Goal: Task Accomplishment & Management: Complete application form

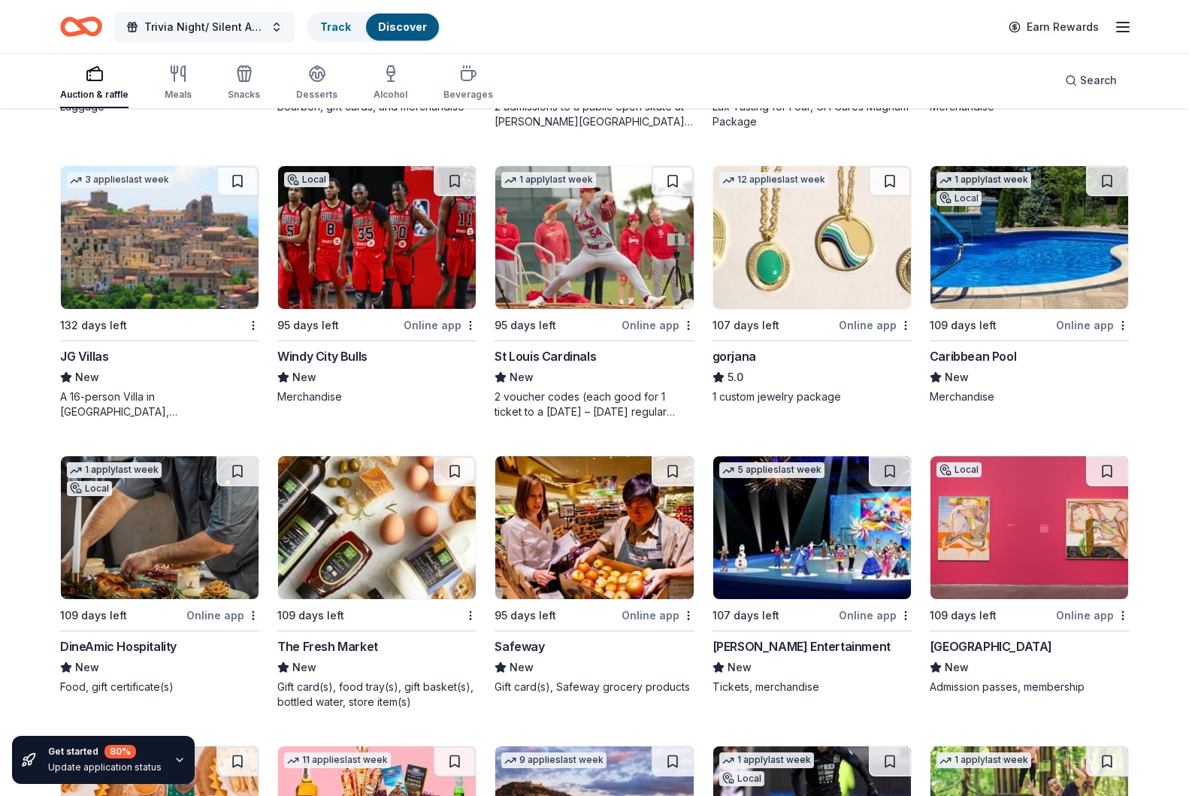
scroll to position [3243, 0]
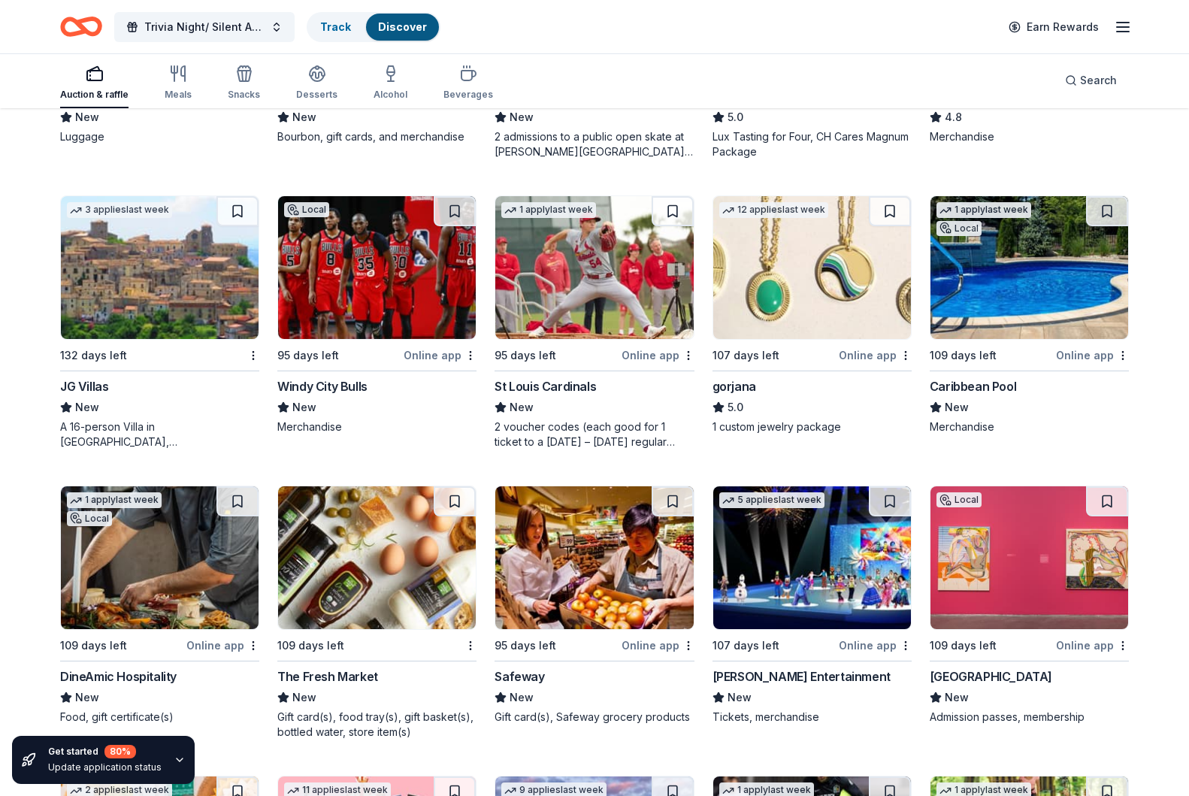
click at [87, 83] on div "Auction & raffle" at bounding box center [94, 83] width 68 height 36
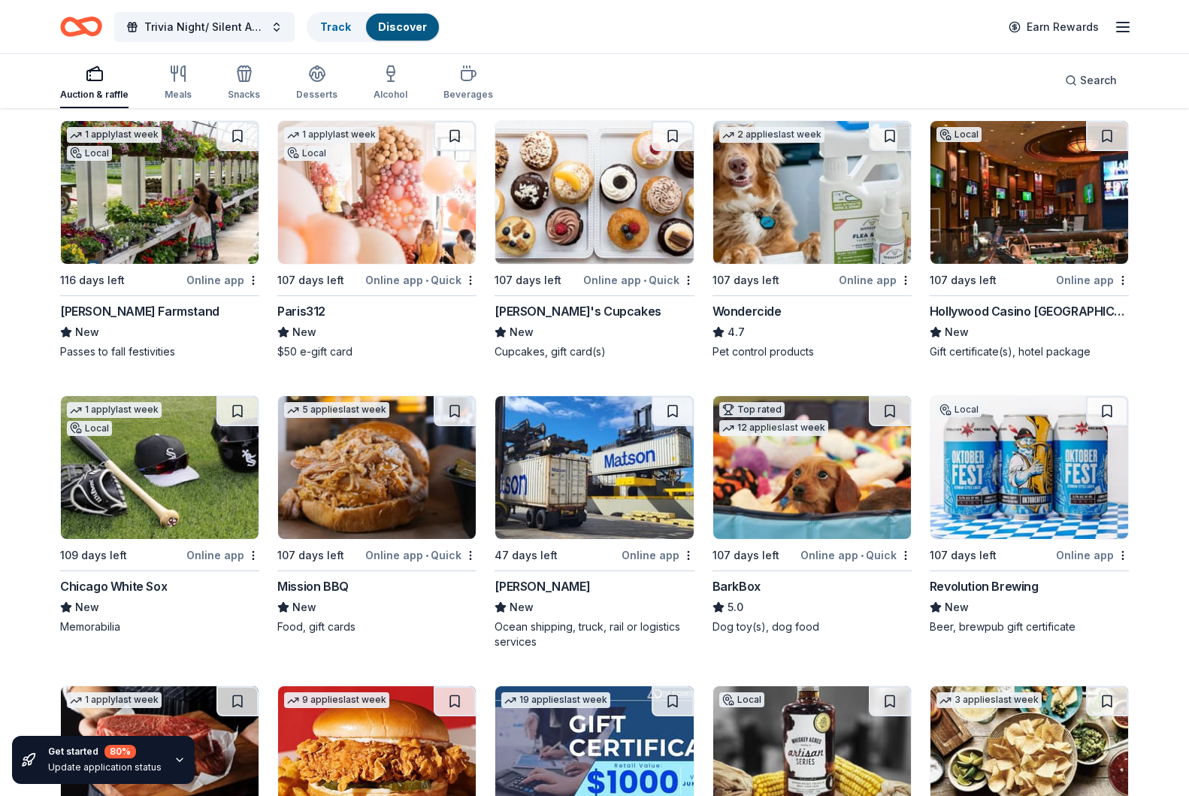
scroll to position [1028, 0]
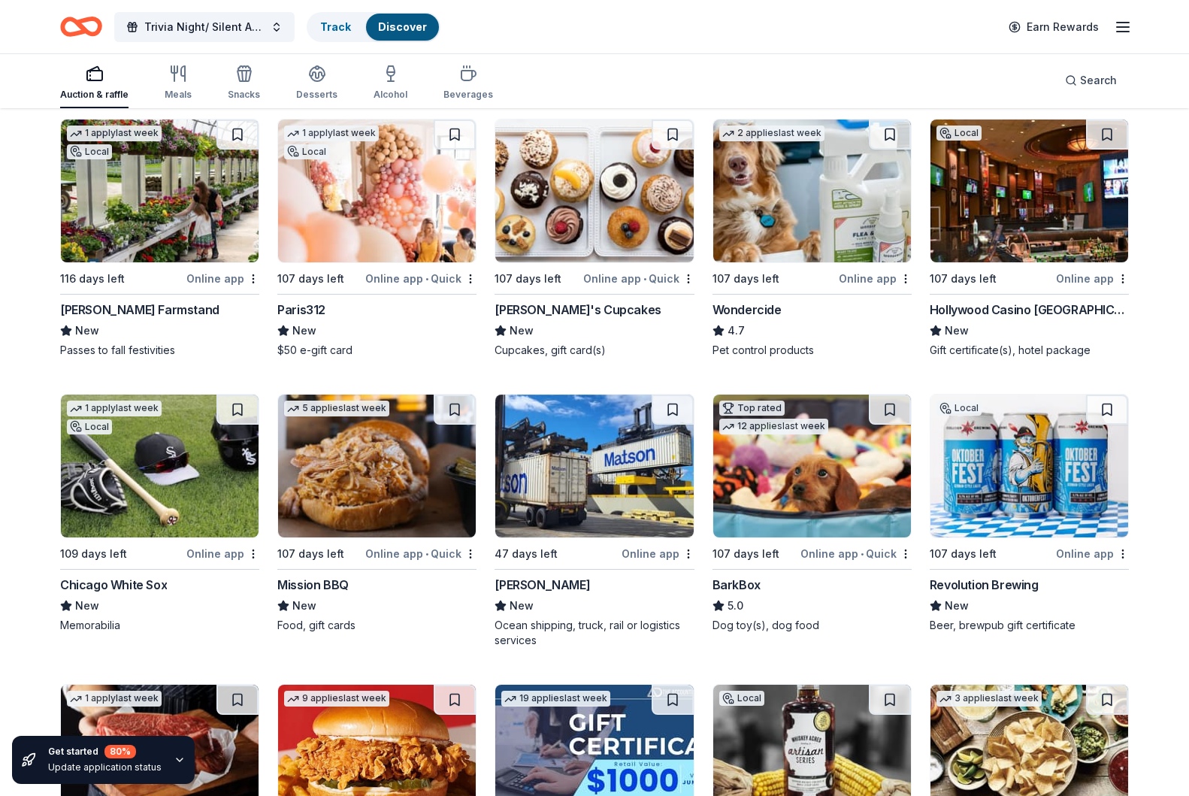
click at [198, 504] on img at bounding box center [160, 466] width 198 height 143
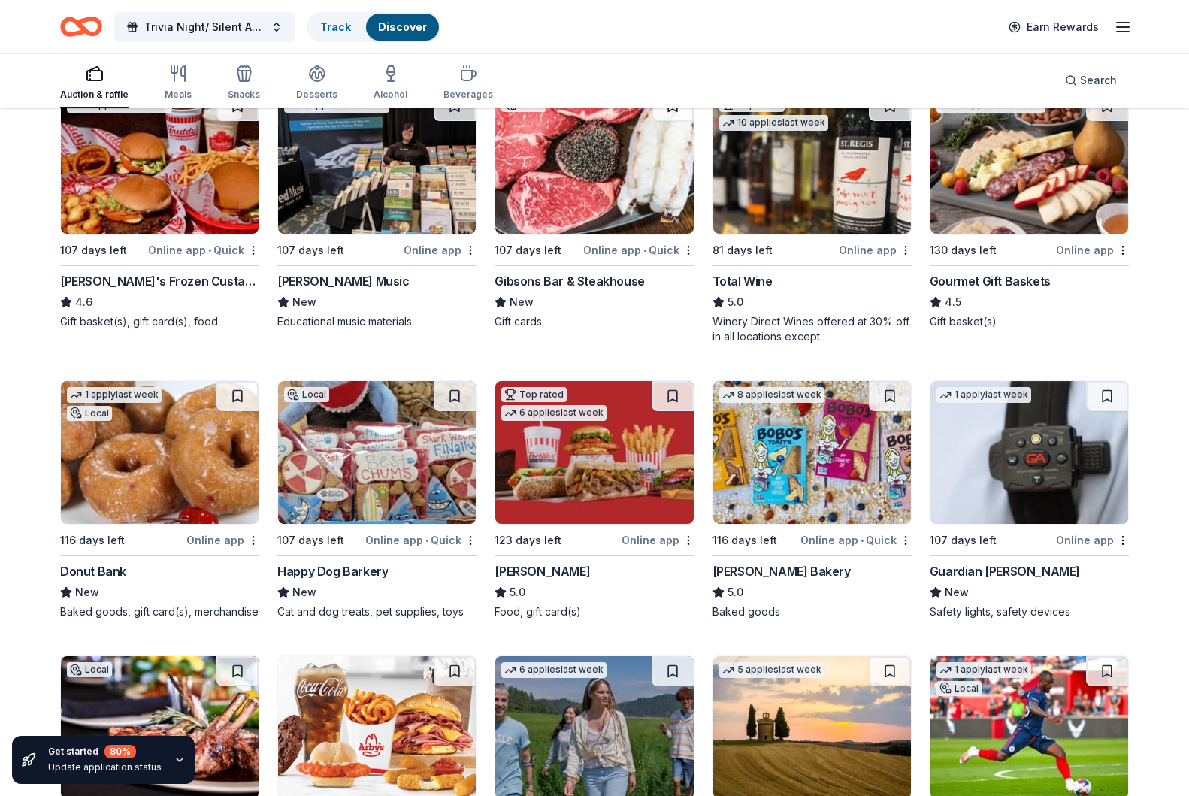
scroll to position [1914, 0]
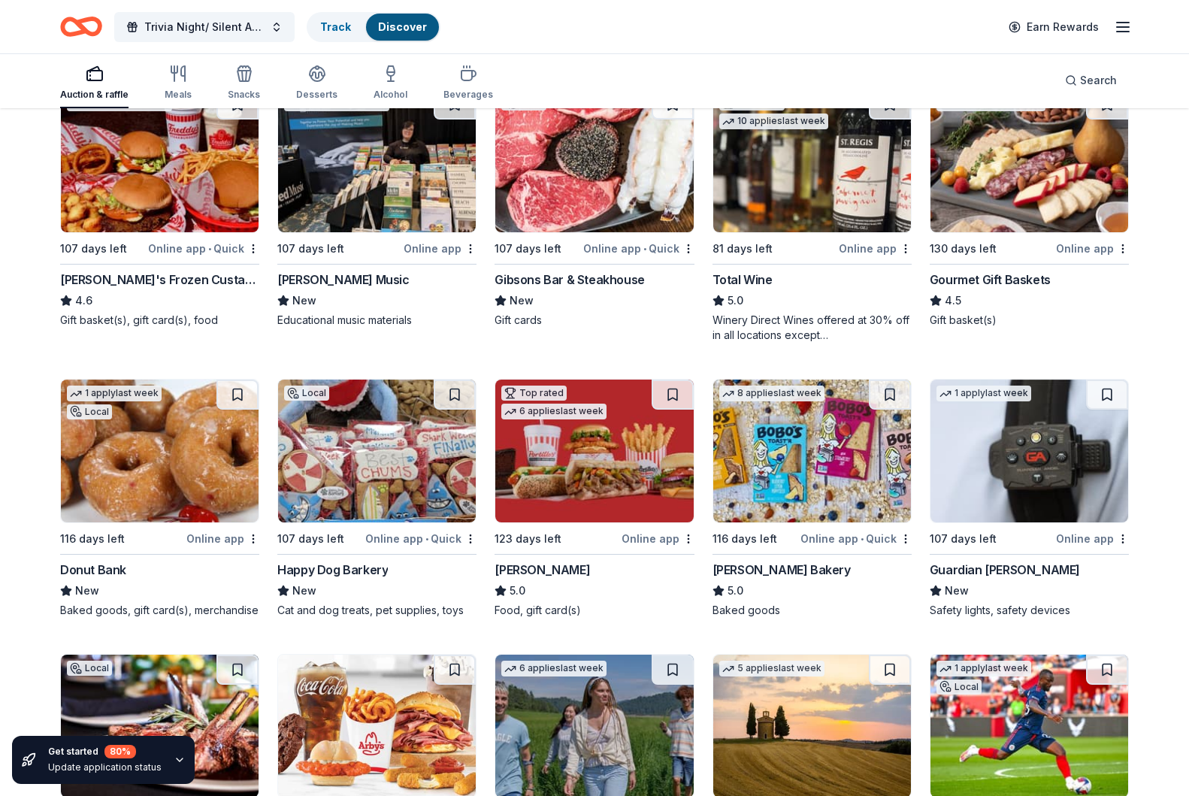
click at [1036, 283] on div "Gourmet Gift Baskets" at bounding box center [990, 280] width 121 height 18
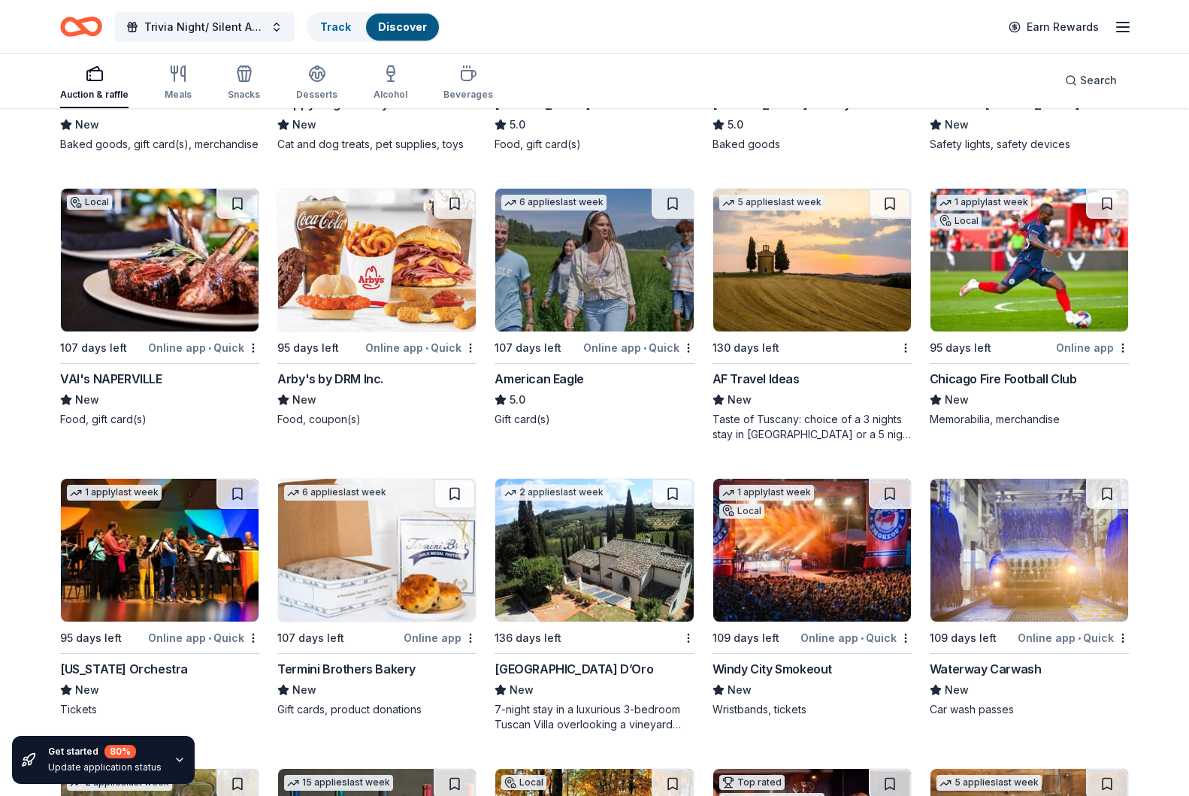
scroll to position [2381, 1]
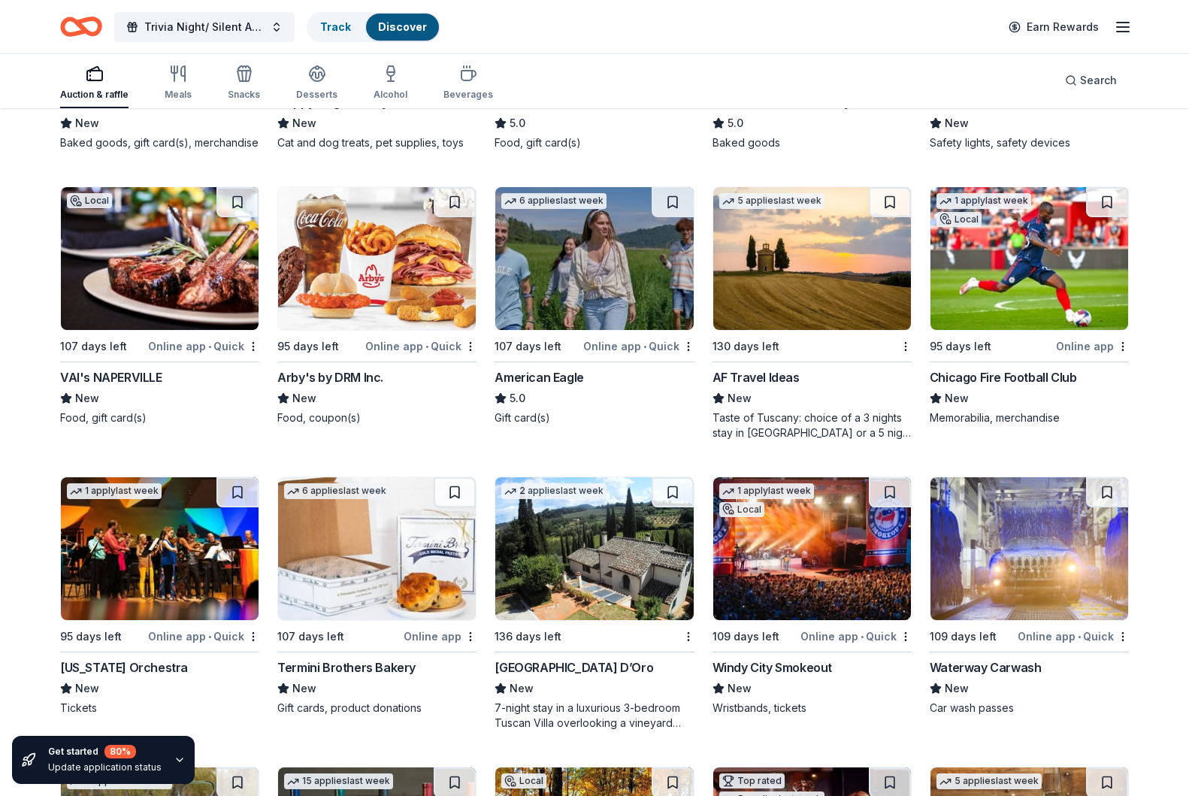
click at [389, 259] on img at bounding box center [377, 258] width 198 height 143
click at [1023, 314] on img at bounding box center [1030, 258] width 198 height 143
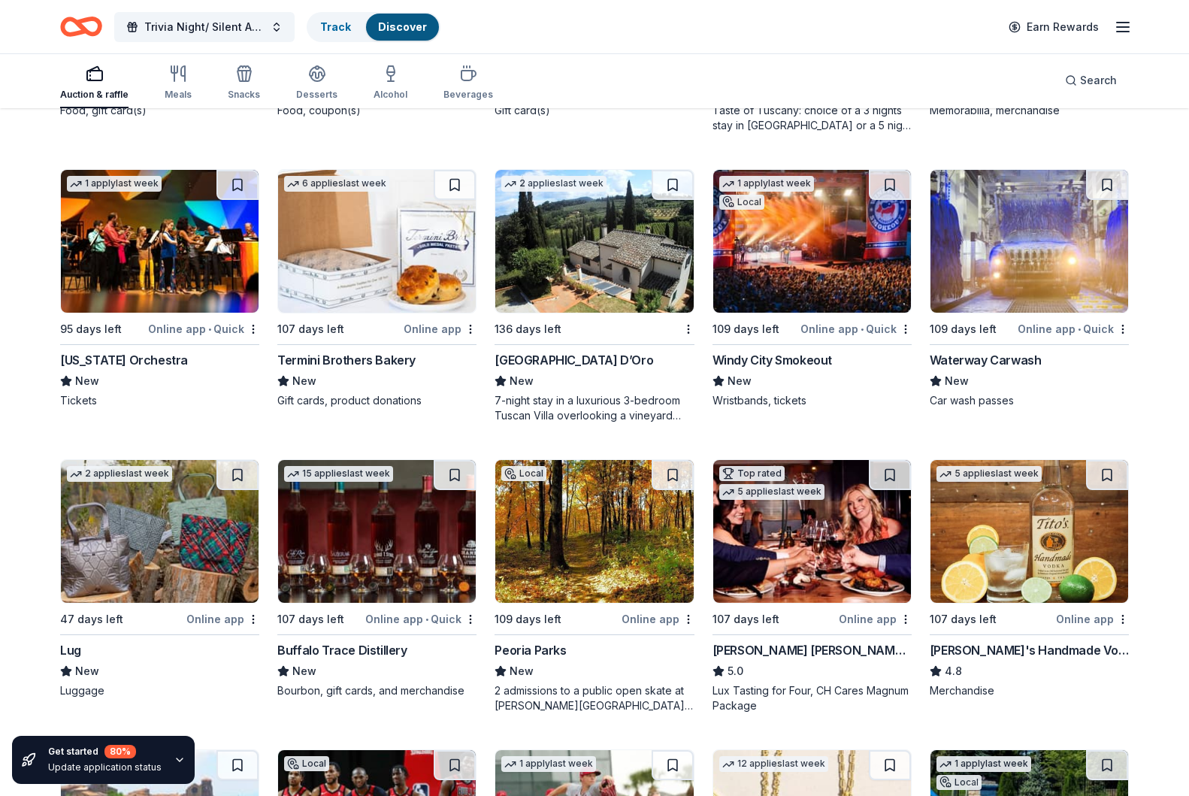
scroll to position [2691, 0]
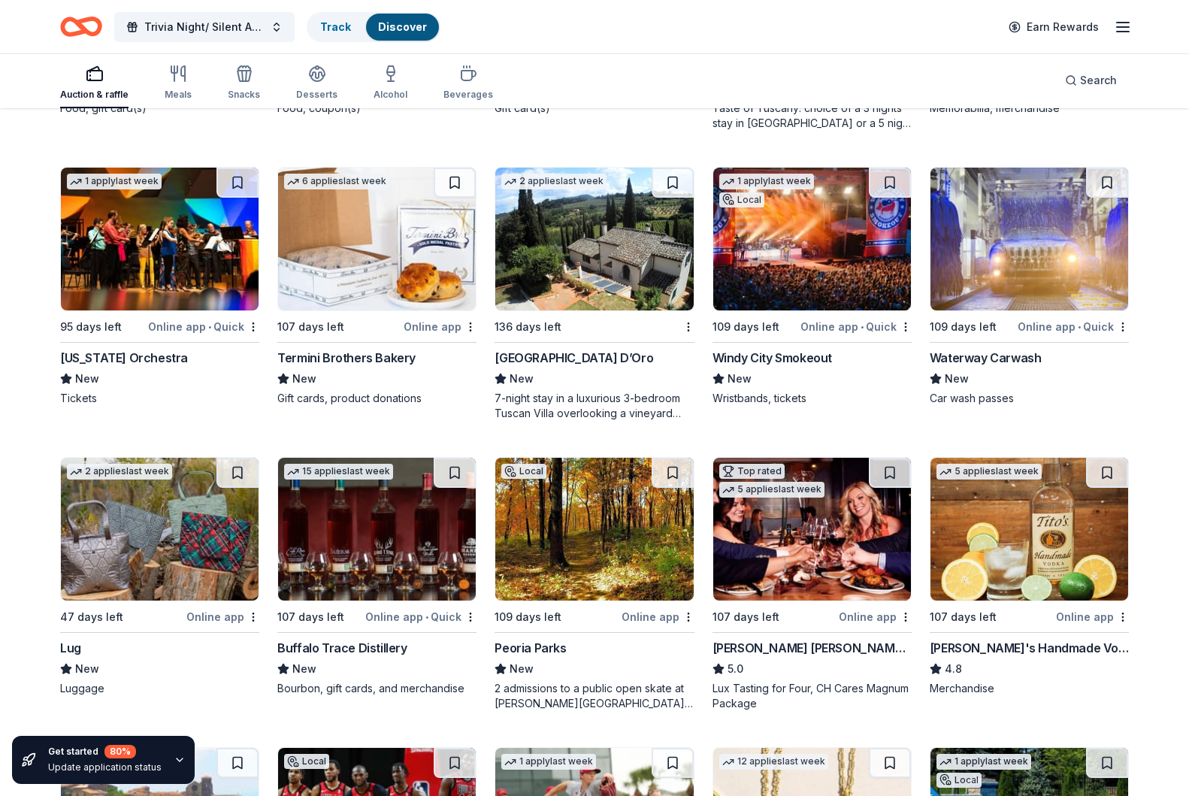
click at [589, 292] on img at bounding box center [594, 239] width 198 height 143
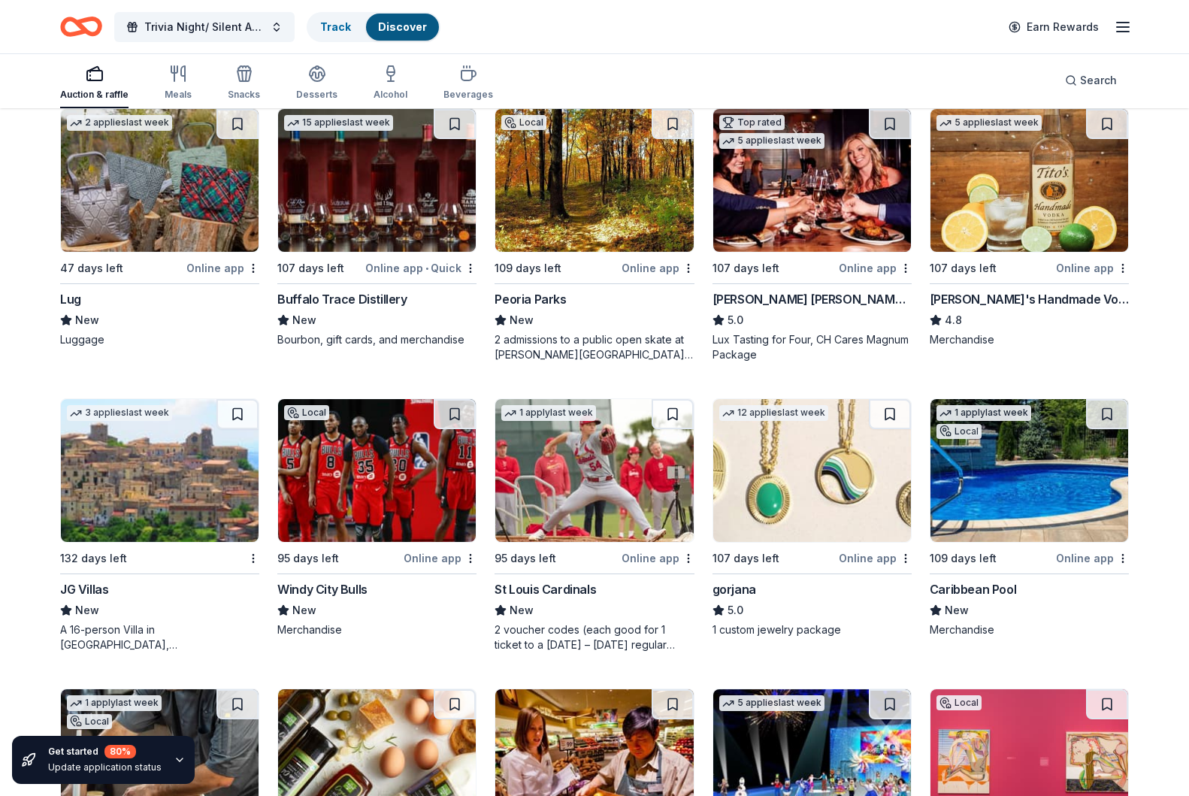
scroll to position [3051, 0]
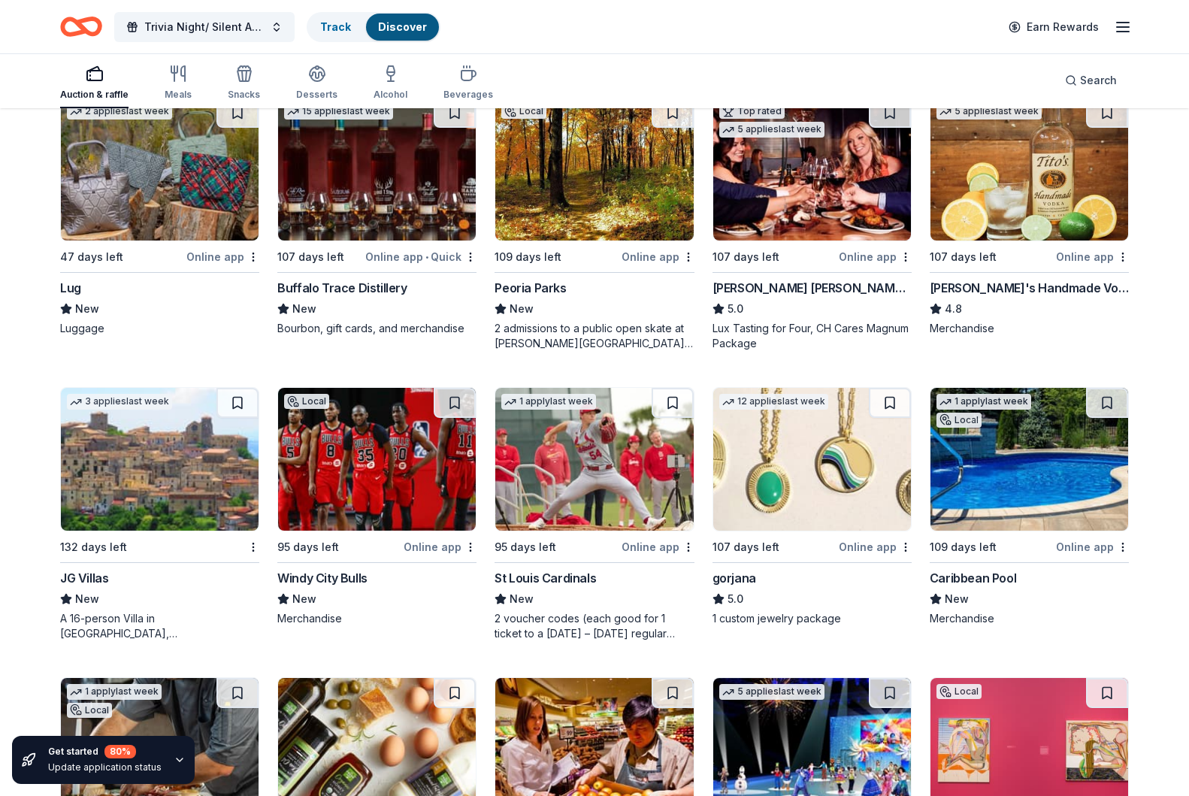
click at [378, 499] on img at bounding box center [377, 459] width 198 height 143
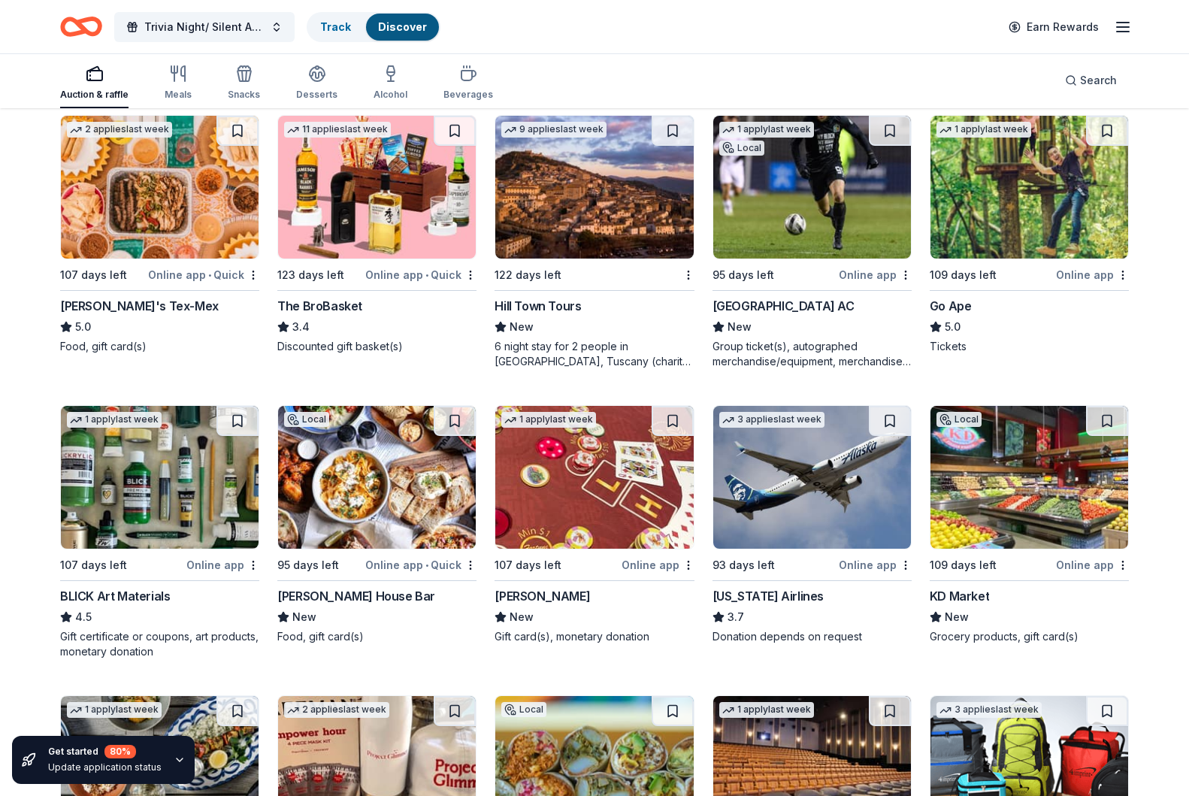
scroll to position [3905, 0]
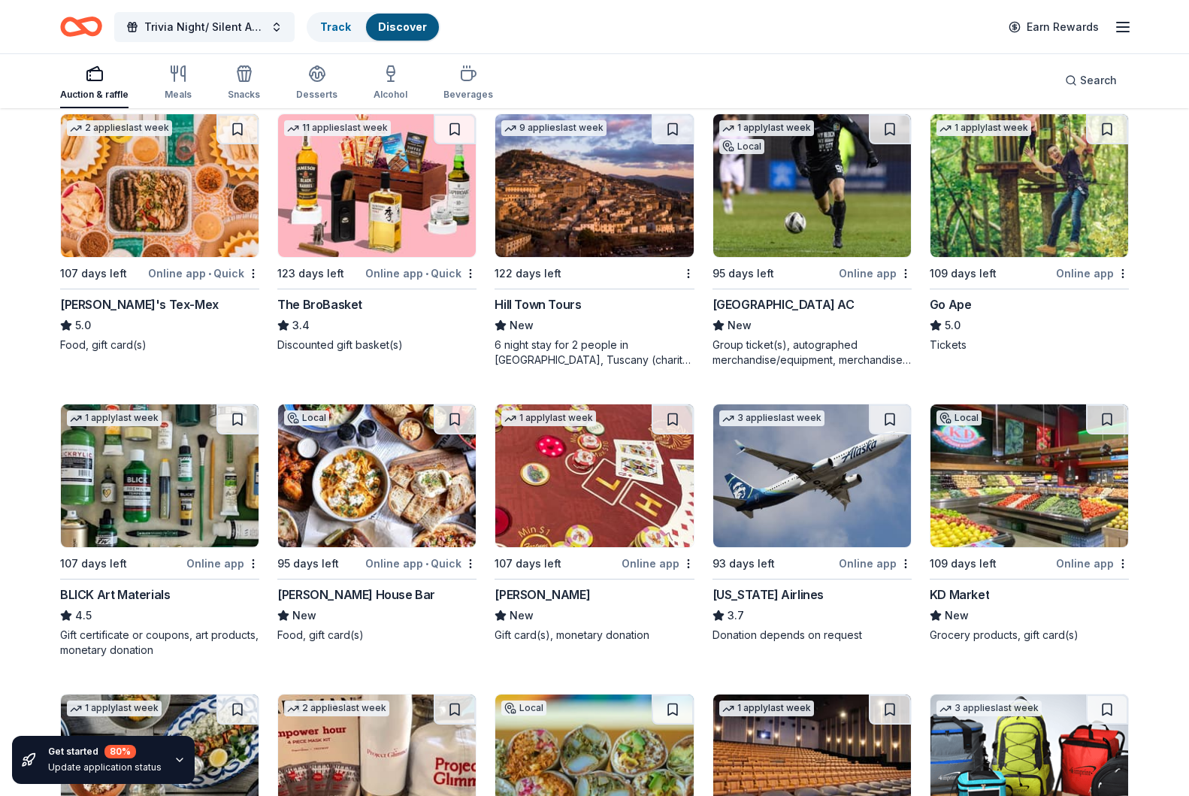
click at [1018, 315] on div "Go Ape 5.0 Tickets" at bounding box center [1029, 323] width 199 height 57
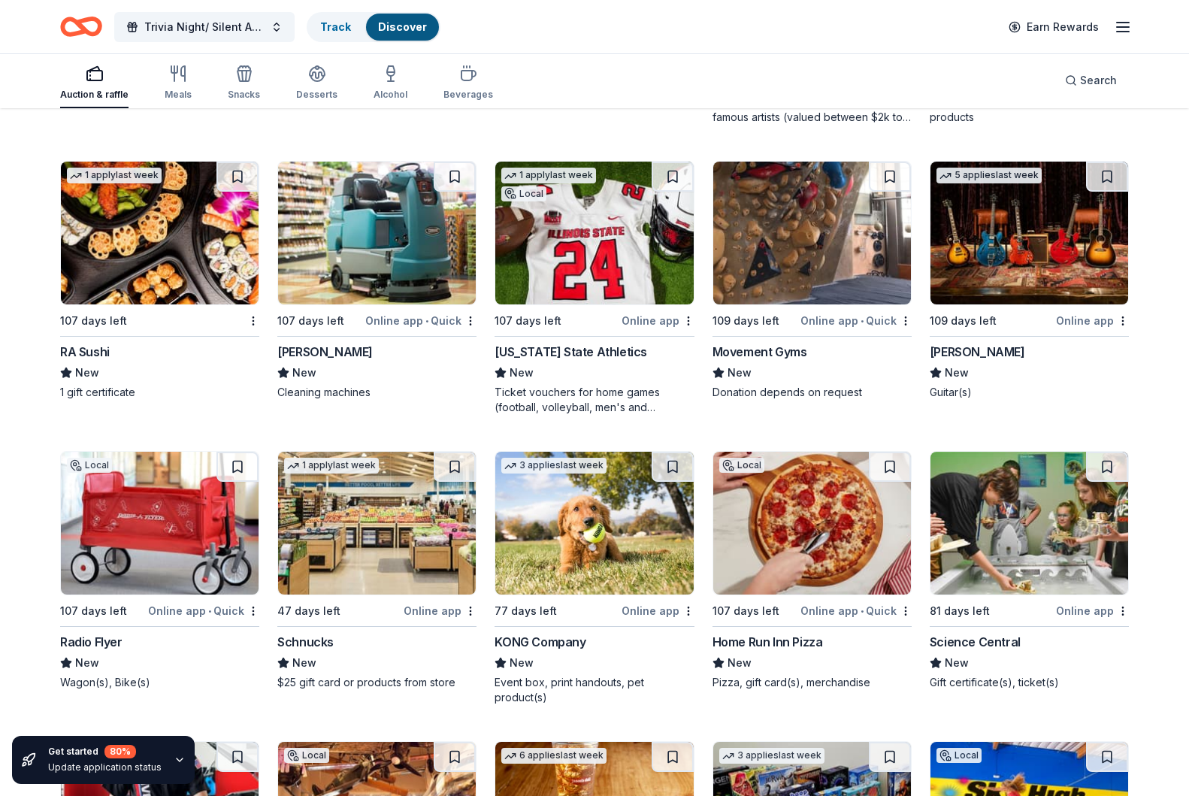
scroll to position [5310, 0]
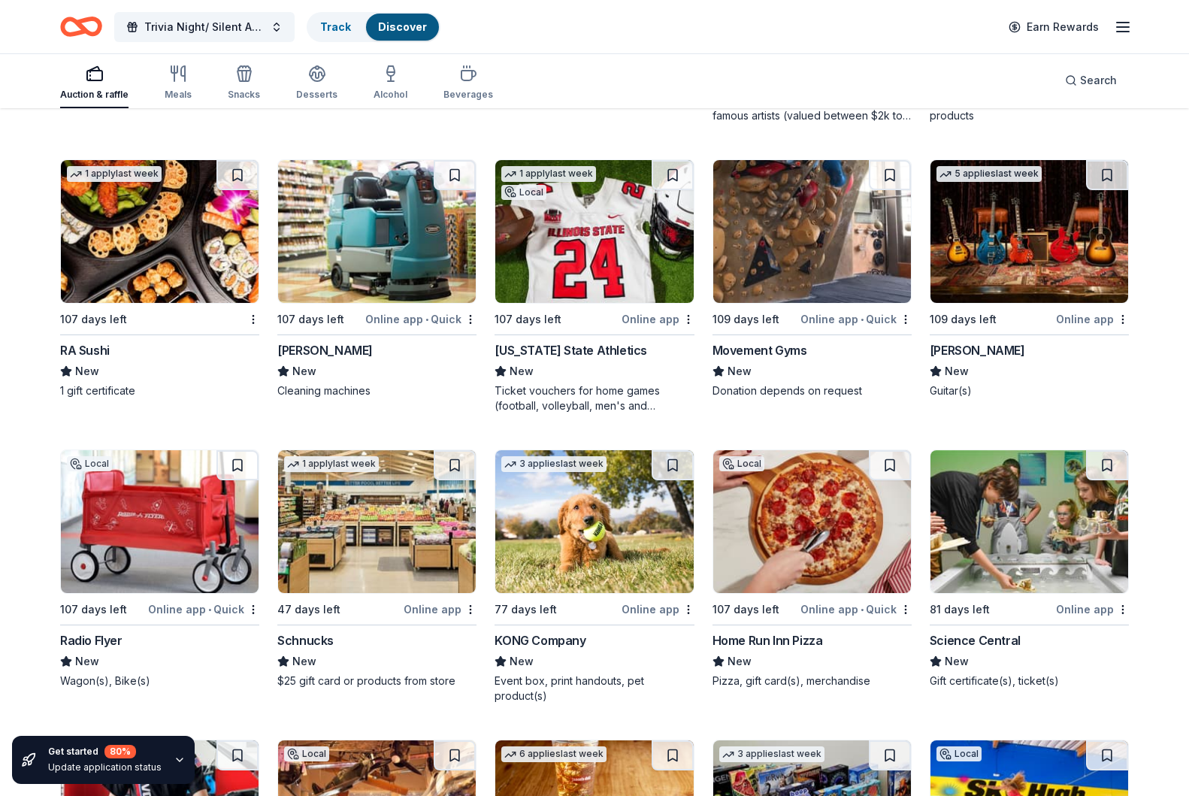
click at [176, 368] on div "New" at bounding box center [159, 371] width 199 height 18
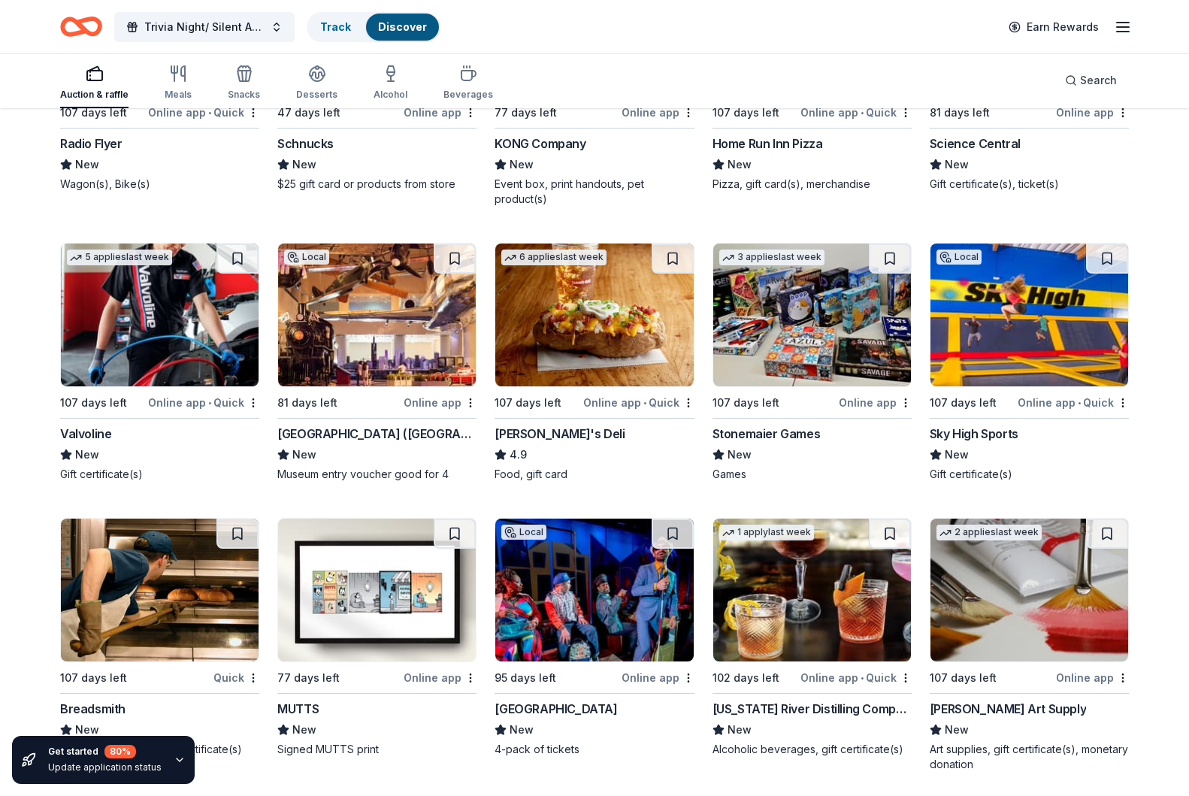
scroll to position [5859, 0]
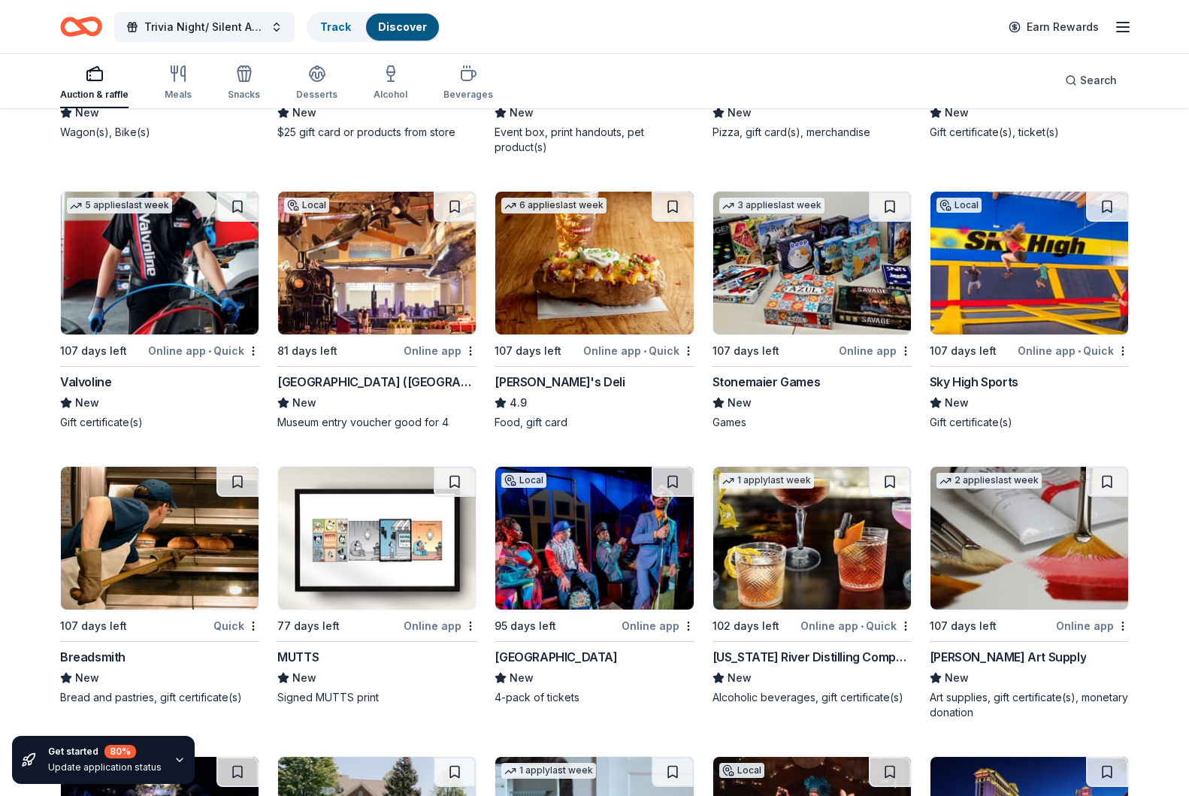
click at [586, 395] on div "4.9" at bounding box center [594, 403] width 199 height 18
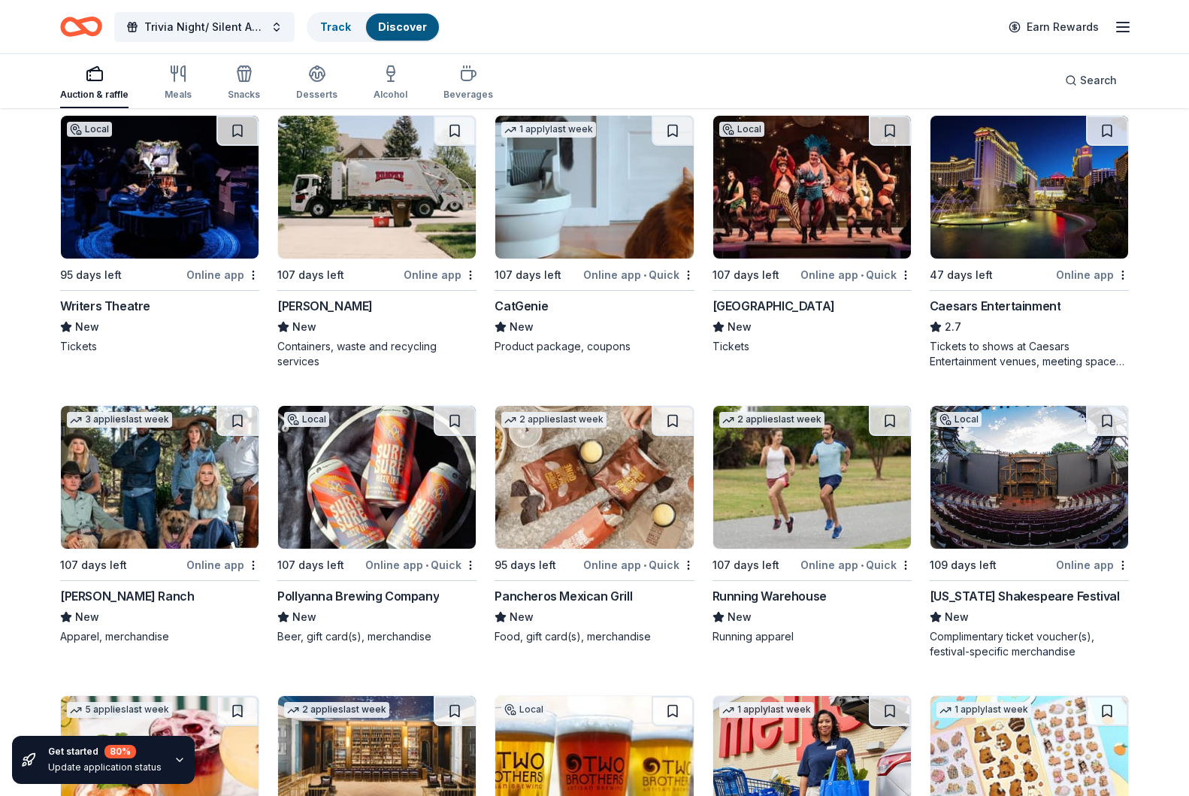
scroll to position [6500, 0]
click at [1013, 349] on div "Tickets to shows at Caesars Entertainment venues, meeting spaces, monetary supp…" at bounding box center [1029, 354] width 199 height 30
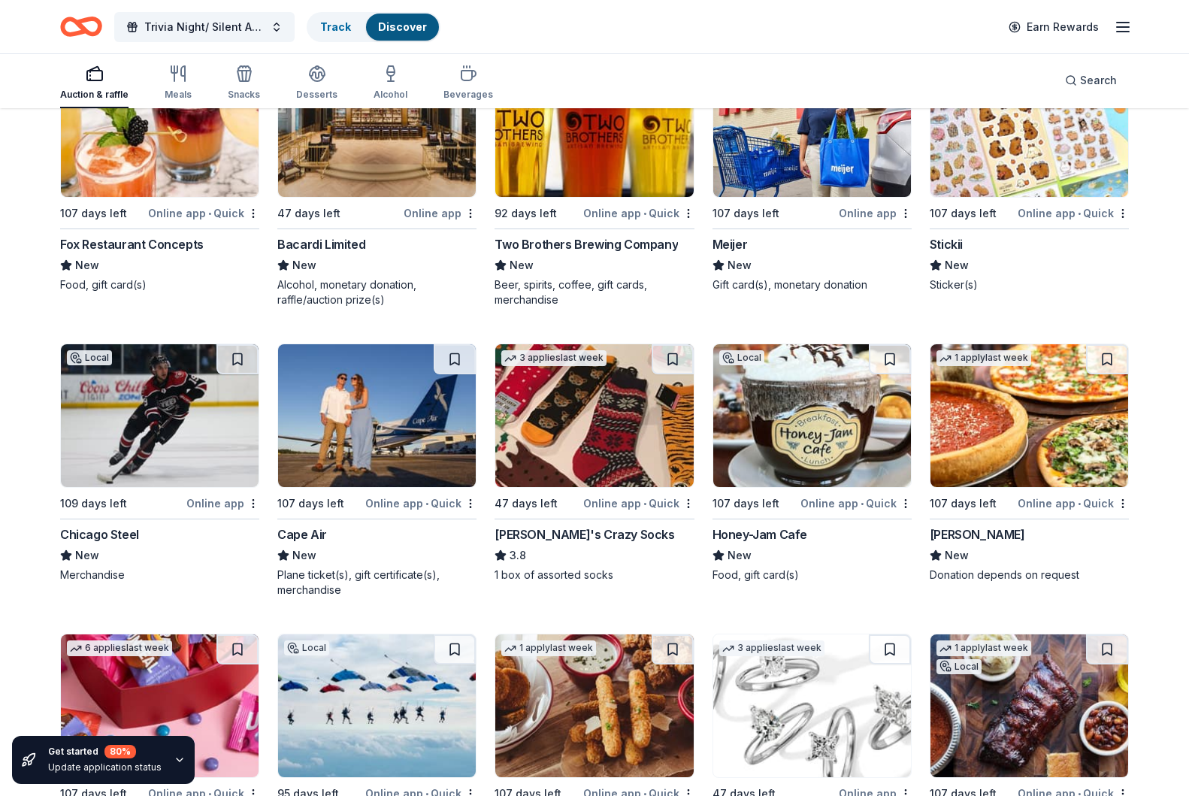
scroll to position [7209, 0]
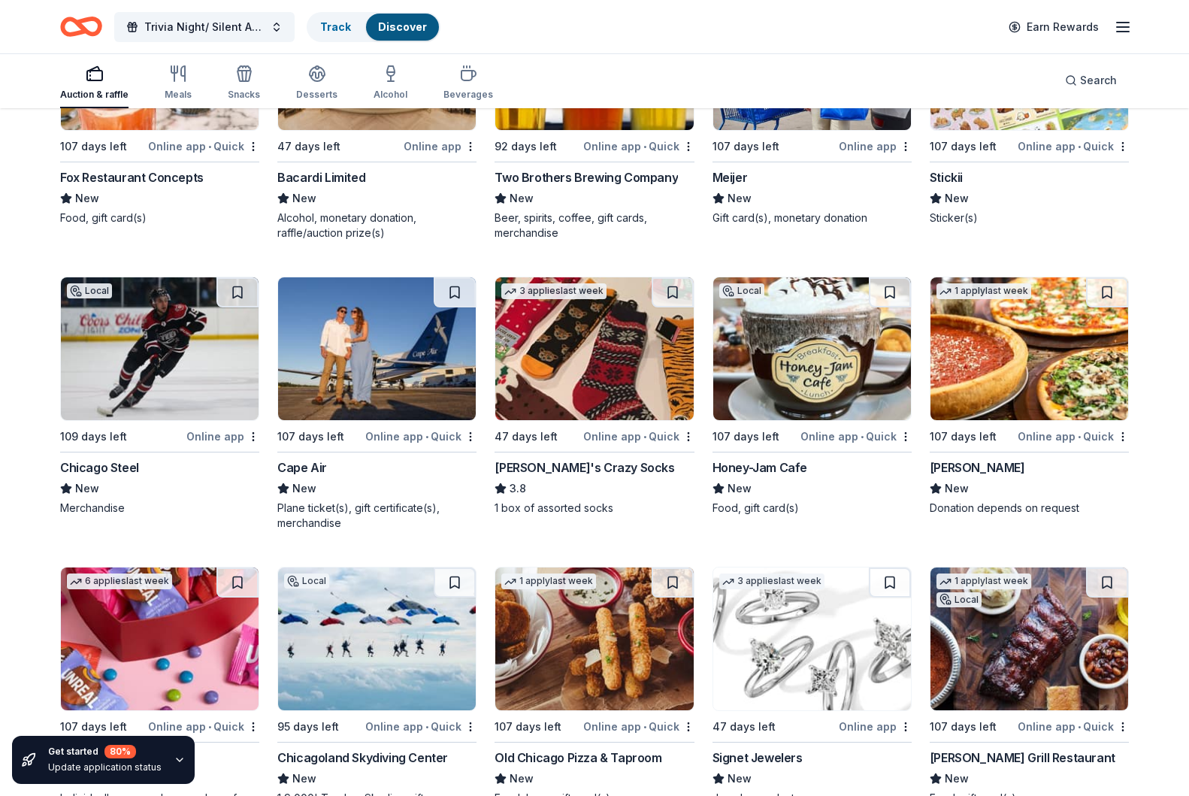
click at [143, 475] on div "Chicago Steel" at bounding box center [159, 468] width 199 height 18
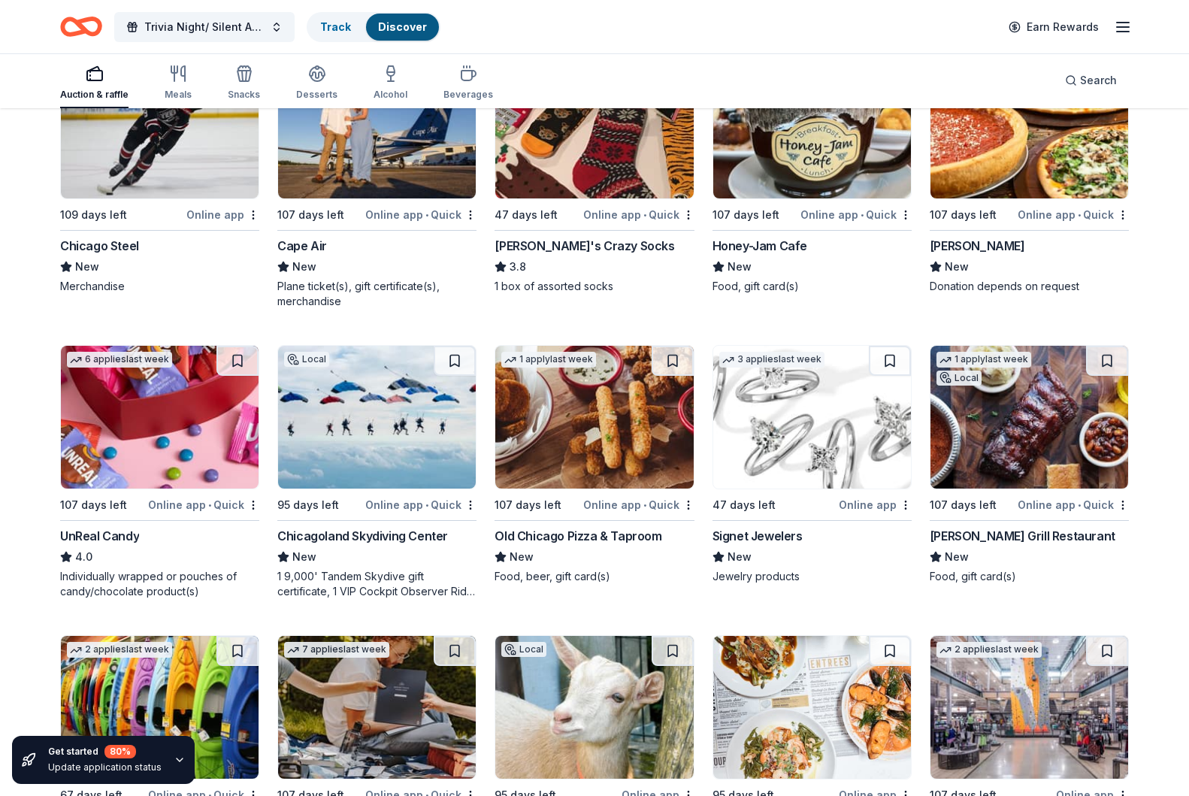
scroll to position [7432, 0]
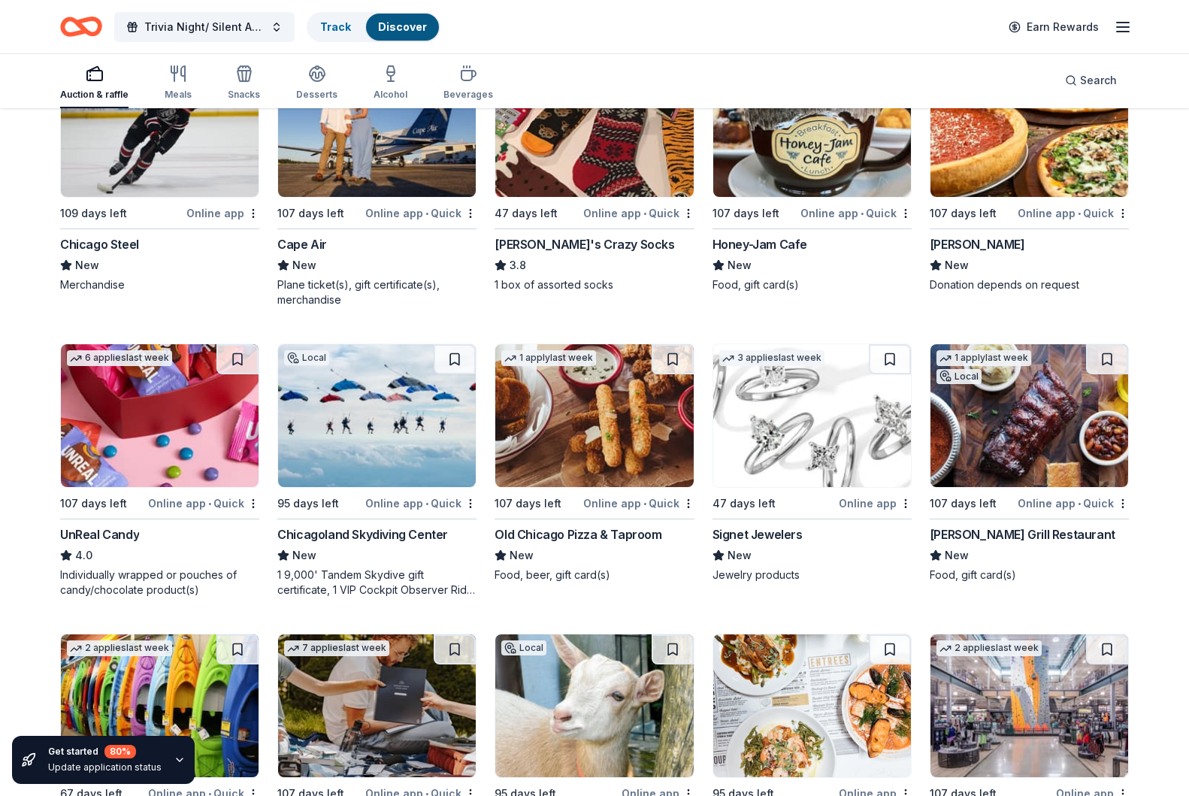
click at [295, 186] on img at bounding box center [377, 125] width 198 height 143
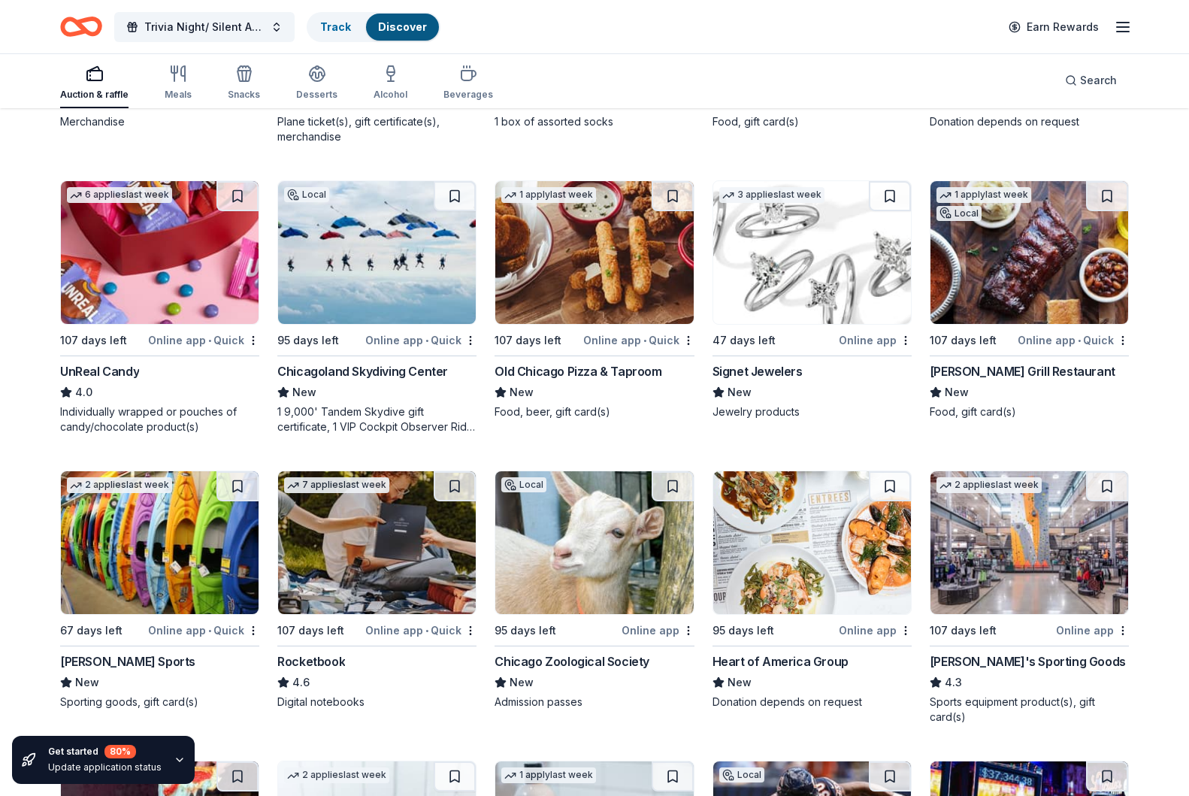
scroll to position [7598, 0]
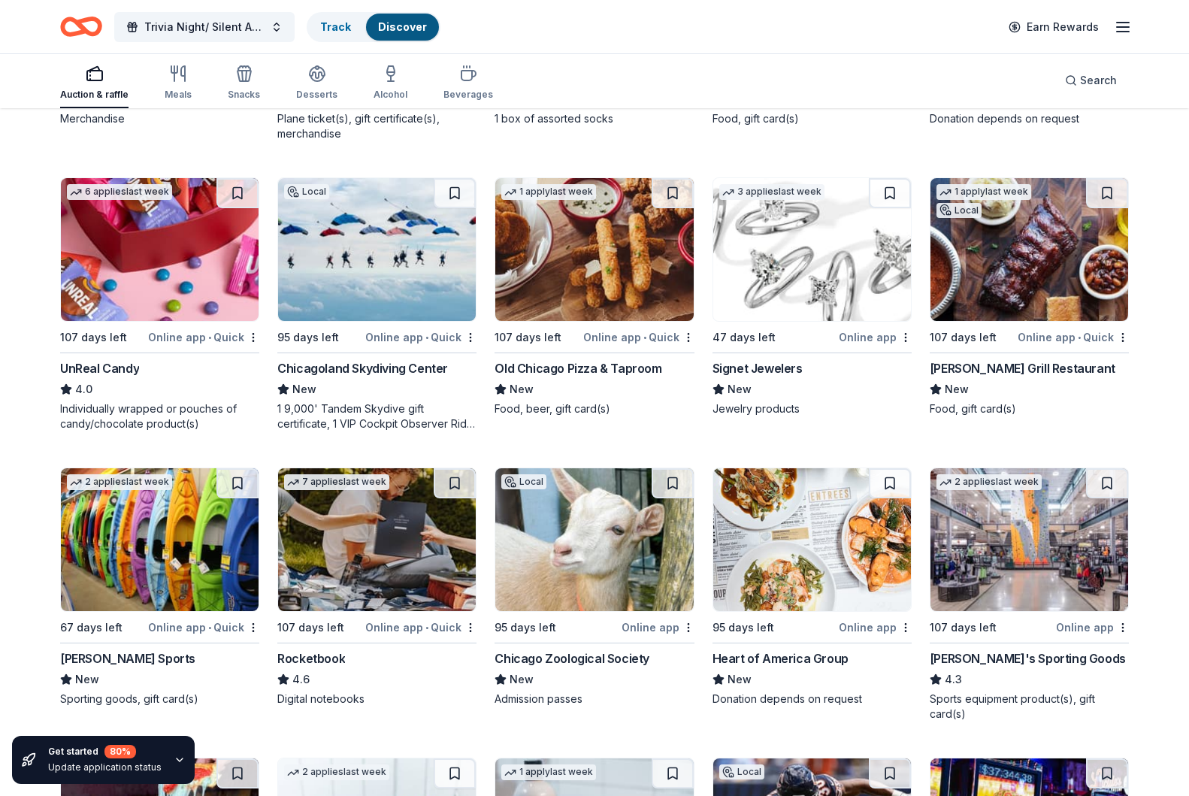
click at [167, 392] on div "4.0" at bounding box center [159, 389] width 199 height 18
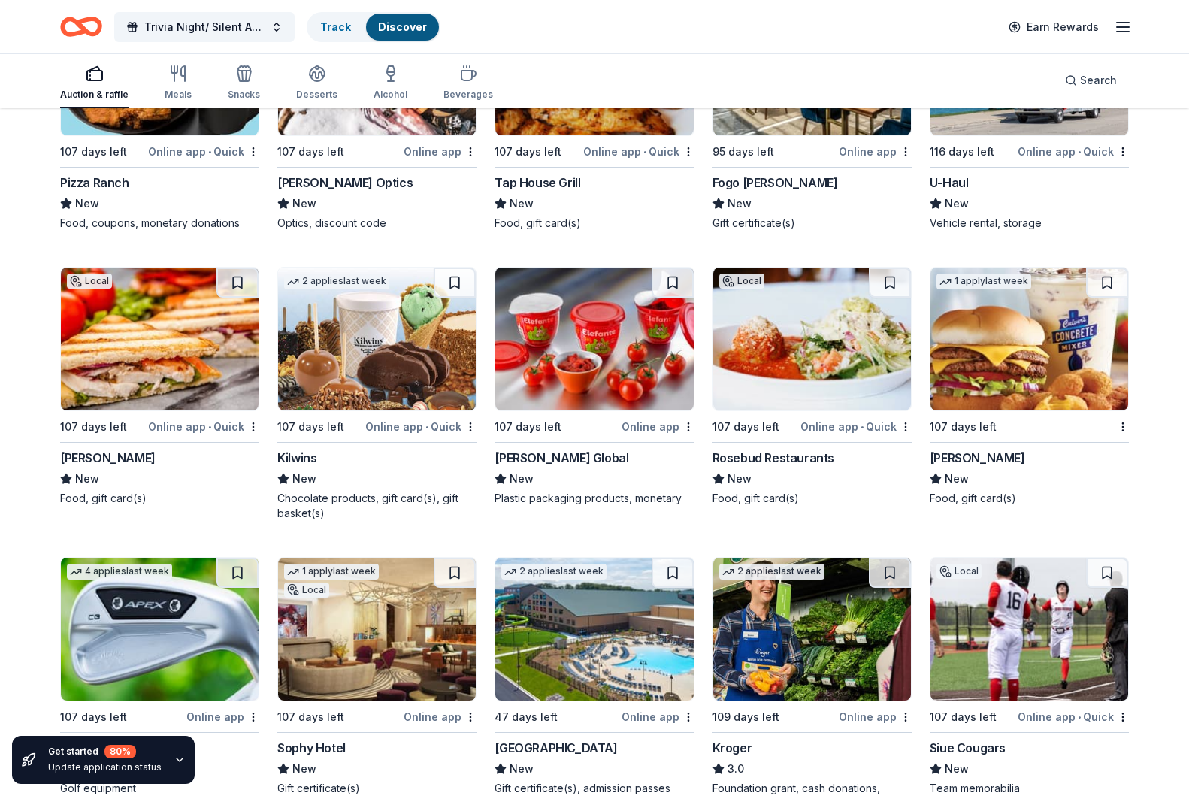
scroll to position [8937, 0]
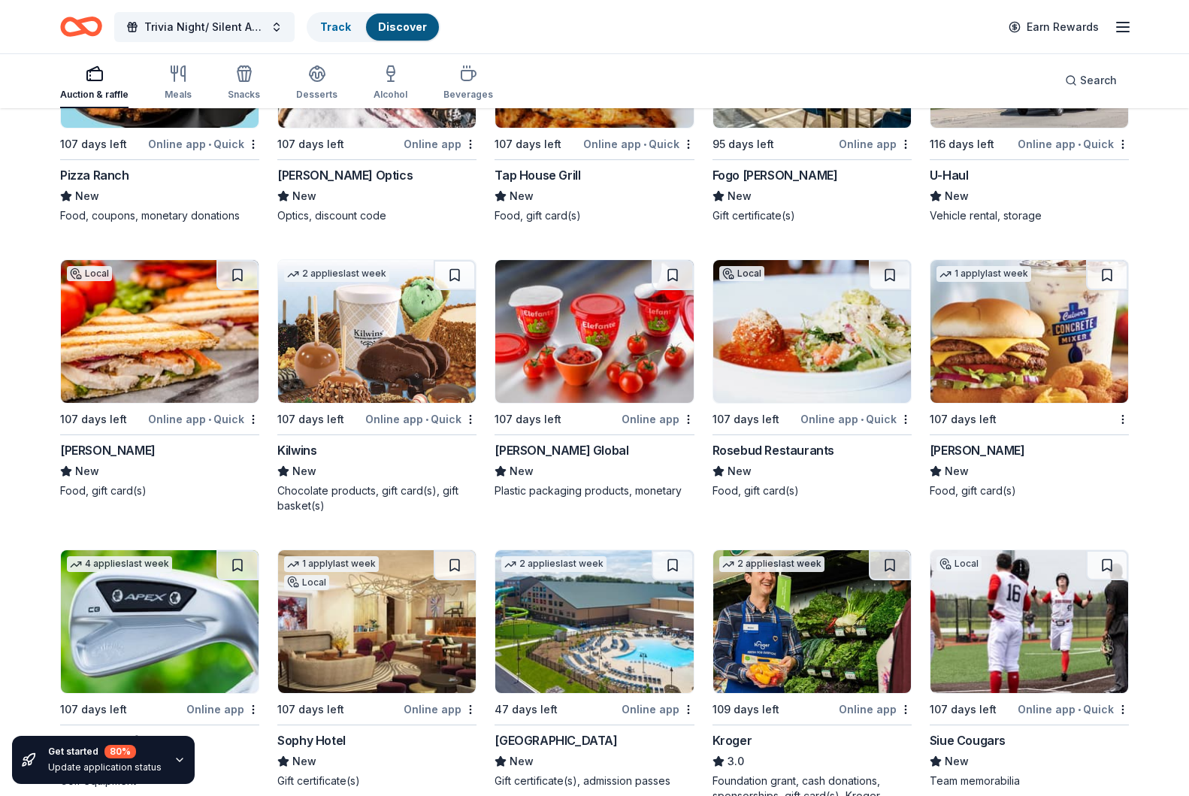
click at [397, 450] on div "Kilwins" at bounding box center [376, 450] width 199 height 18
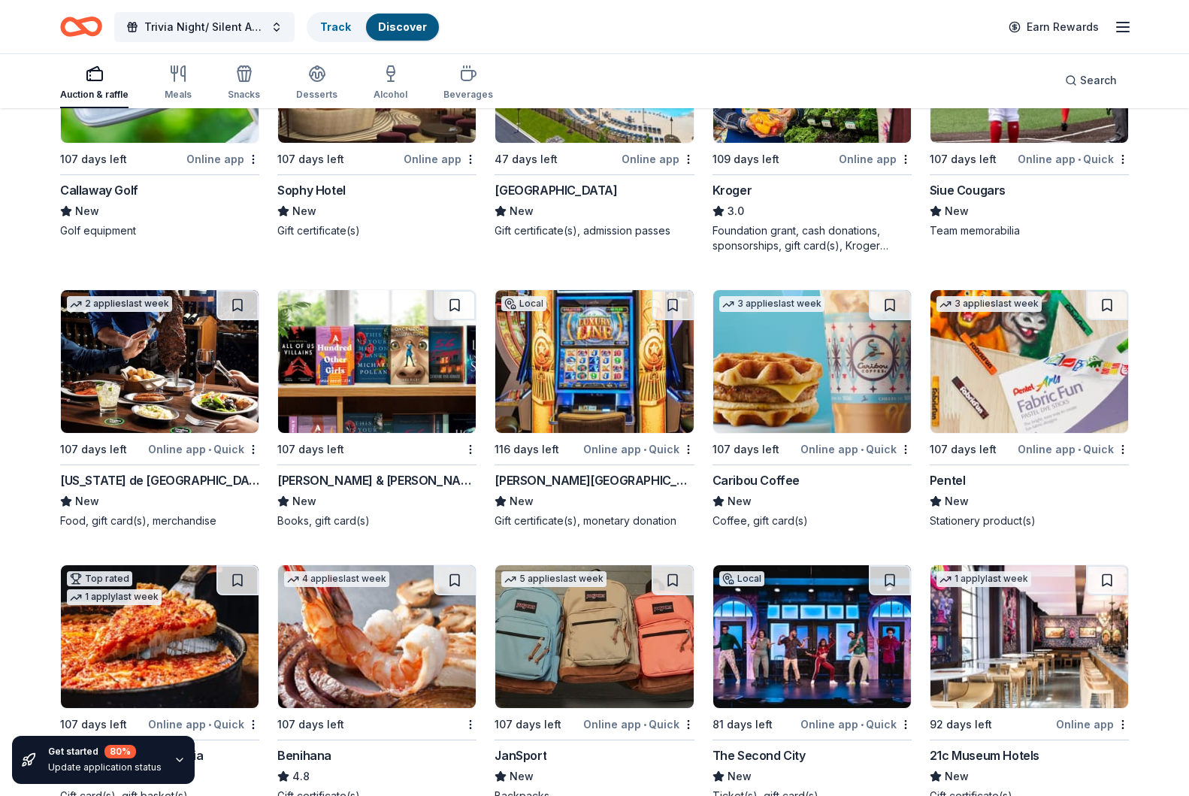
scroll to position [9491, 0]
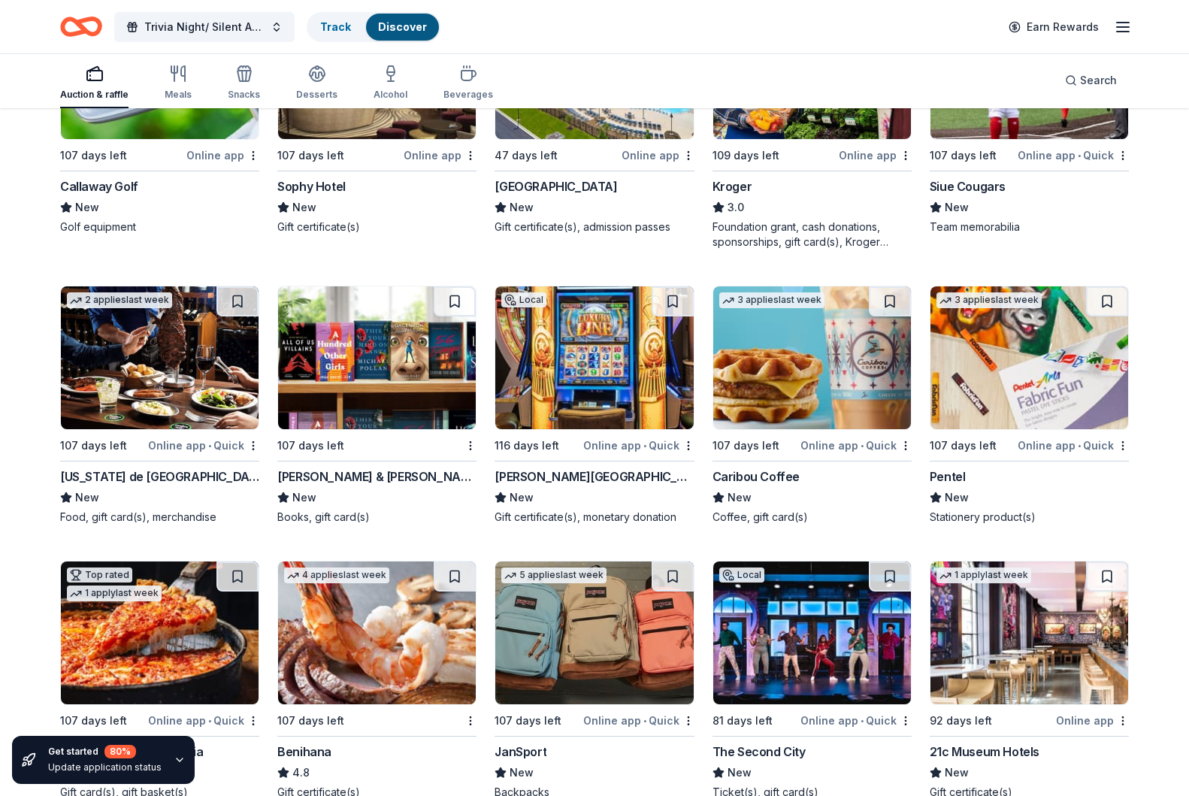
click at [315, 479] on div "Barnes & Noble" at bounding box center [376, 477] width 199 height 18
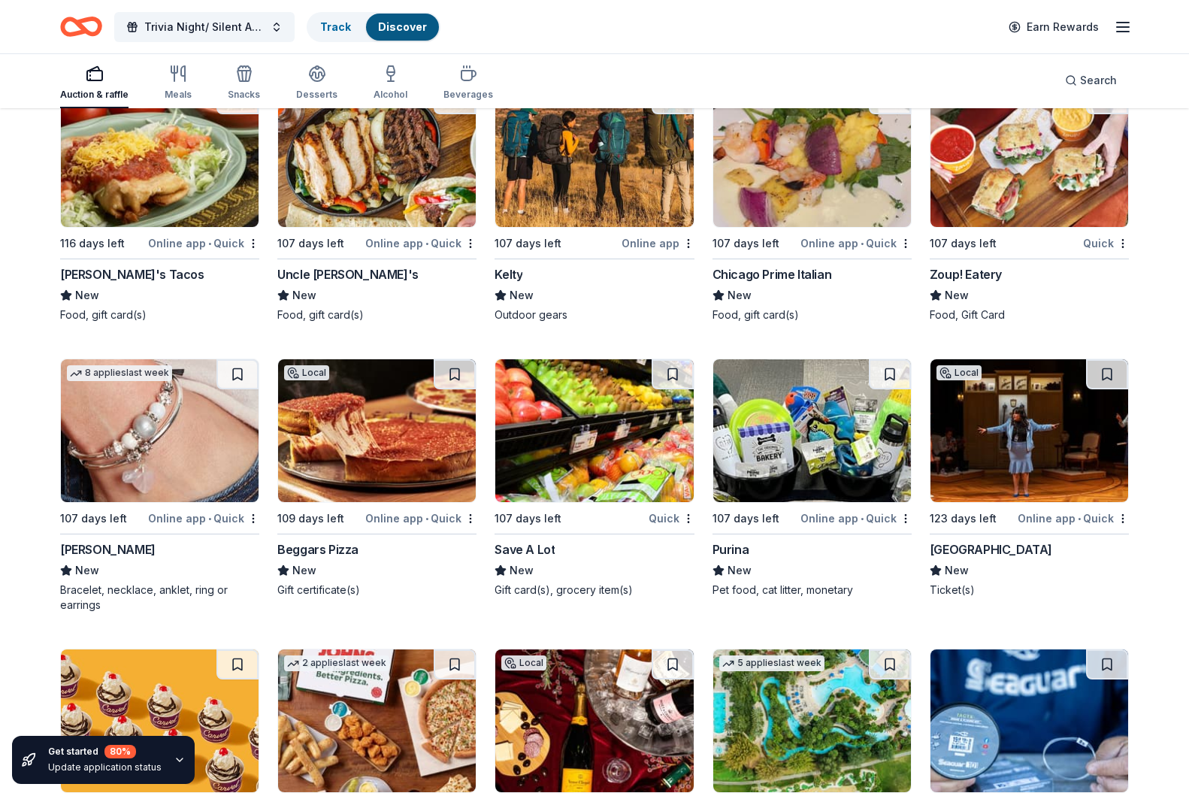
scroll to position [12532, 0]
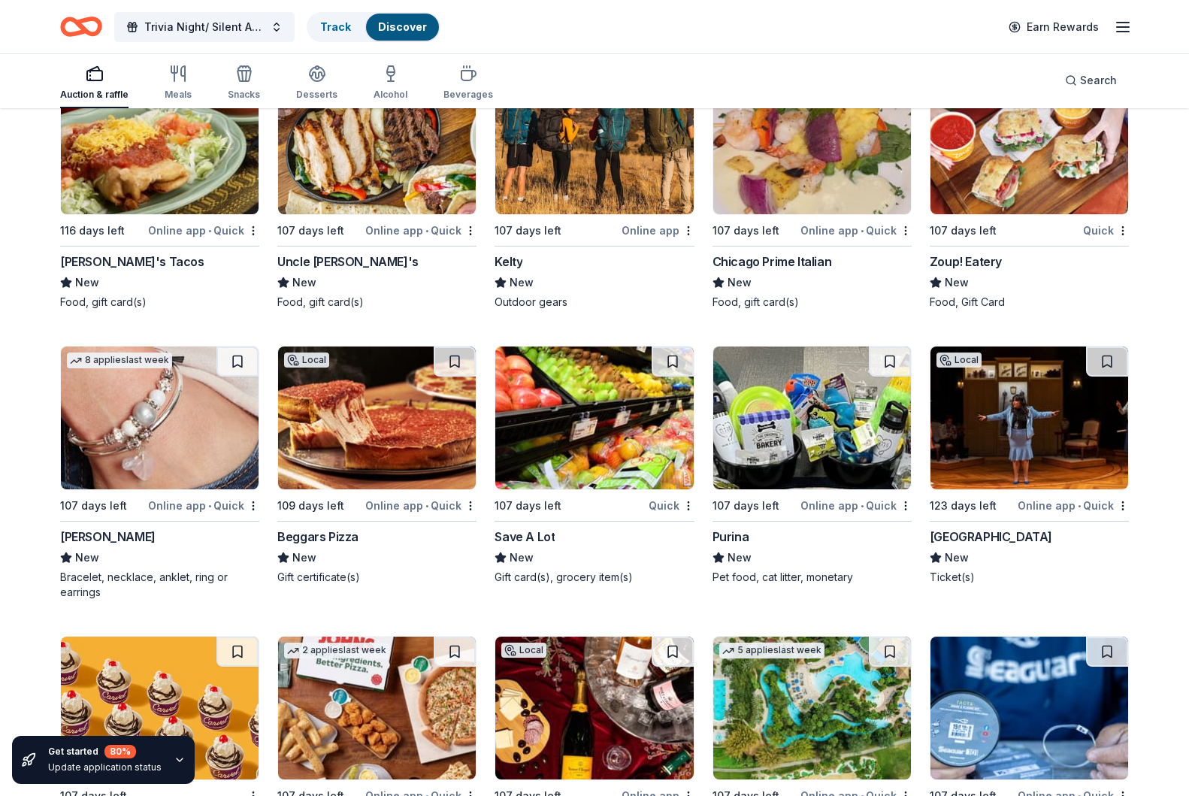
click at [360, 271] on div "Uncle Julio's New Food, gift card(s)" at bounding box center [376, 281] width 199 height 57
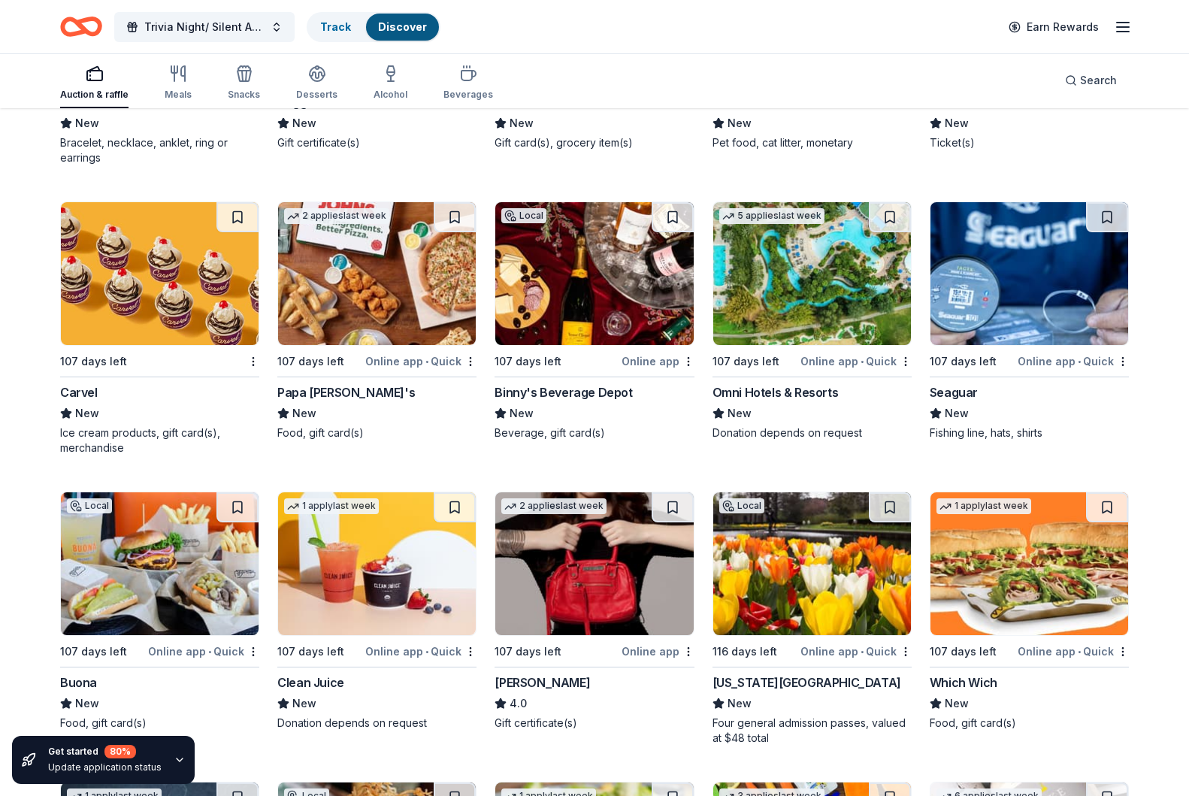
scroll to position [12967, 0]
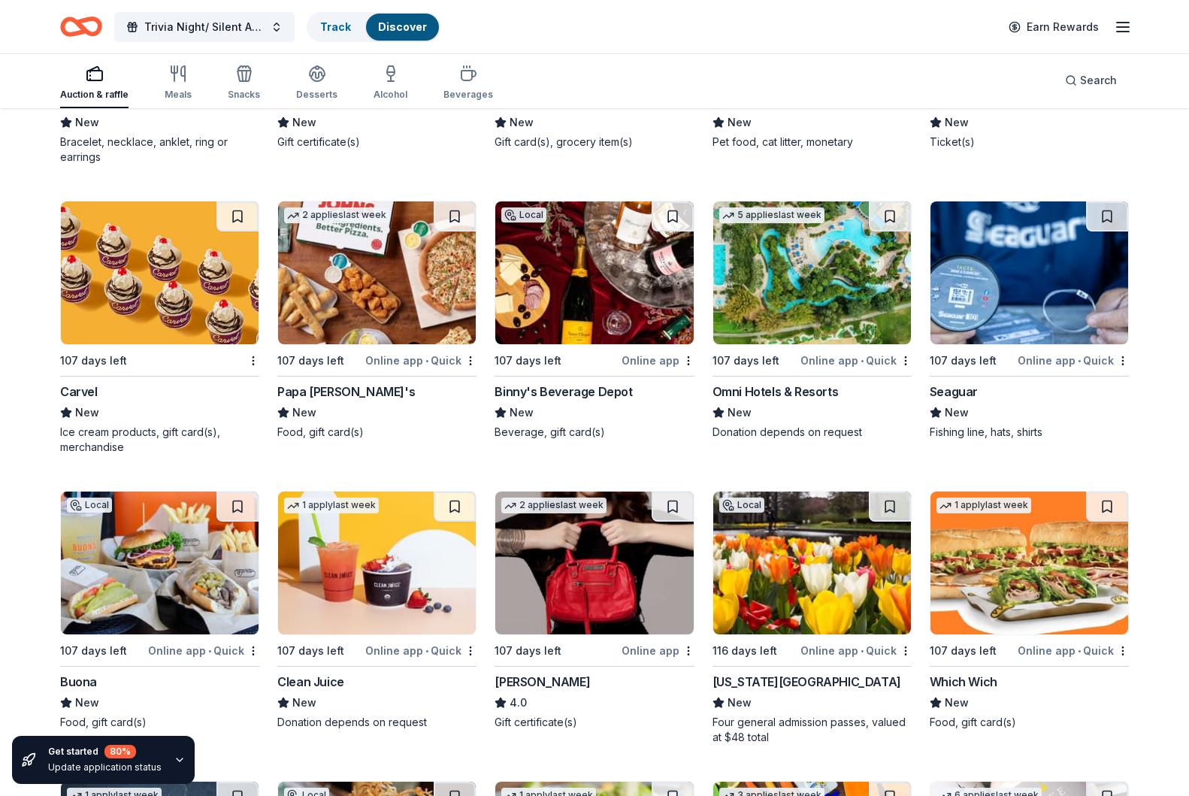
click at [843, 415] on div "New" at bounding box center [812, 413] width 199 height 18
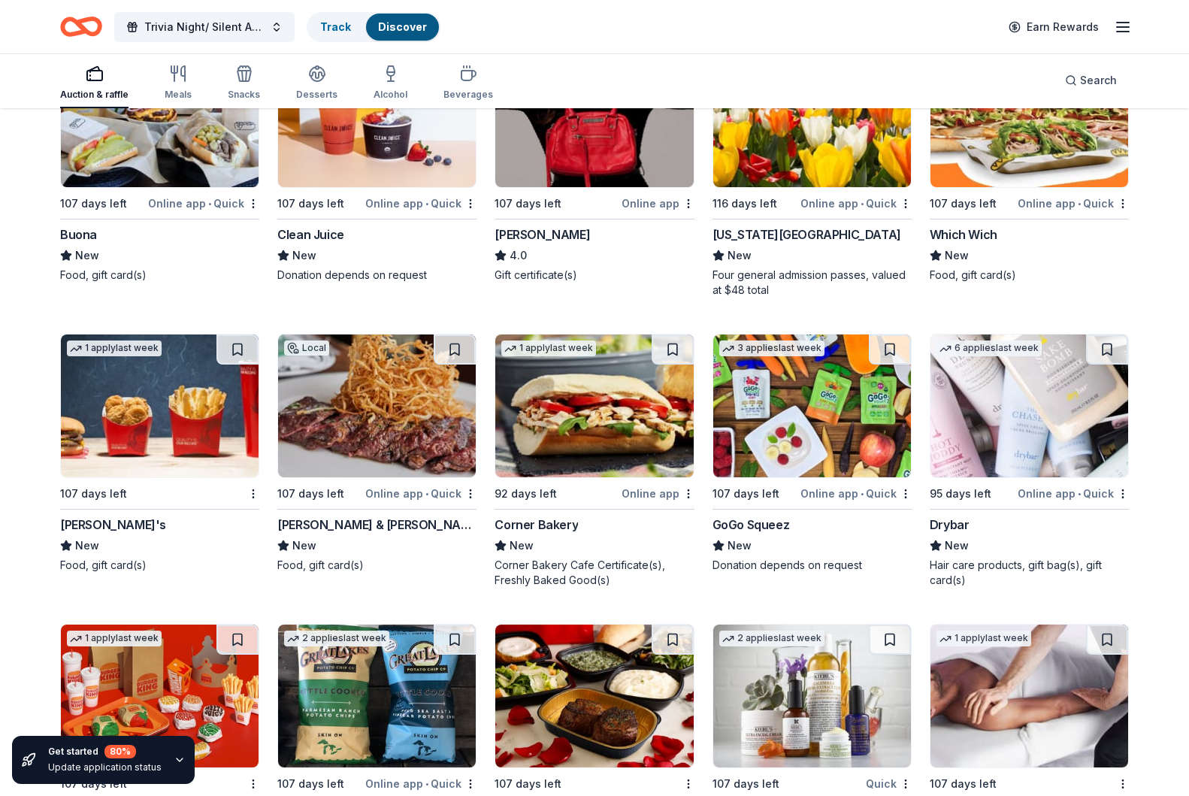
scroll to position [13476, 0]
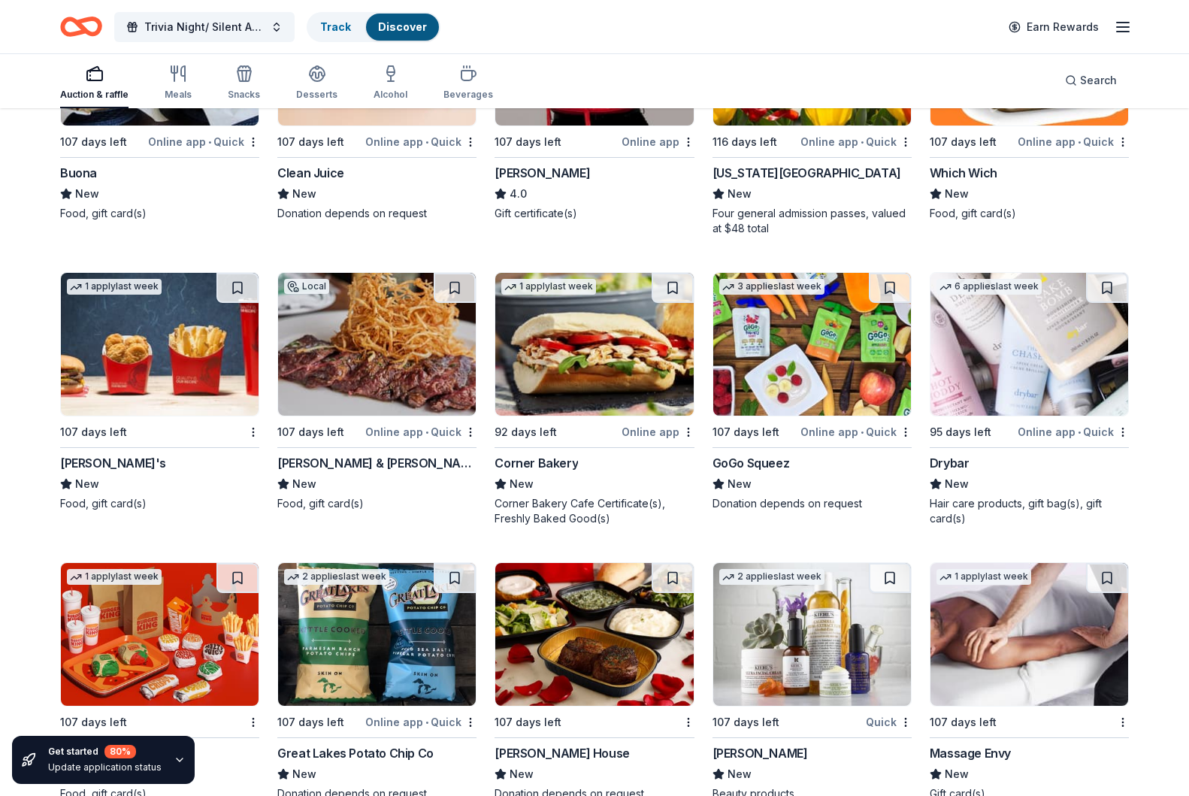
click at [1007, 432] on div "95 days left" at bounding box center [972, 431] width 85 height 19
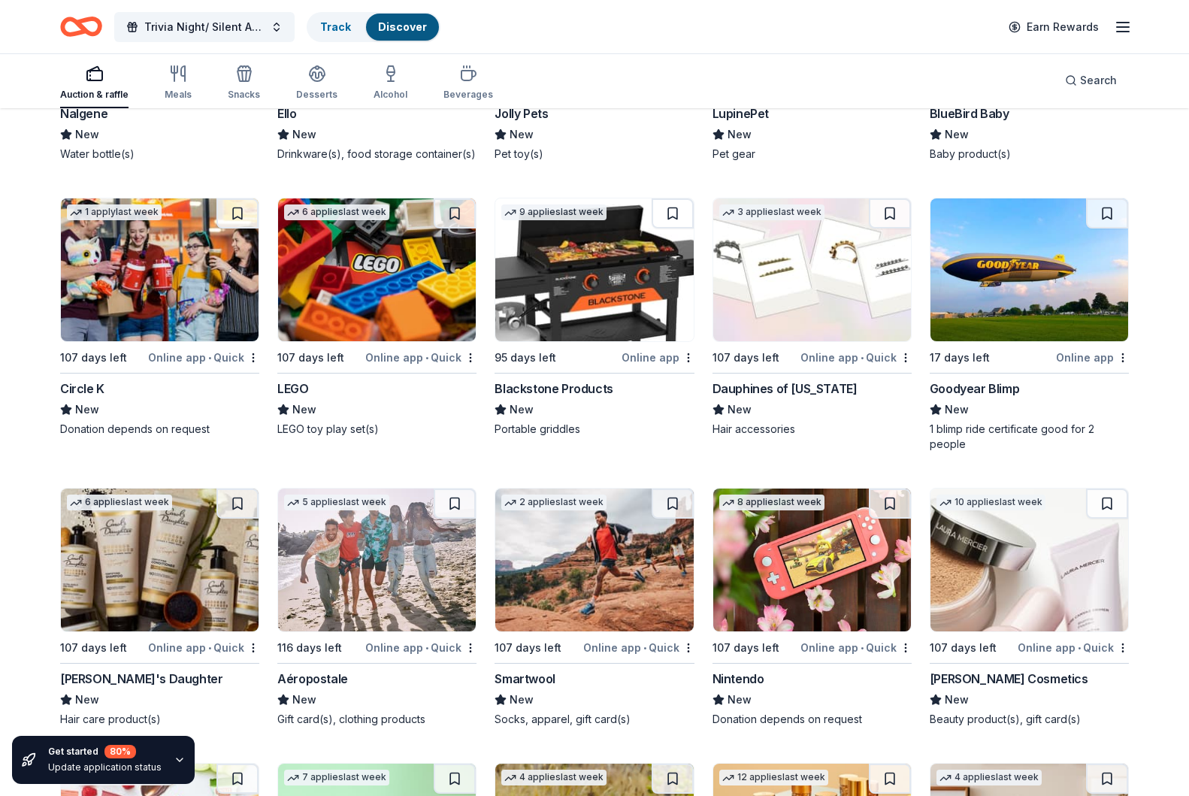
scroll to position [16136, 0]
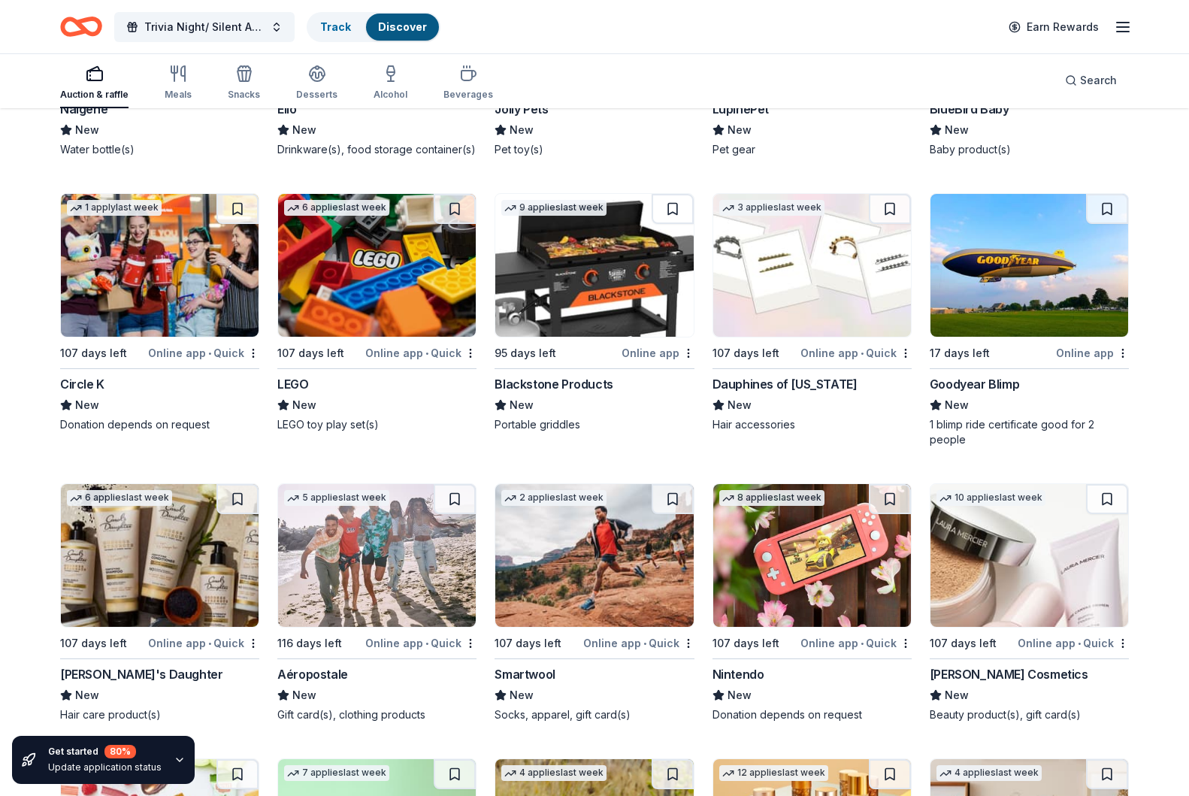
click at [584, 423] on div "Portable griddles" at bounding box center [594, 424] width 199 height 15
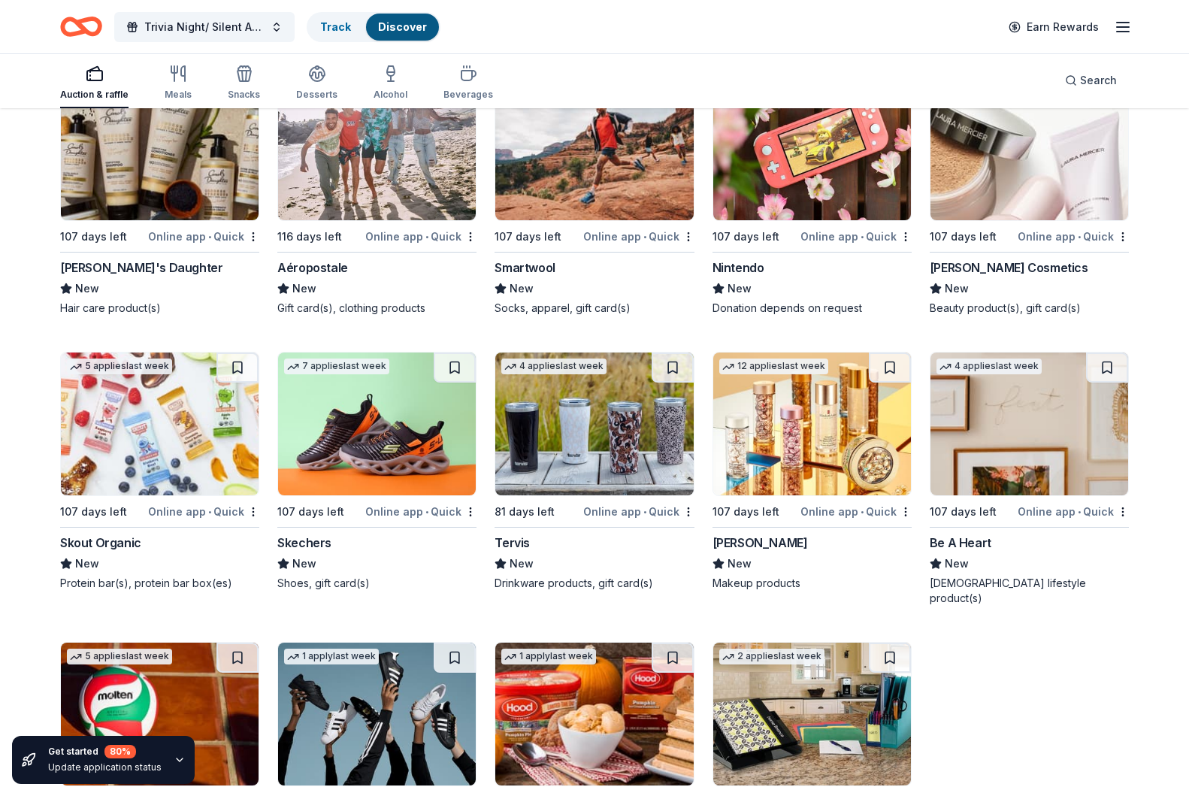
scroll to position [16535, 0]
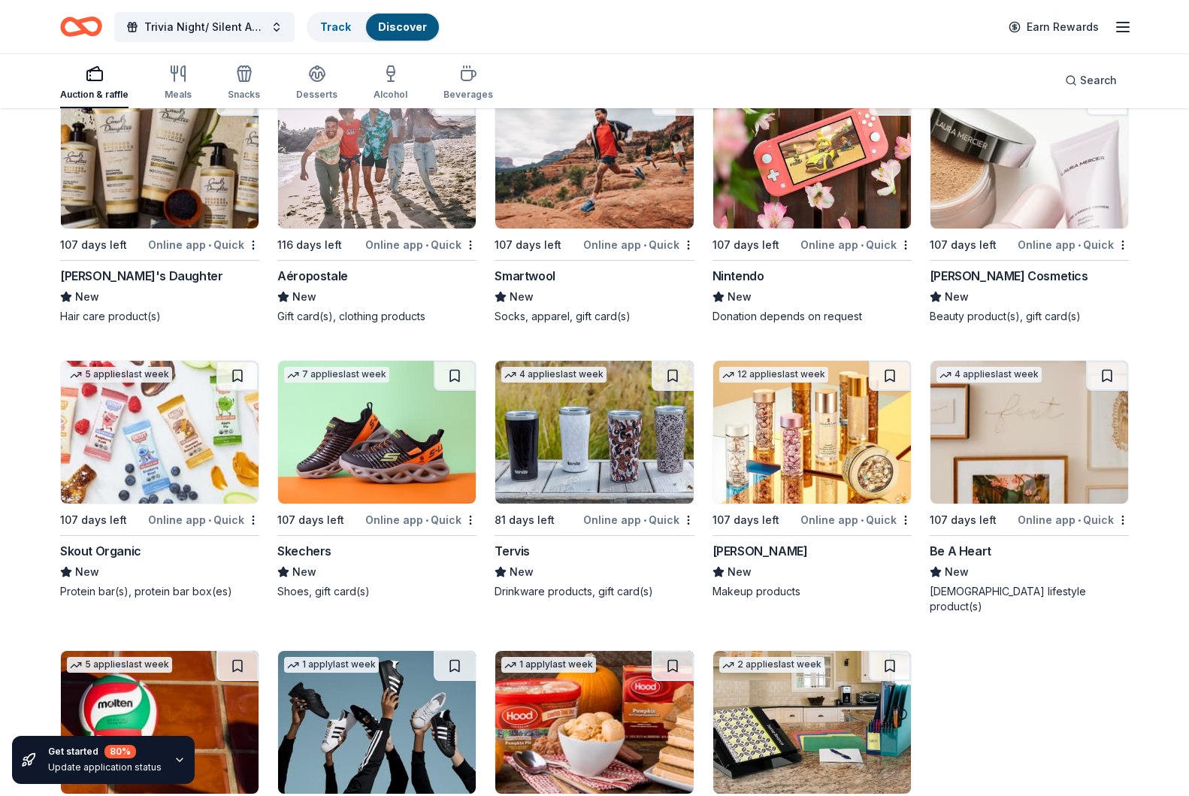
click at [431, 300] on div "New" at bounding box center [376, 297] width 199 height 18
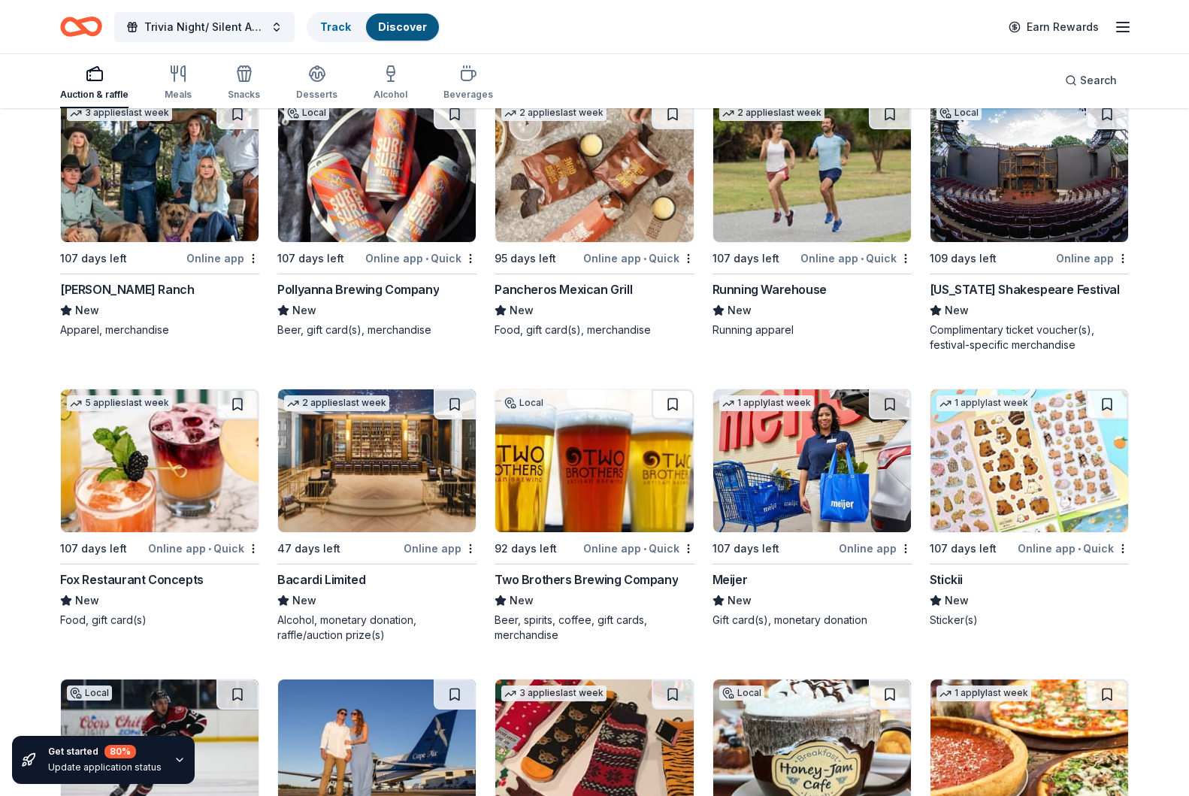
scroll to position [6798, 0]
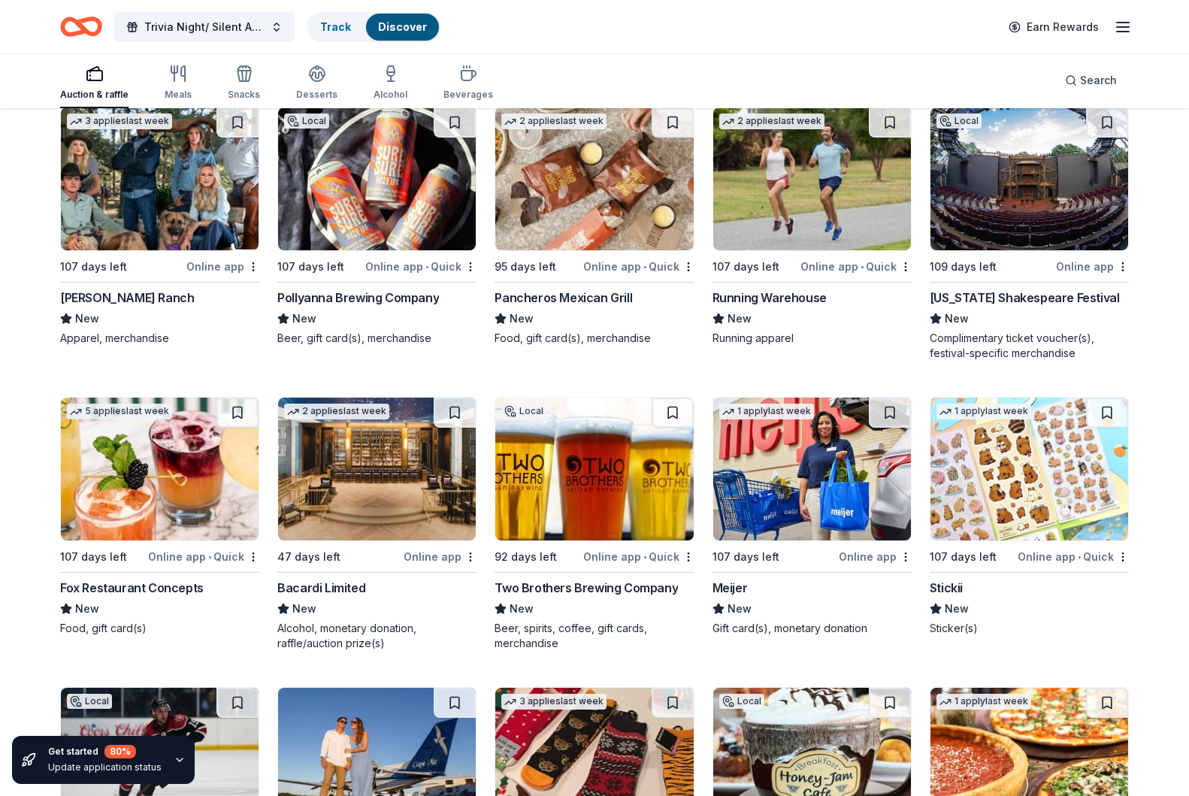
click at [1022, 508] on img at bounding box center [1030, 469] width 198 height 143
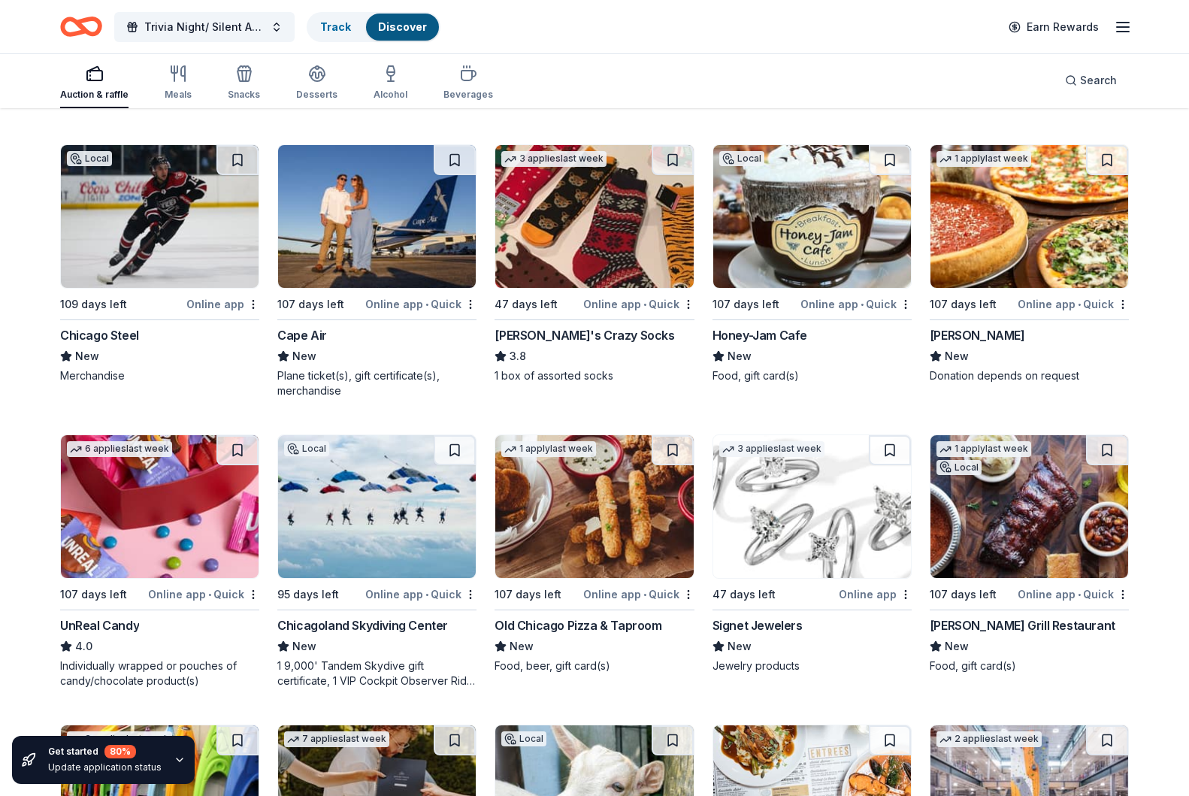
scroll to position [7342, 0]
click at [398, 320] on div "107 days left Online app • Quick Cape Air New Plane ticket(s), gift certificate…" at bounding box center [376, 271] width 199 height 254
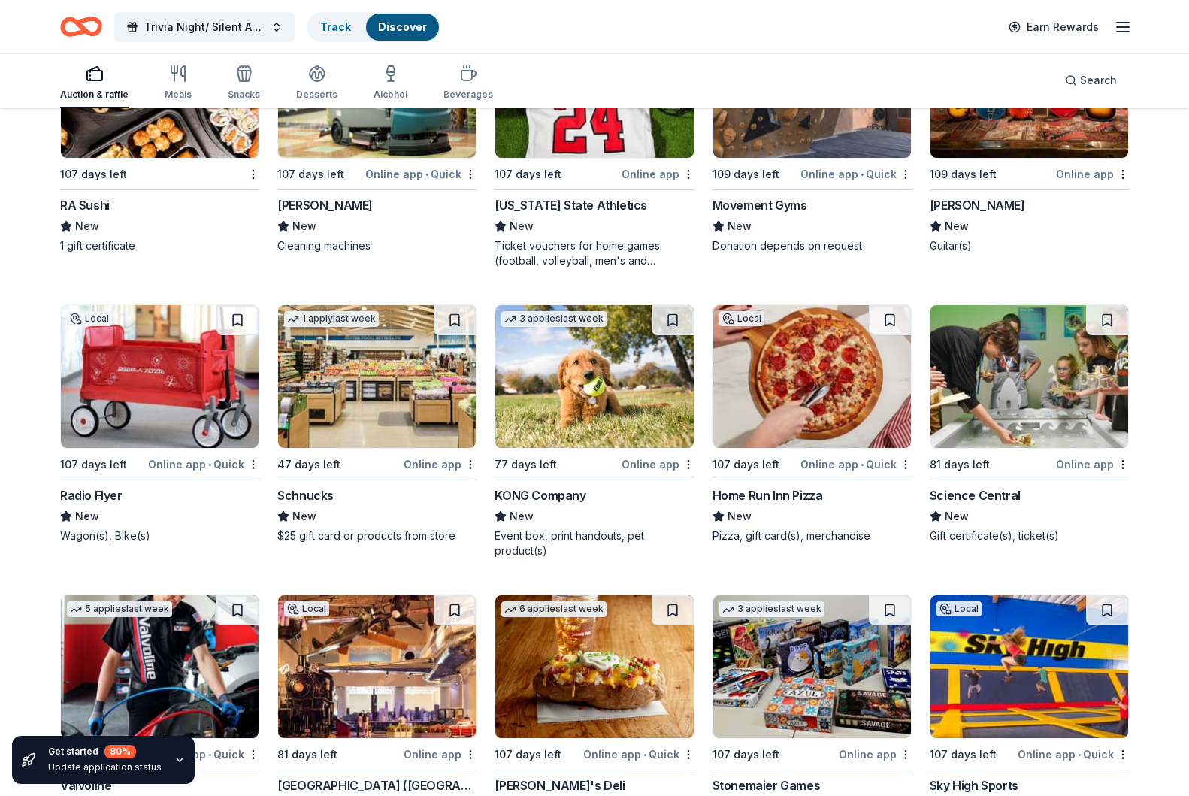
scroll to position [5454, 0]
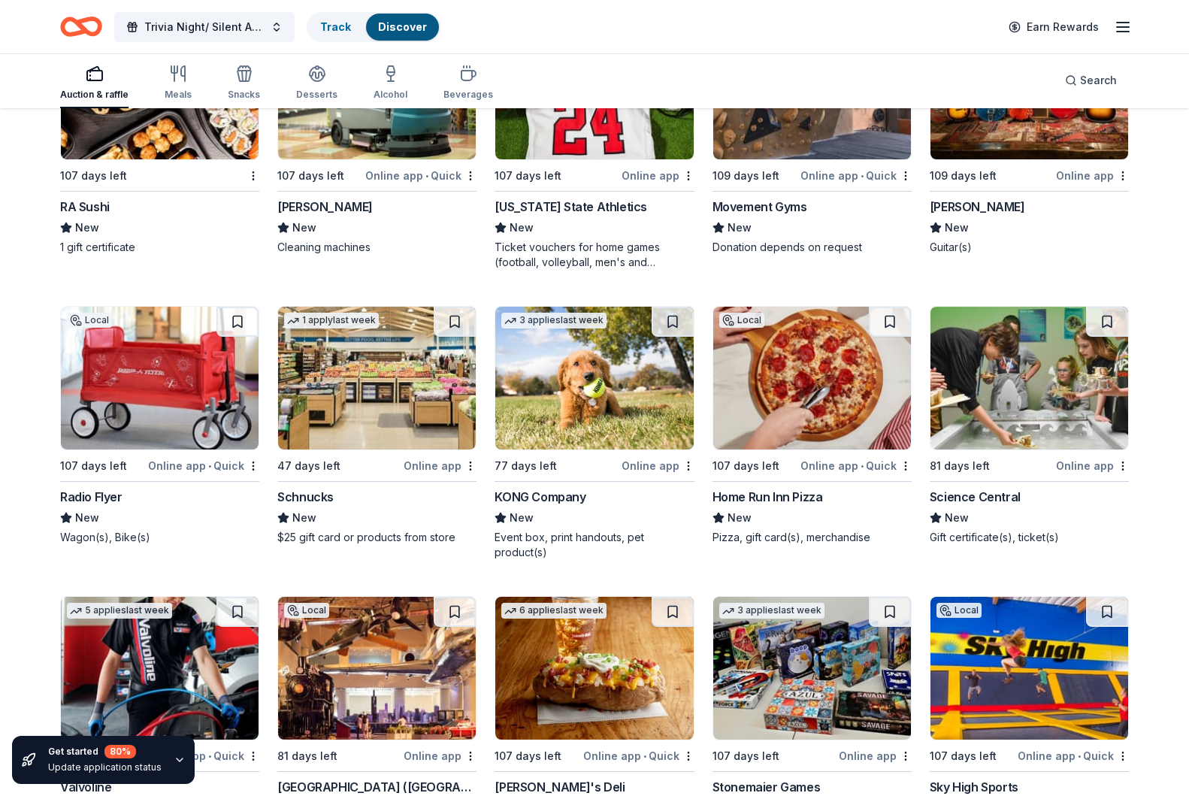
click at [1006, 513] on div "New" at bounding box center [1029, 518] width 199 height 18
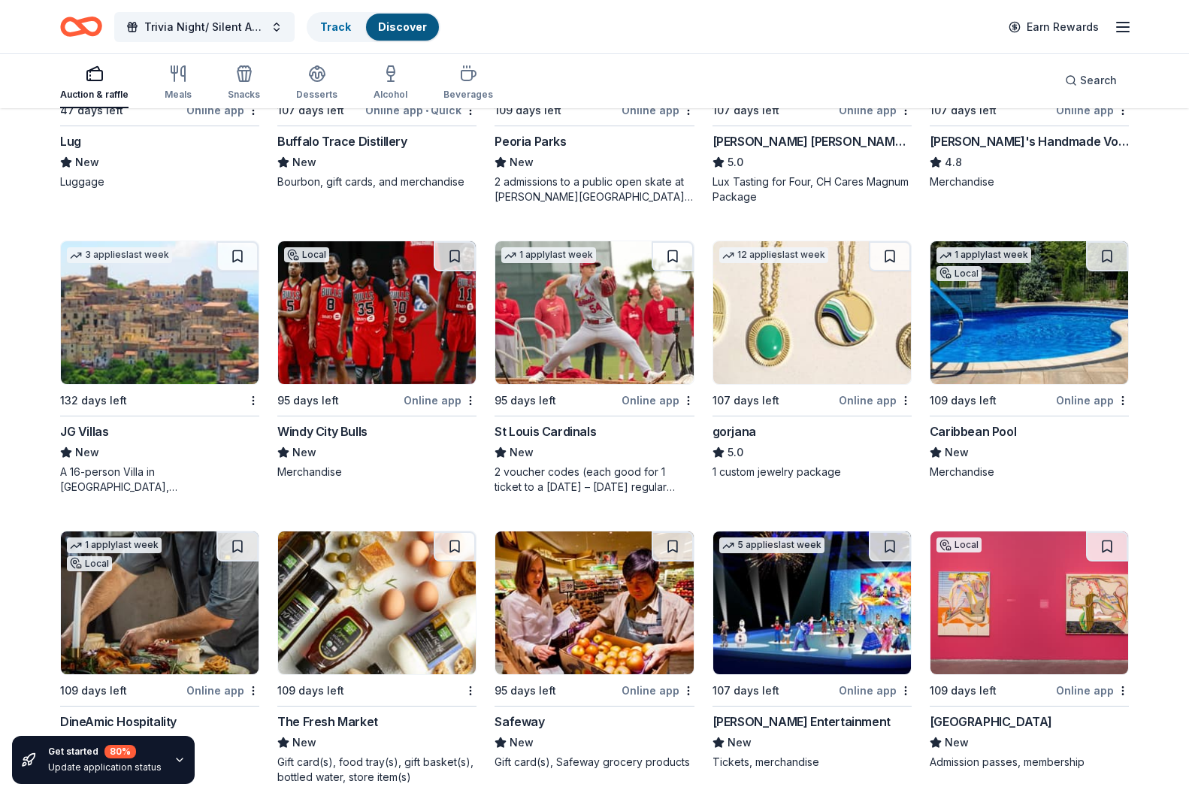
scroll to position [3198, 0]
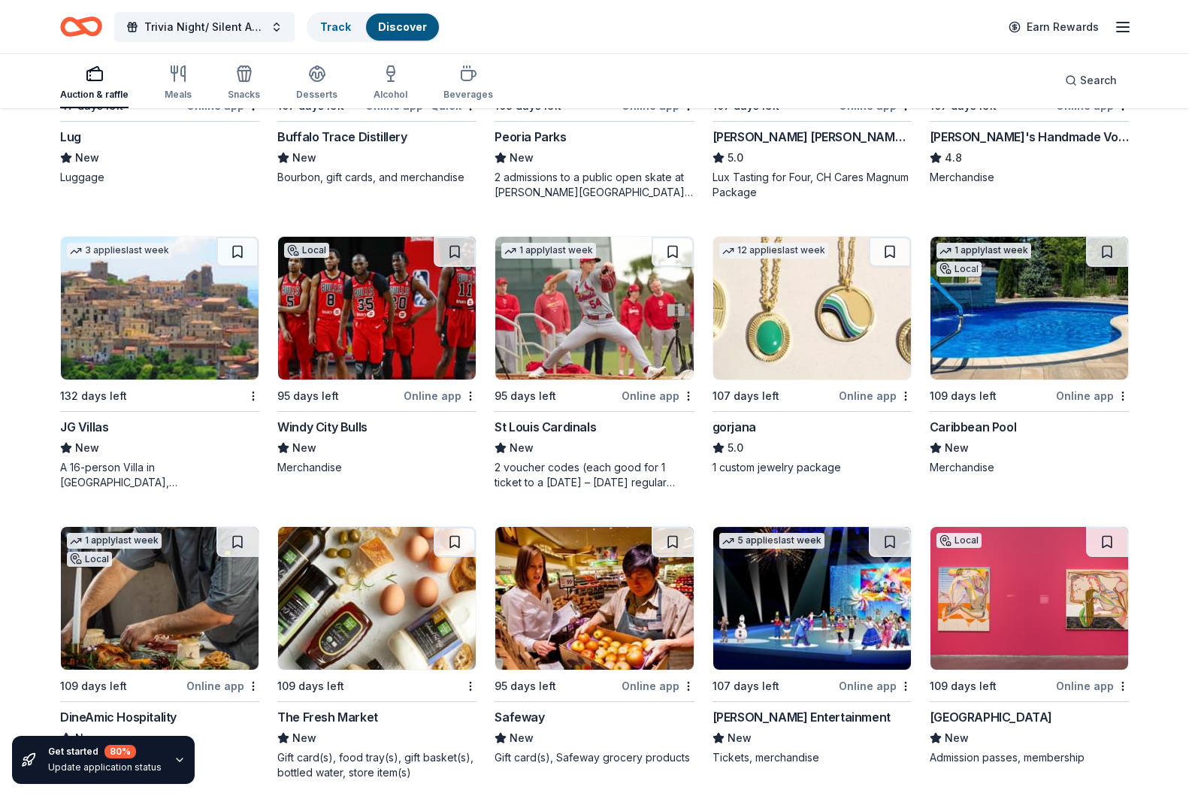
click at [1016, 424] on div "Caribbean Pool" at bounding box center [1029, 427] width 199 height 18
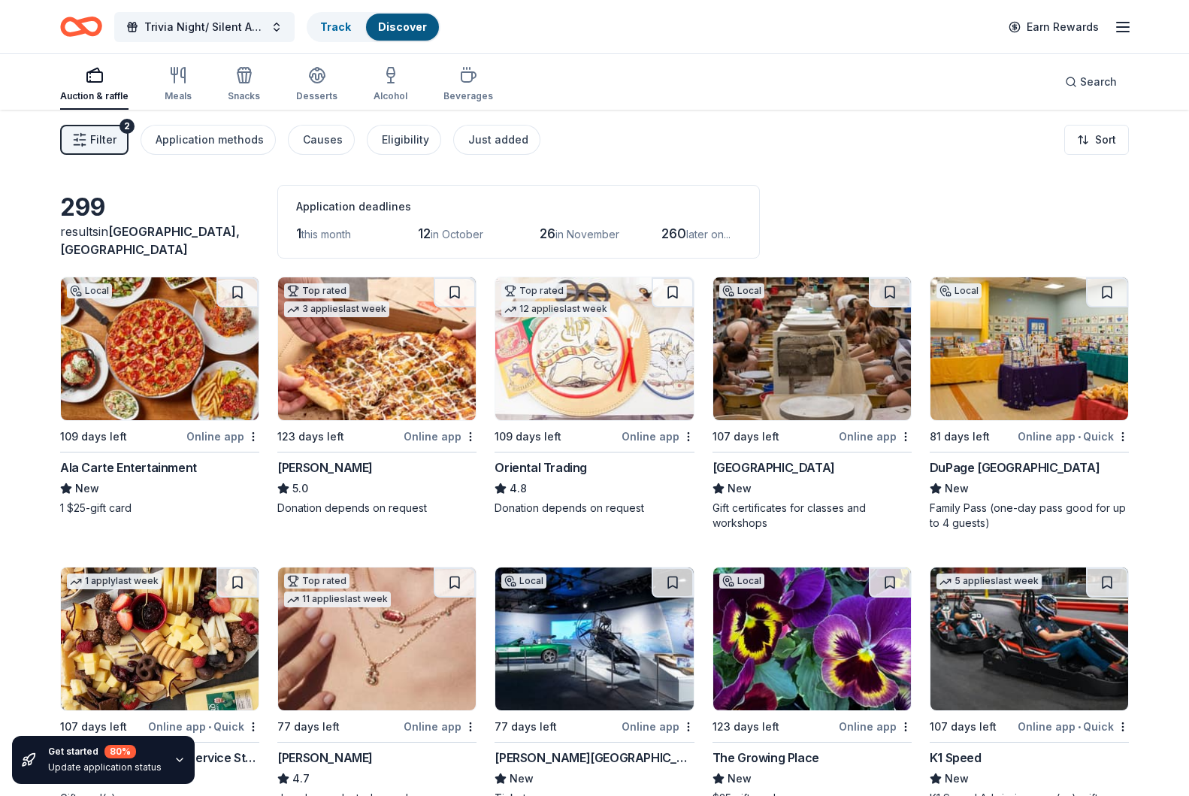
scroll to position [0, 0]
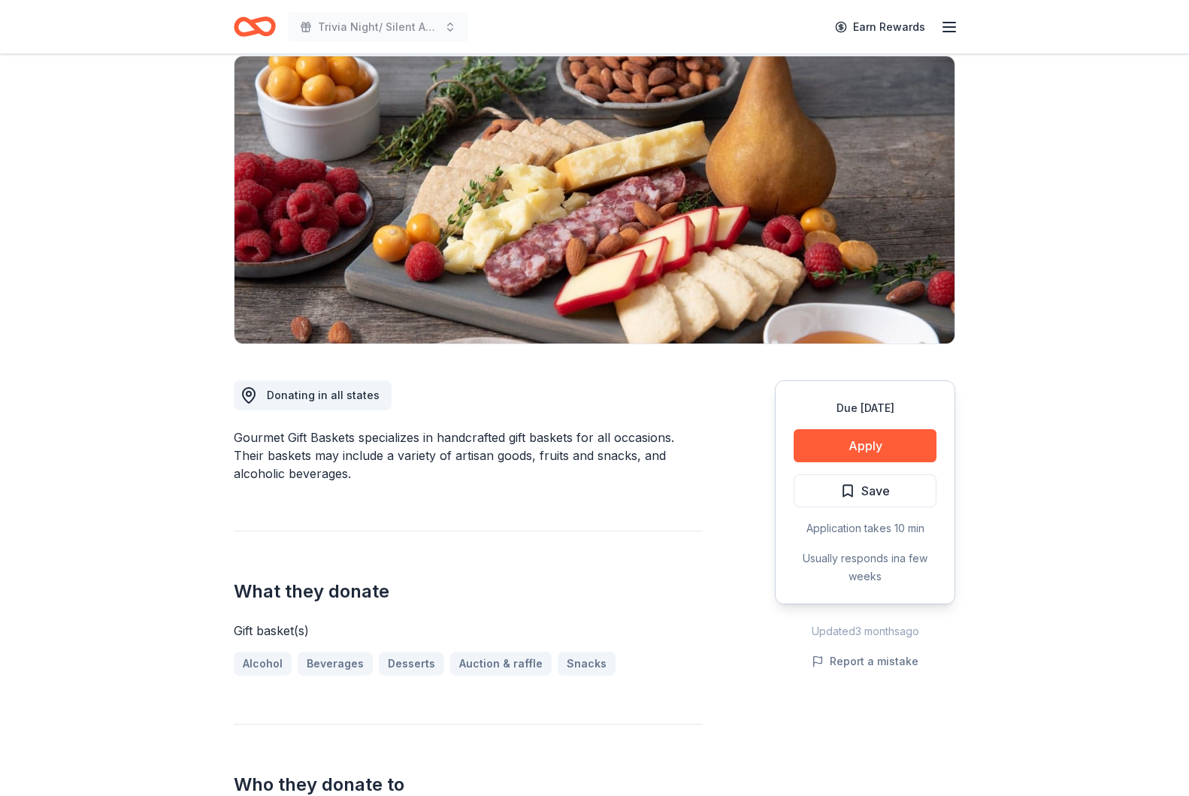
scroll to position [159, 0]
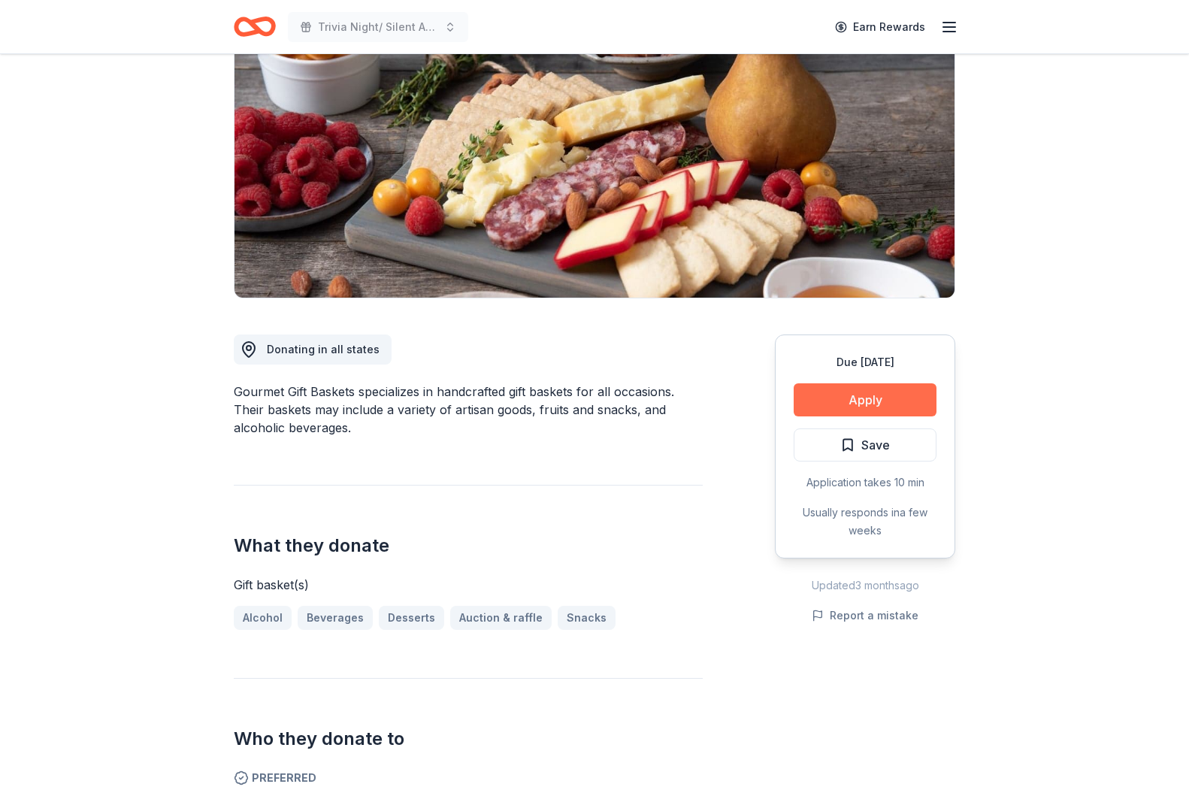
click at [891, 396] on button "Apply" at bounding box center [865, 399] width 143 height 33
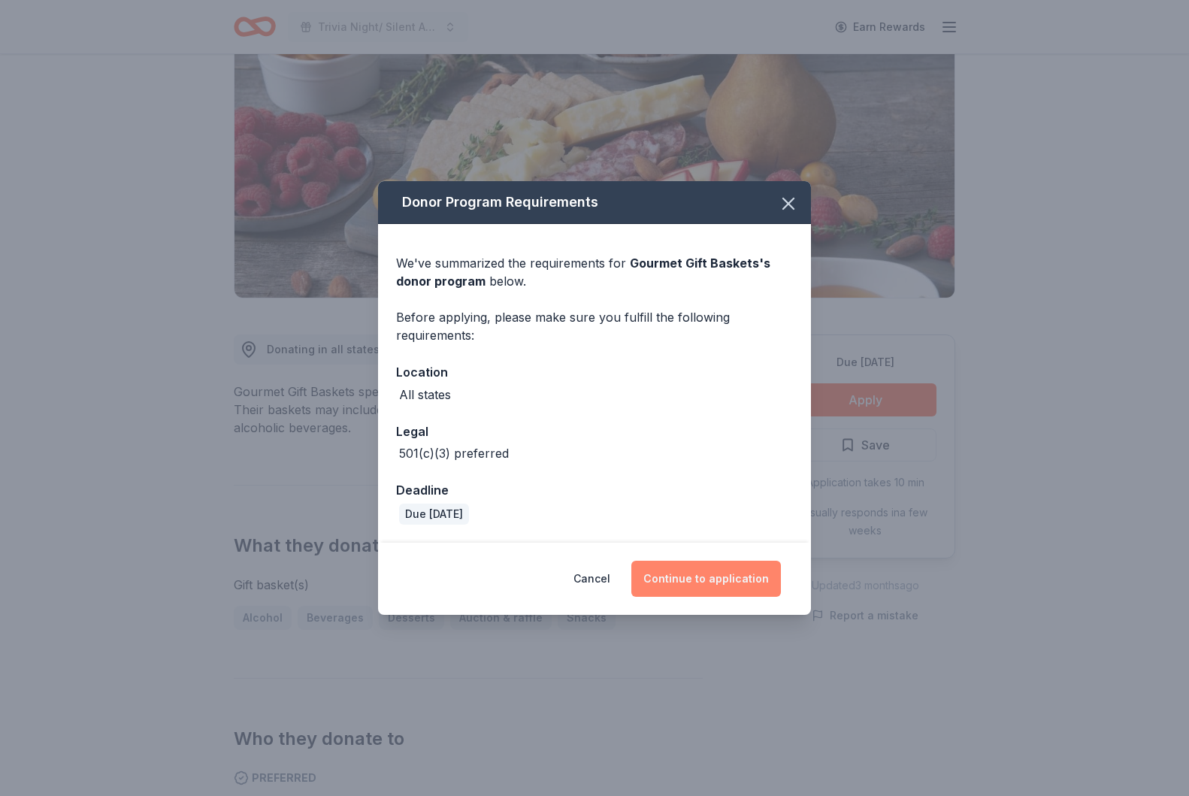
click at [699, 583] on button "Continue to application" at bounding box center [706, 579] width 150 height 36
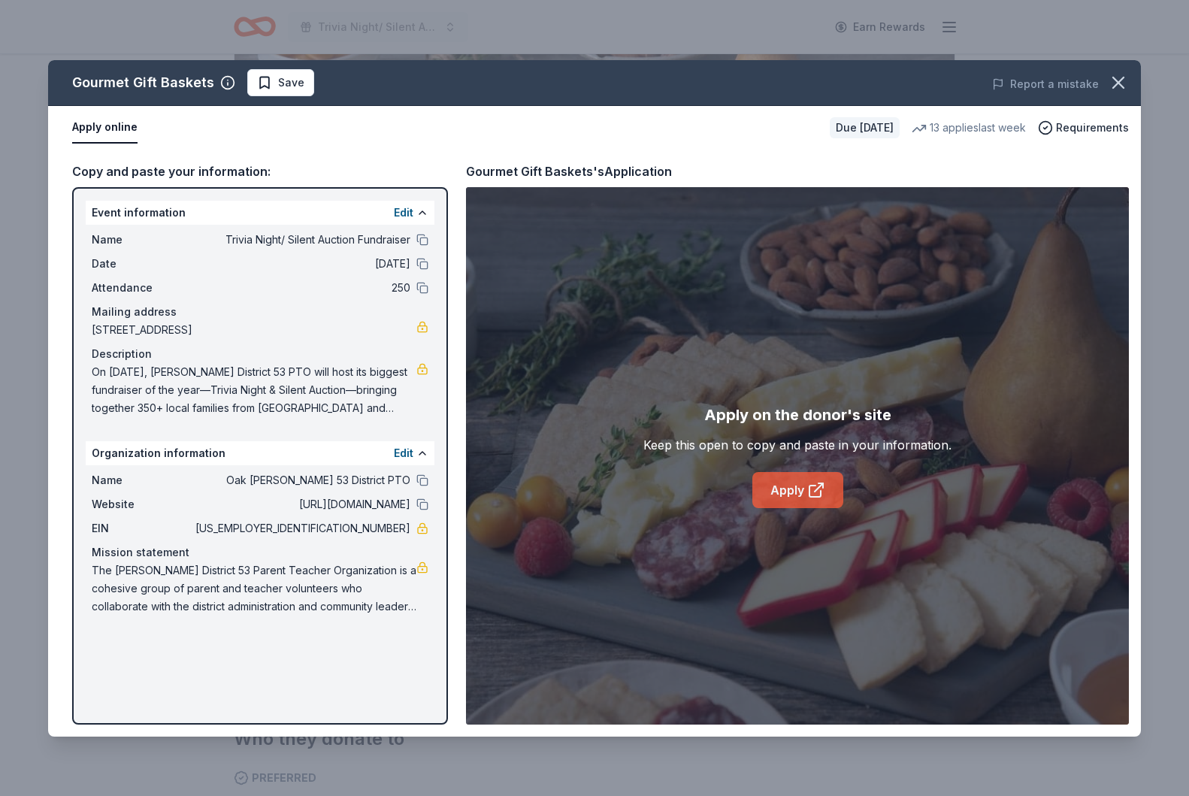
click at [783, 495] on link "Apply" at bounding box center [797, 490] width 91 height 36
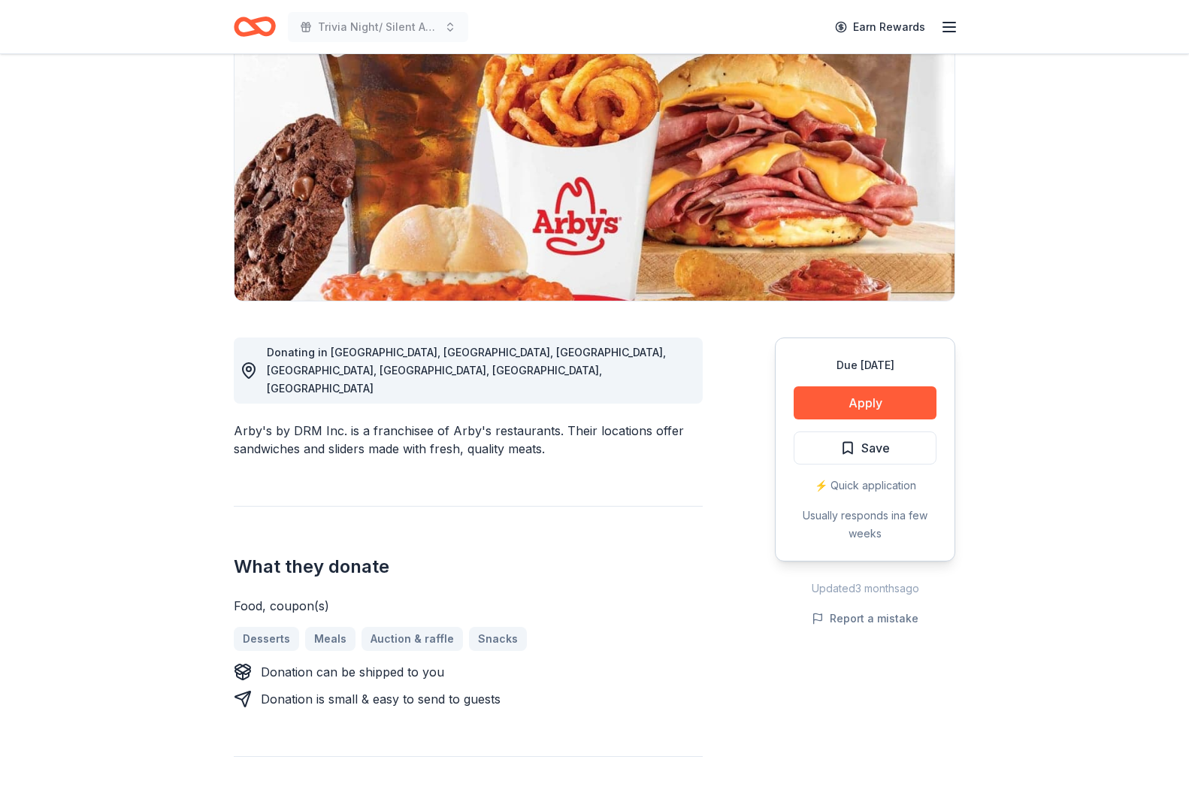
scroll to position [188, 0]
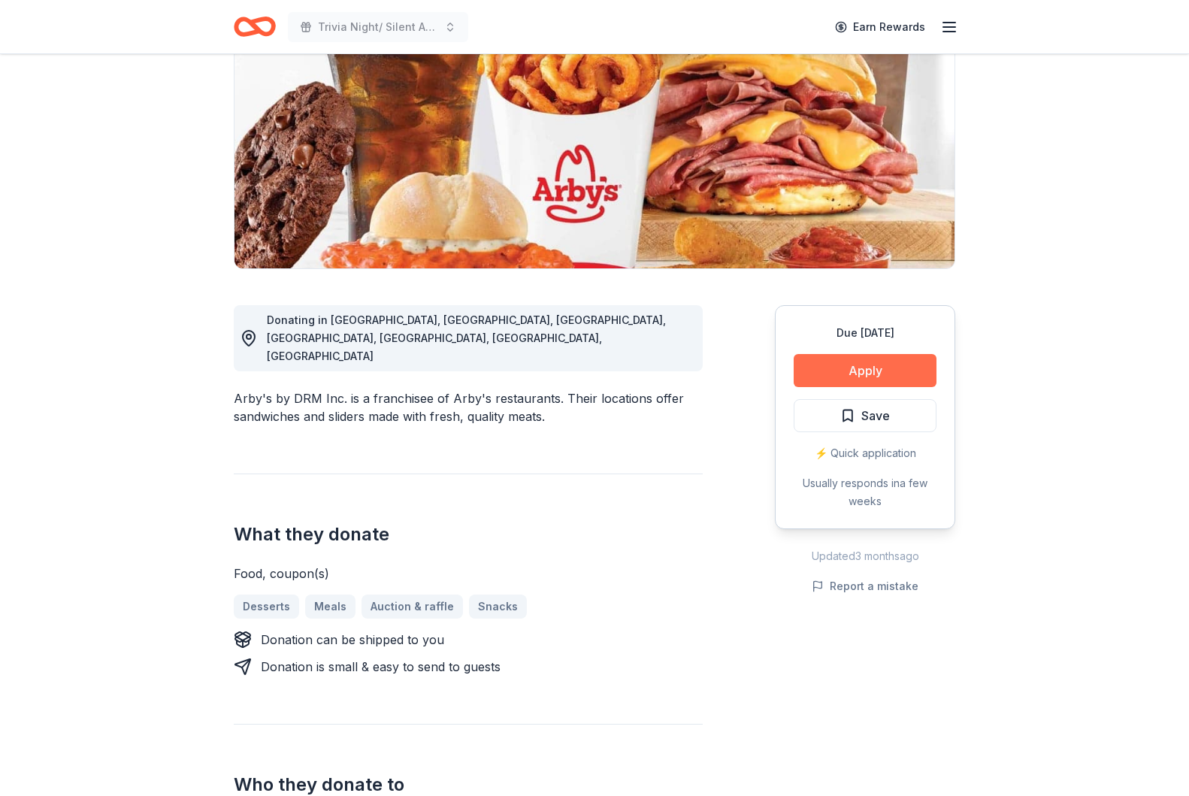
click at [915, 372] on button "Apply" at bounding box center [865, 370] width 143 height 33
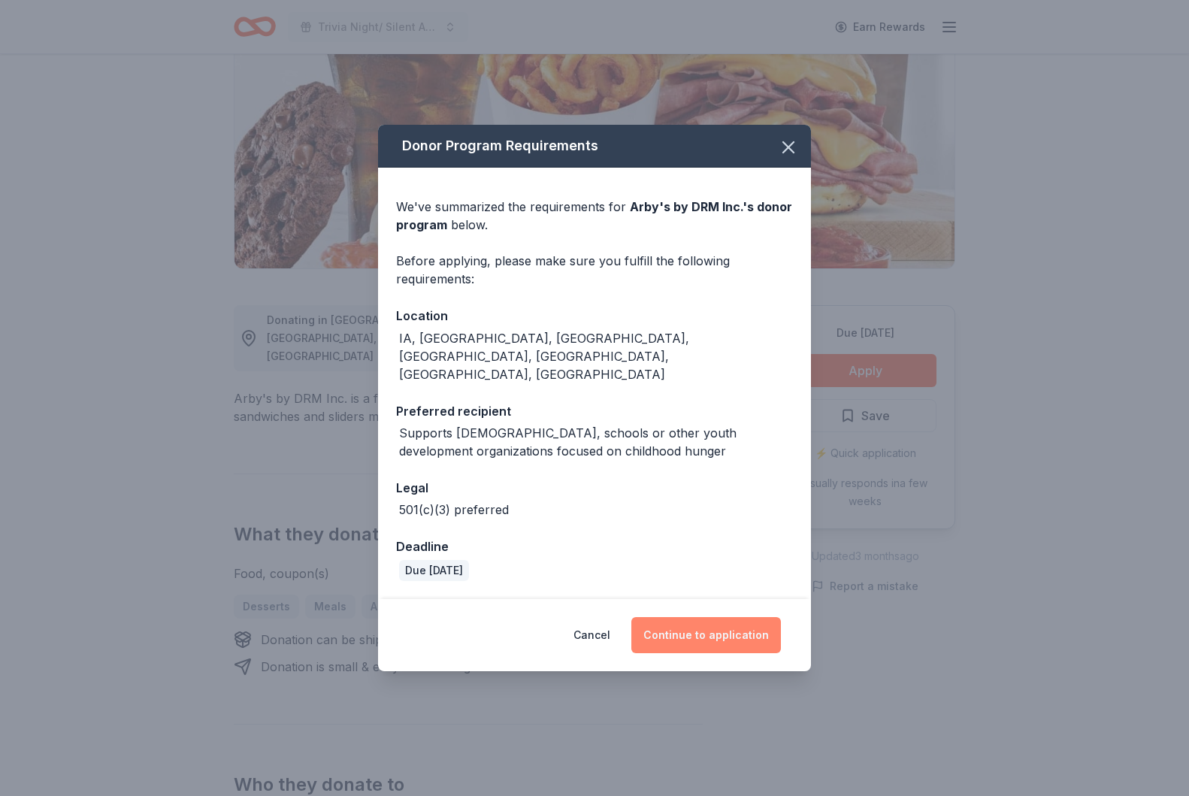
click at [731, 617] on button "Continue to application" at bounding box center [706, 635] width 150 height 36
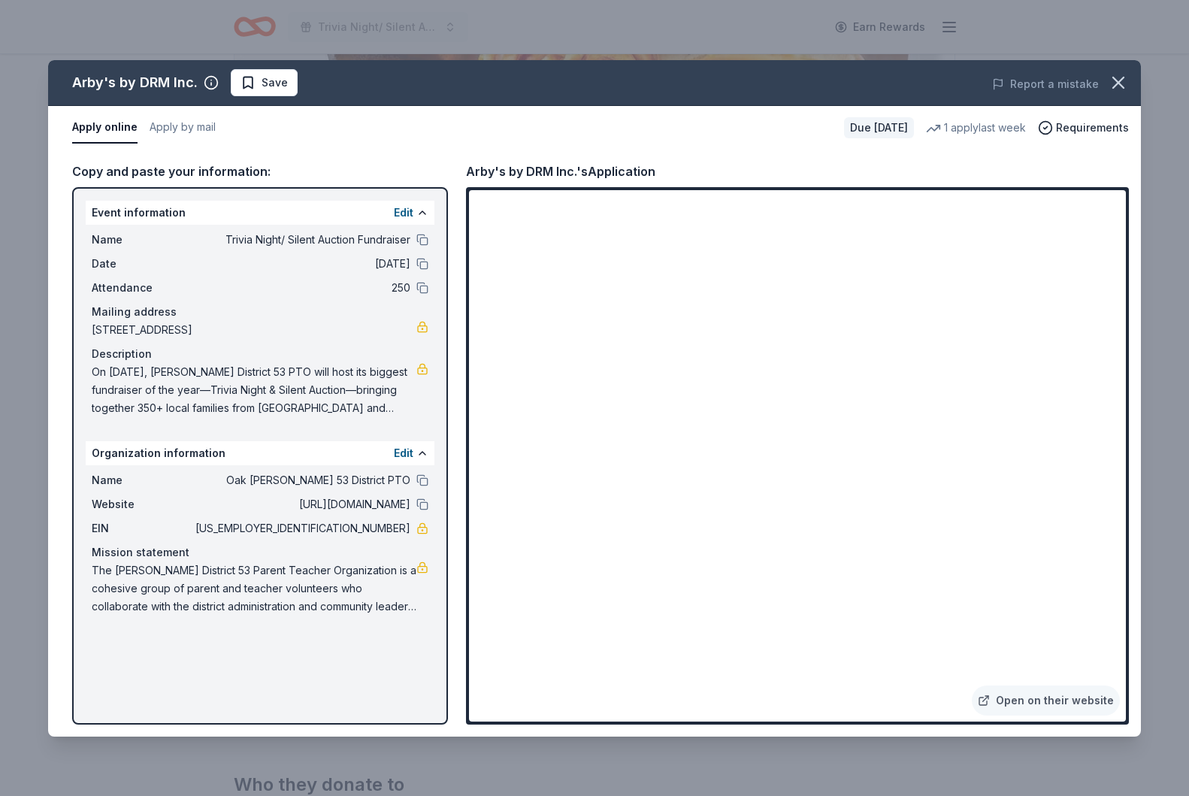
click at [1126, 82] on icon "button" at bounding box center [1118, 82] width 21 height 21
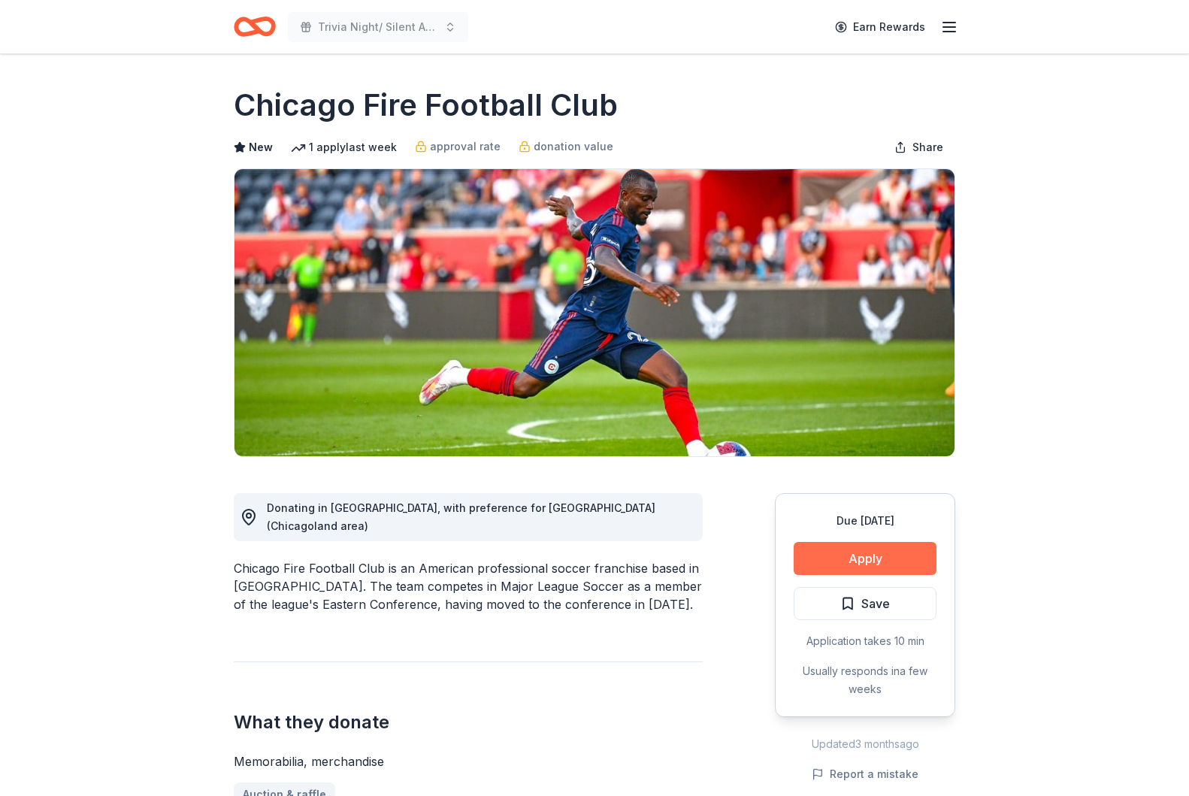
click at [885, 559] on button "Apply" at bounding box center [865, 558] width 143 height 33
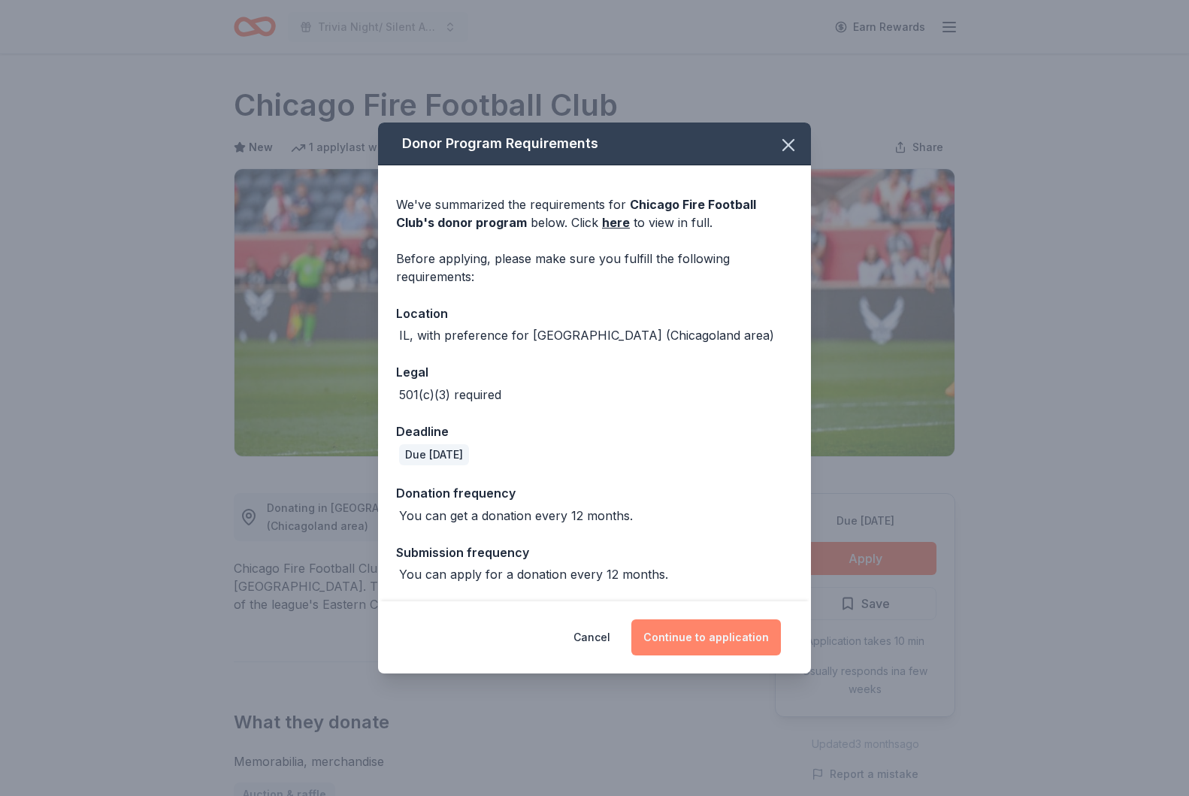
click at [727, 649] on button "Continue to application" at bounding box center [706, 637] width 150 height 36
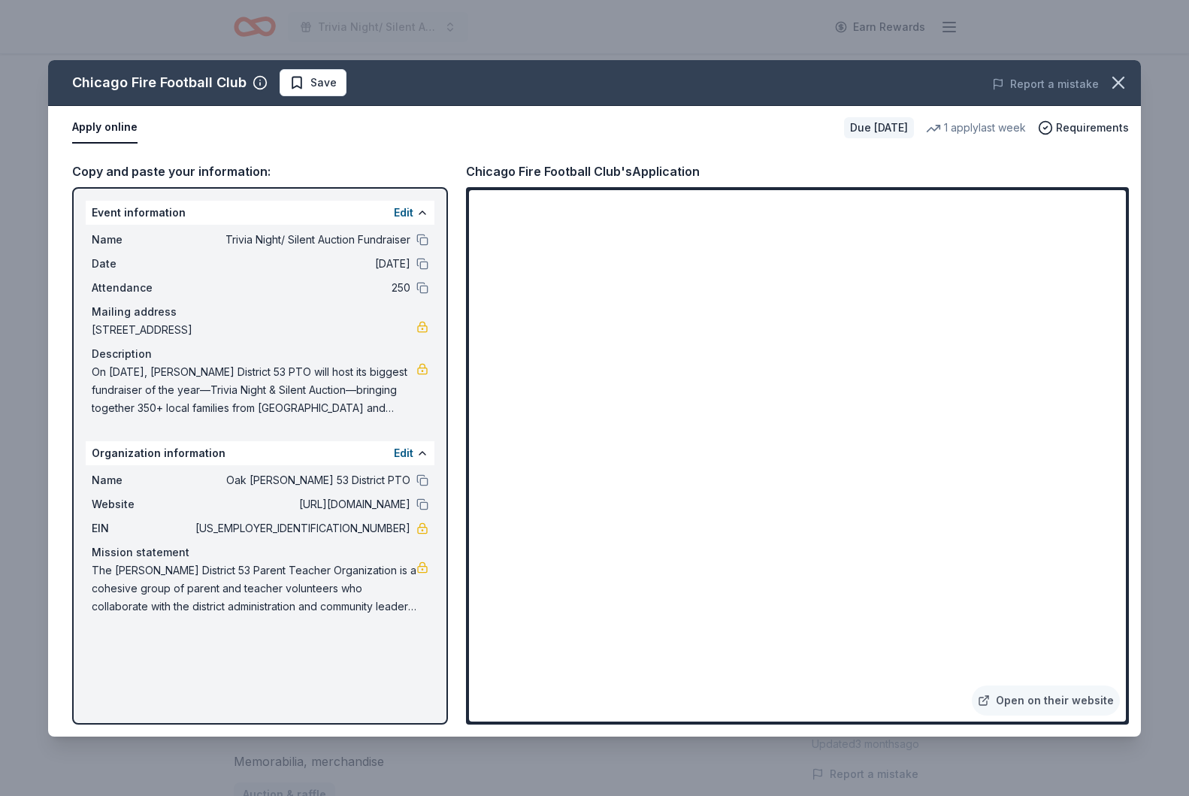
drag, startPoint x: 1122, startPoint y: 77, endPoint x: 1140, endPoint y: 43, distance: 39.0
click at [1122, 77] on icon "button" at bounding box center [1118, 82] width 21 height 21
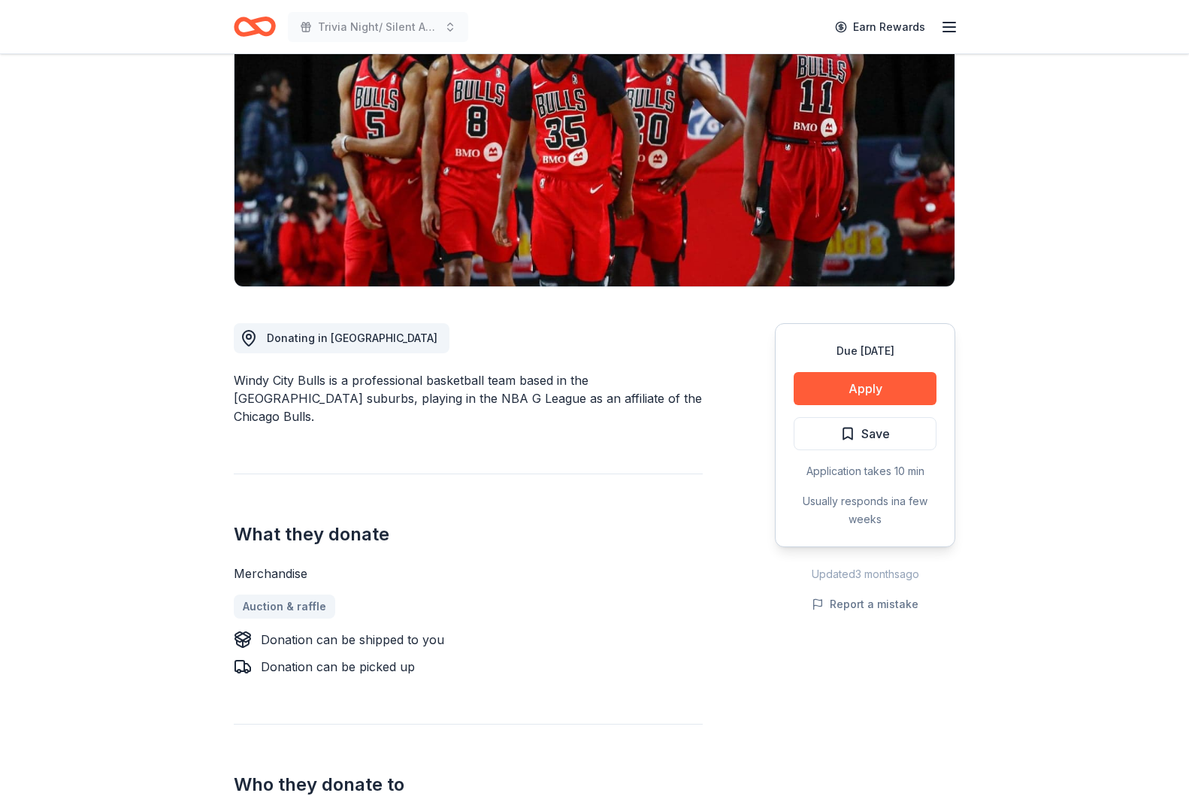
scroll to position [233, 0]
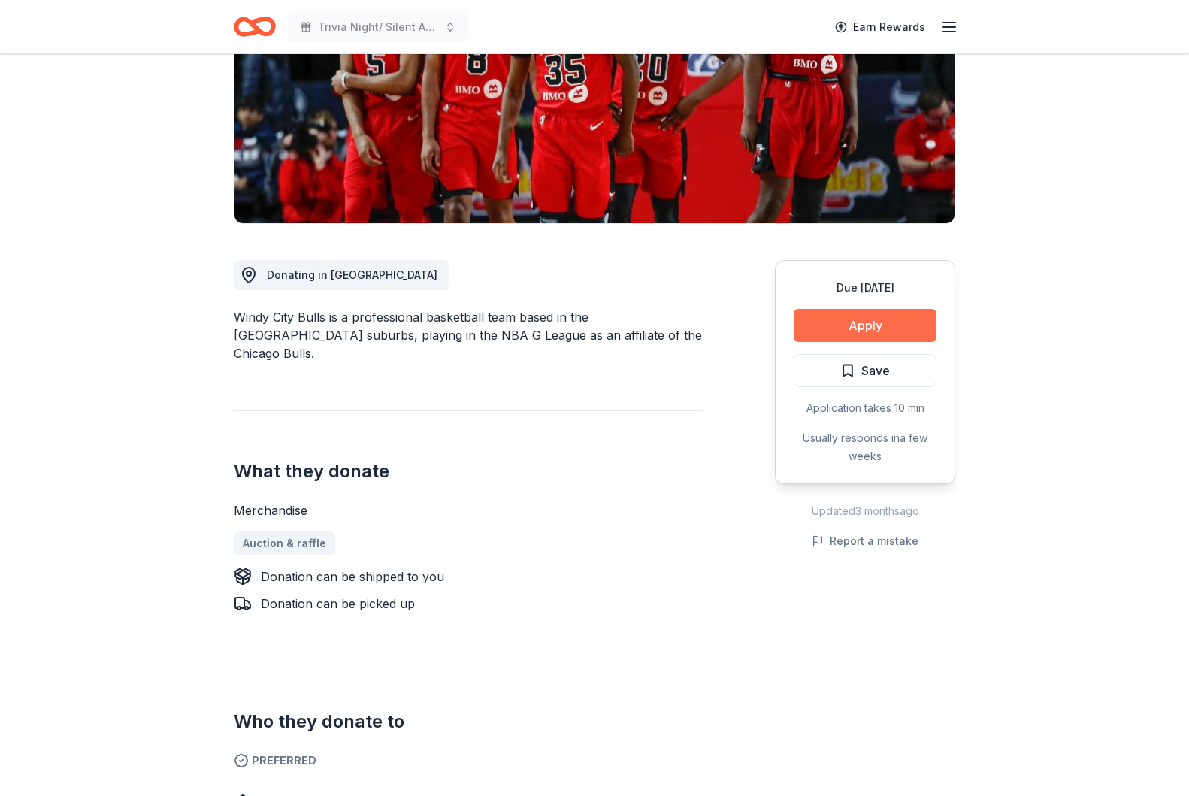
click at [873, 332] on button "Apply" at bounding box center [865, 325] width 143 height 33
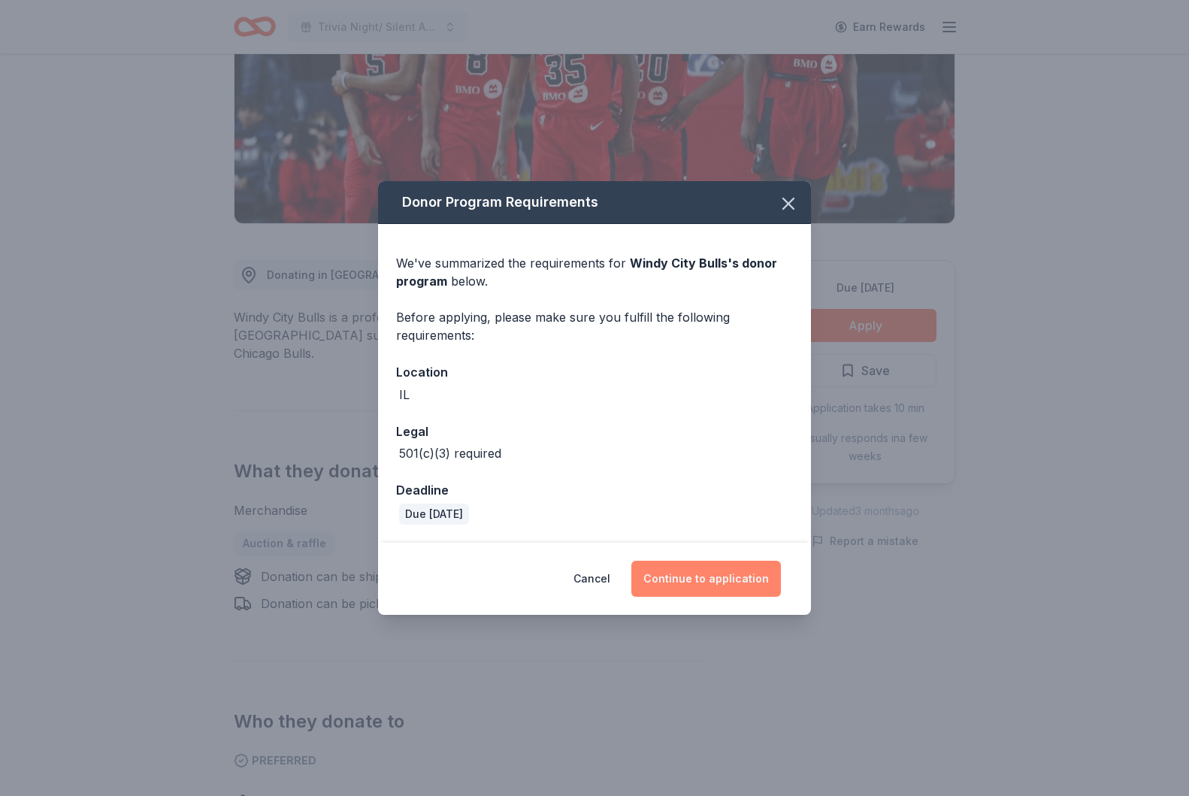
click at [701, 586] on button "Continue to application" at bounding box center [706, 579] width 150 height 36
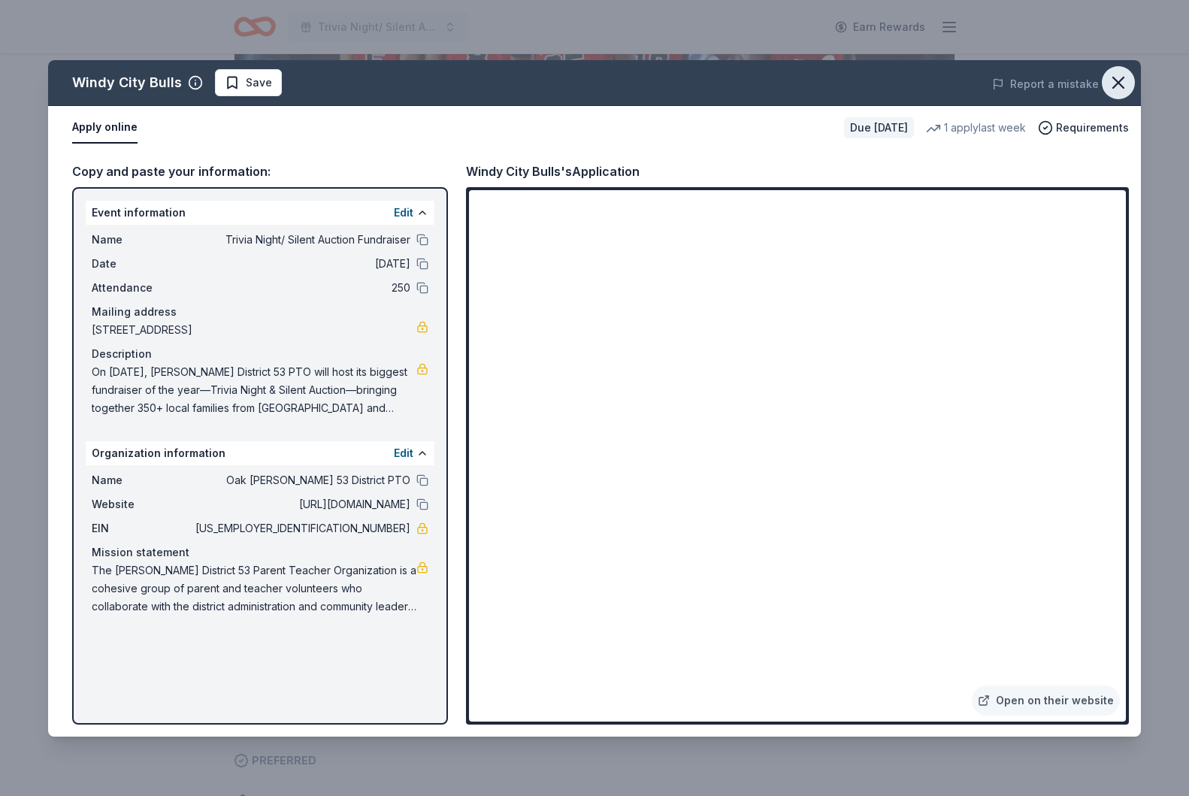
click at [1113, 86] on icon "button" at bounding box center [1118, 82] width 11 height 11
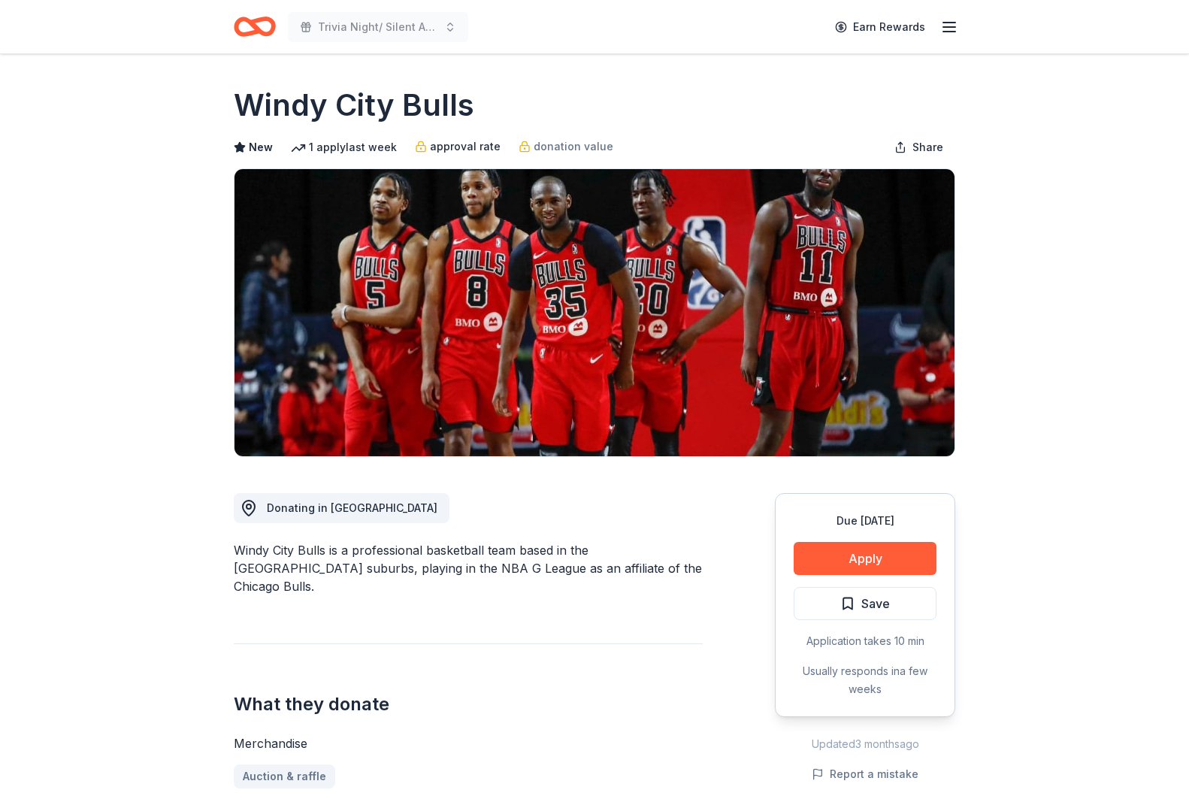
scroll to position [0, 0]
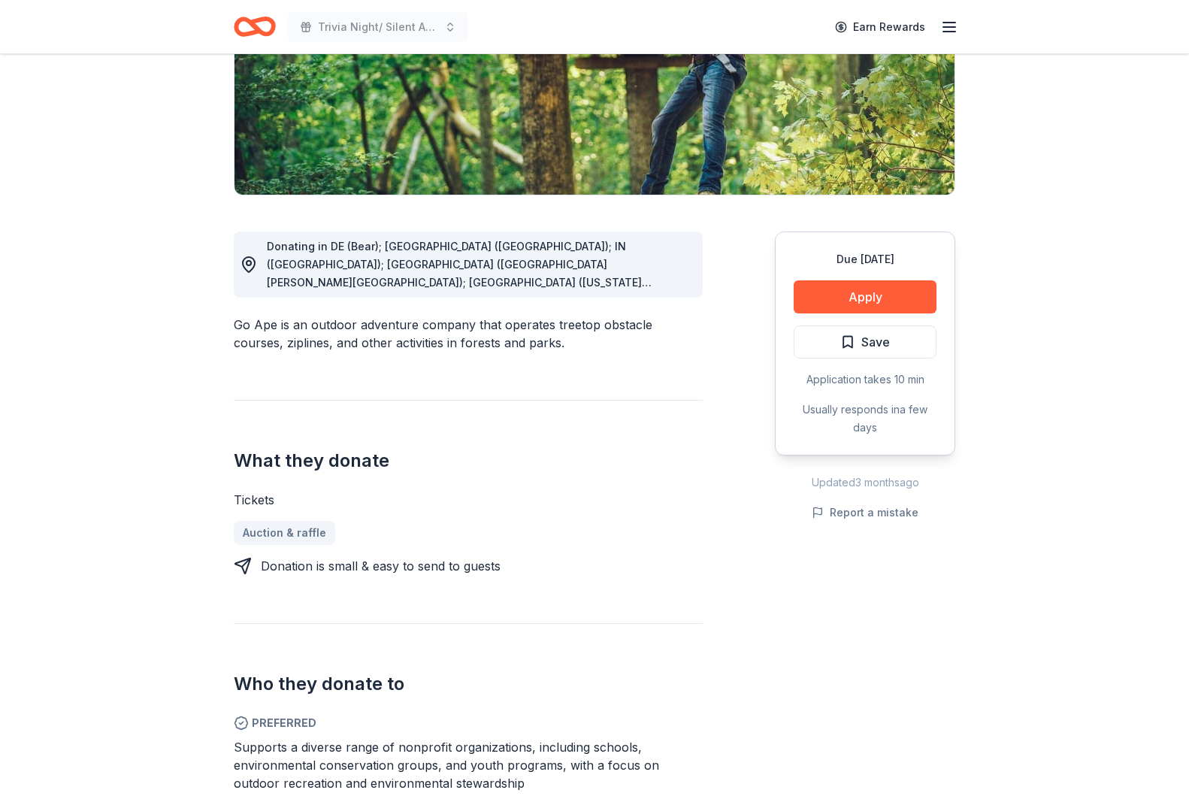
scroll to position [328, 0]
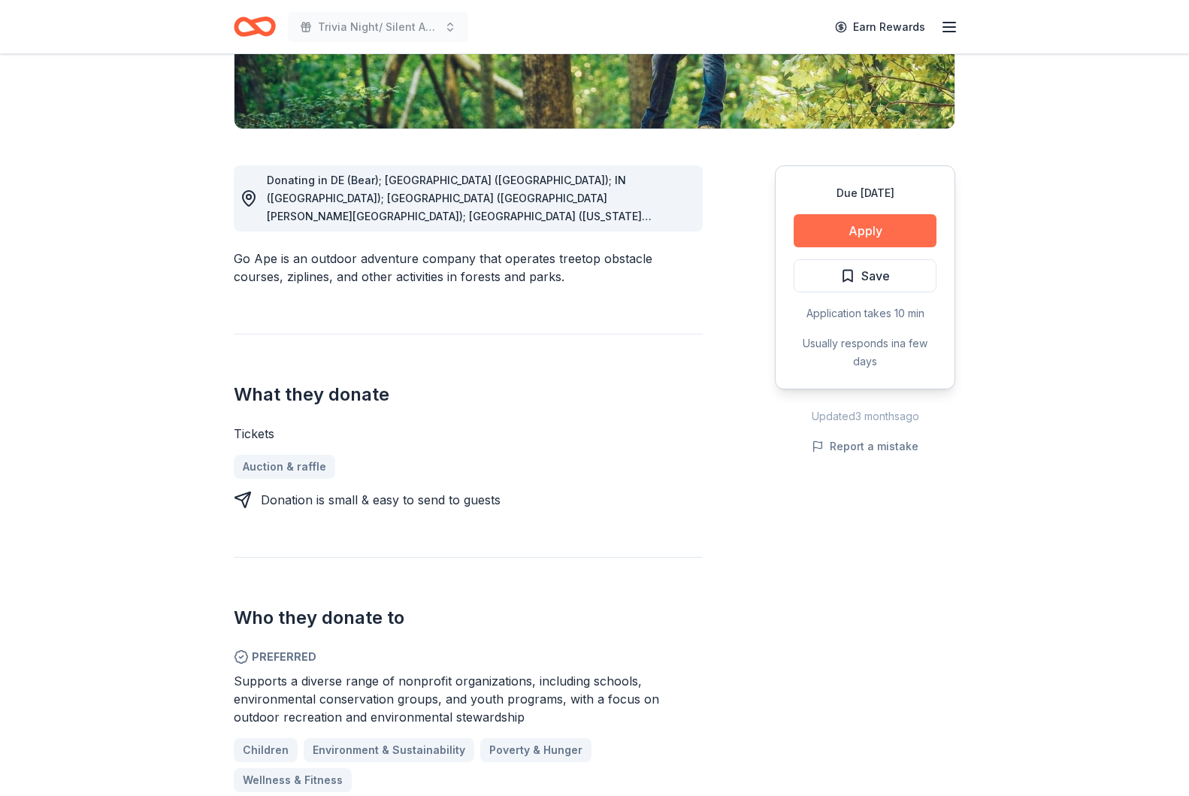
click at [875, 223] on button "Apply" at bounding box center [865, 230] width 143 height 33
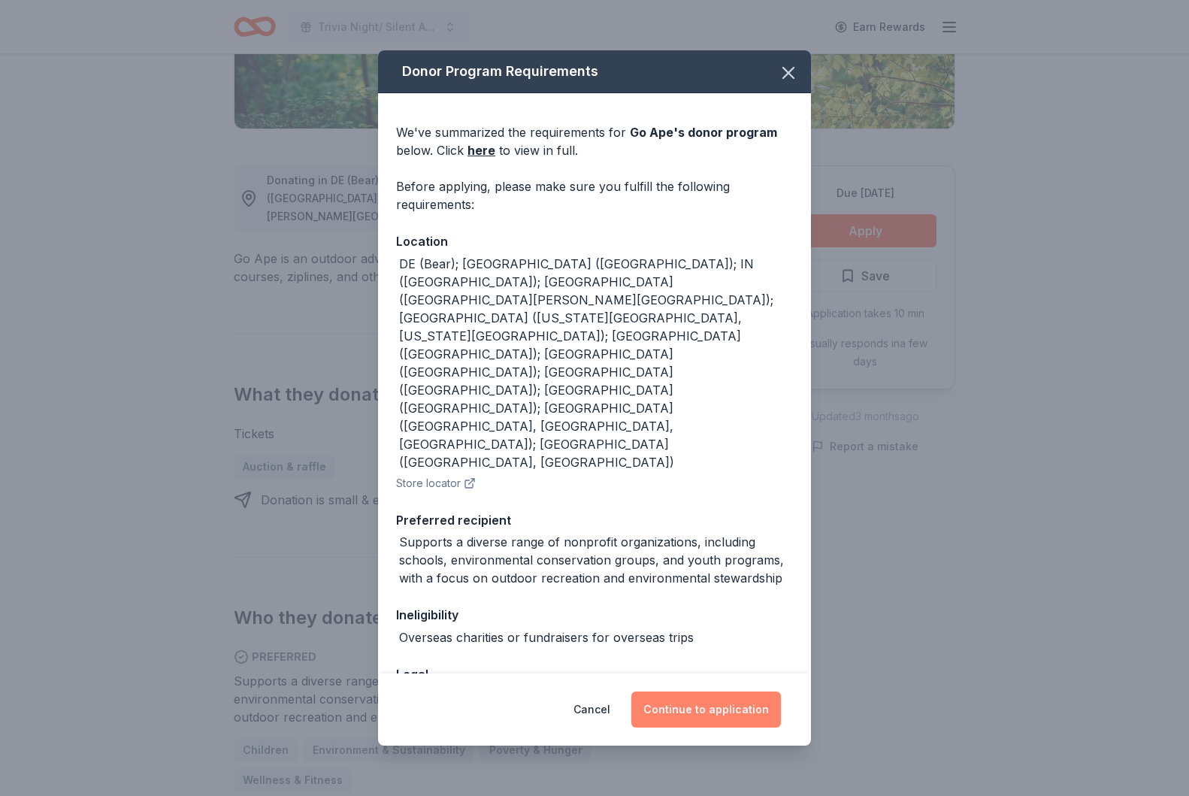
click at [715, 701] on button "Continue to application" at bounding box center [706, 710] width 150 height 36
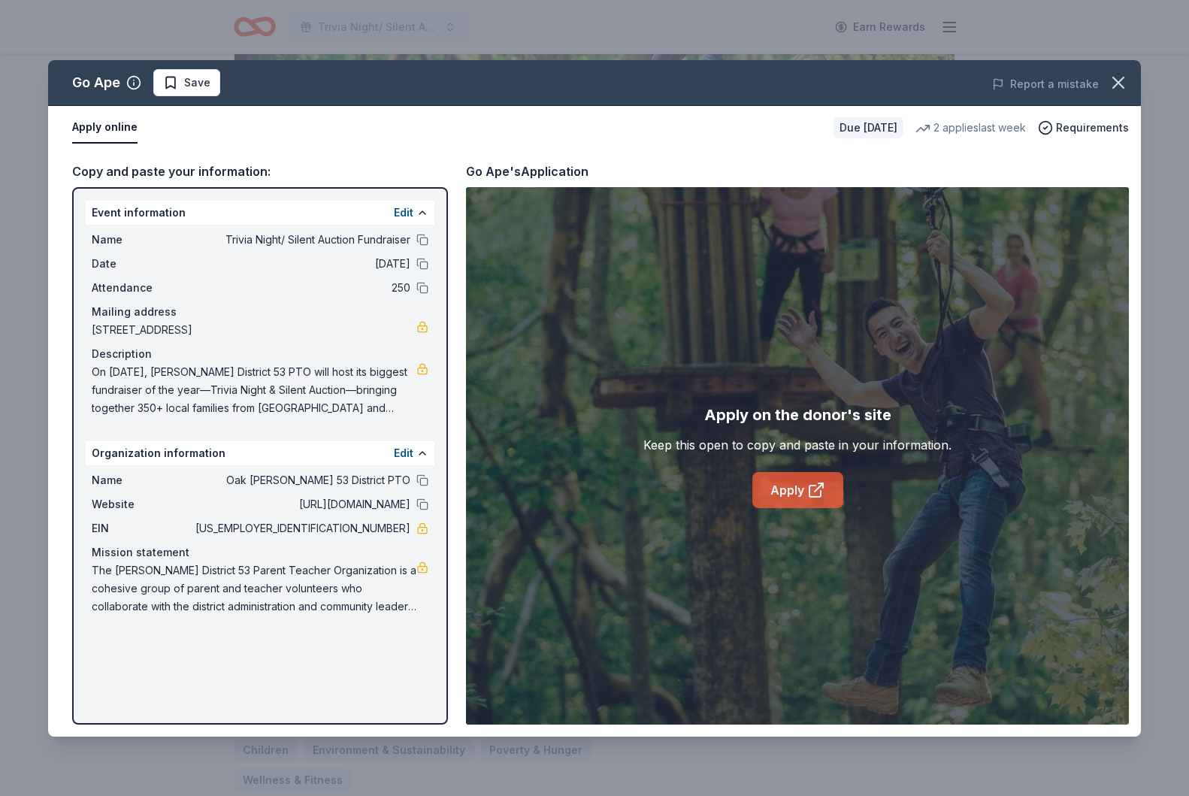
click at [782, 487] on link "Apply" at bounding box center [797, 490] width 91 height 36
click at [1112, 79] on icon "button" at bounding box center [1118, 82] width 21 height 21
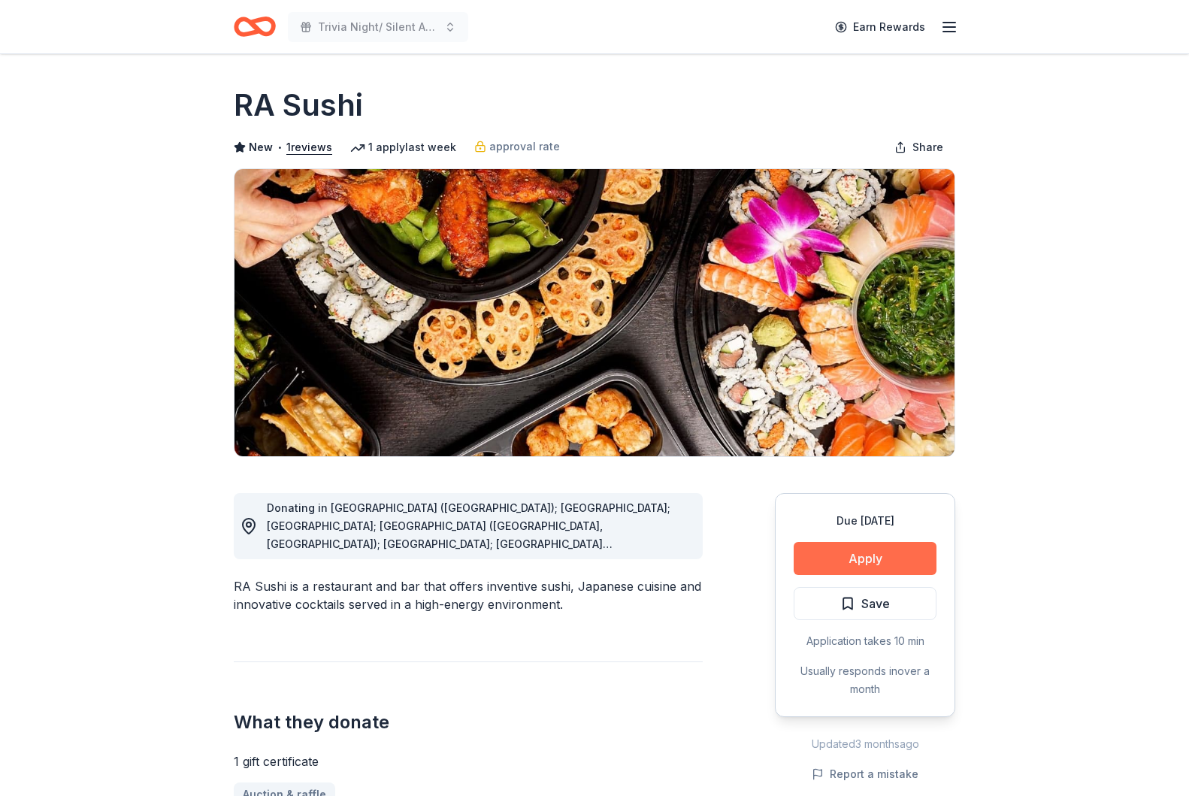
click at [866, 549] on button "Apply" at bounding box center [865, 558] width 143 height 33
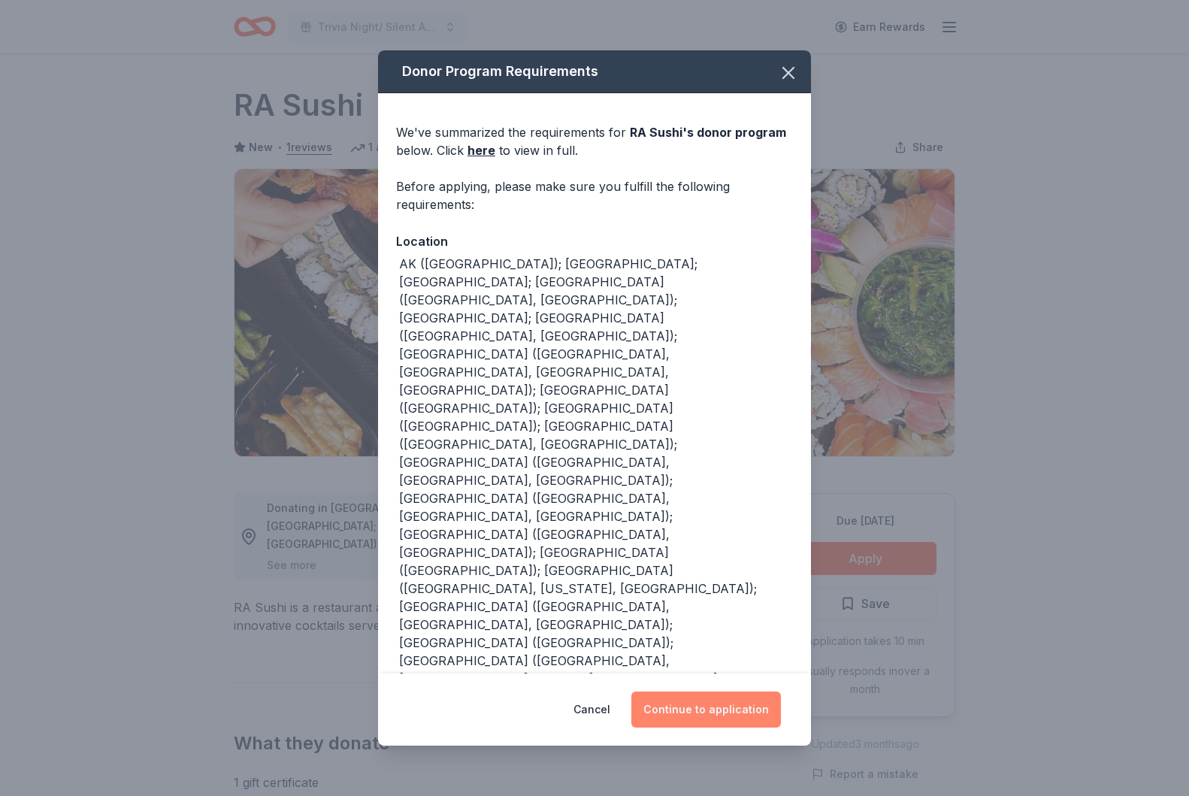
click at [680, 701] on button "Continue to application" at bounding box center [706, 710] width 150 height 36
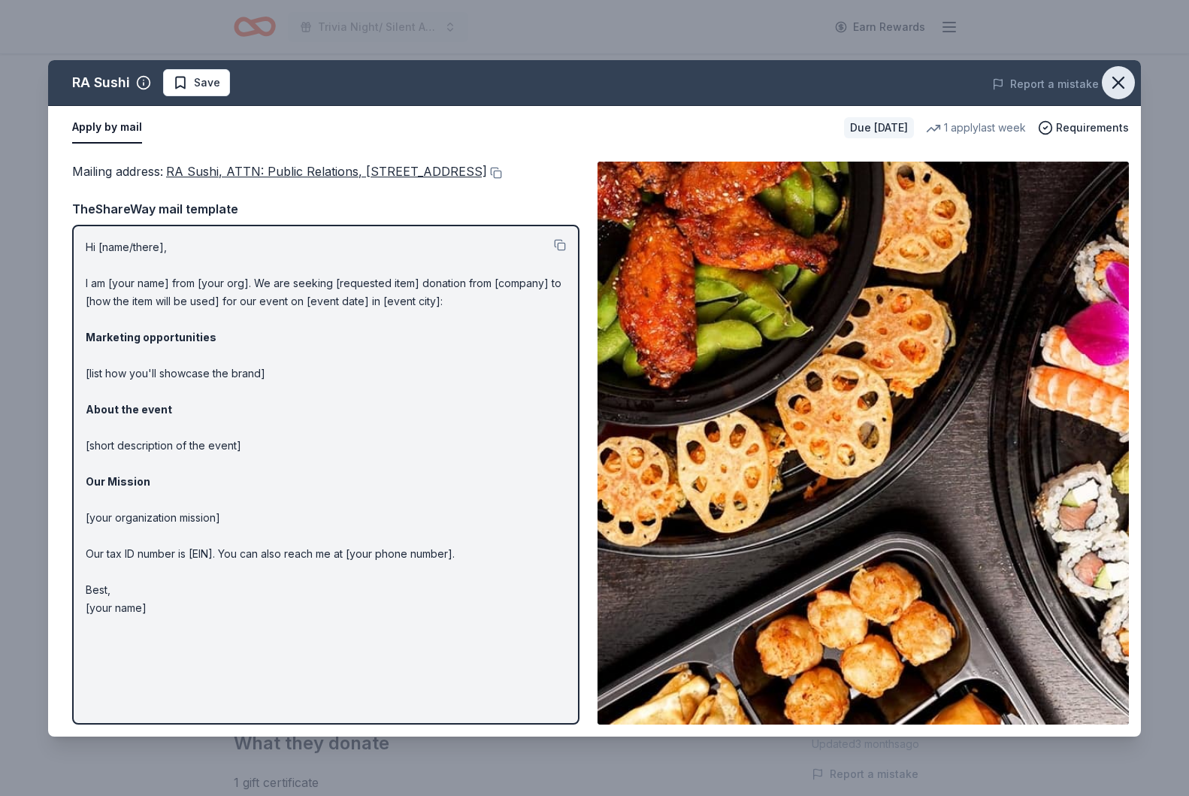
click at [1121, 83] on icon "button" at bounding box center [1118, 82] width 21 height 21
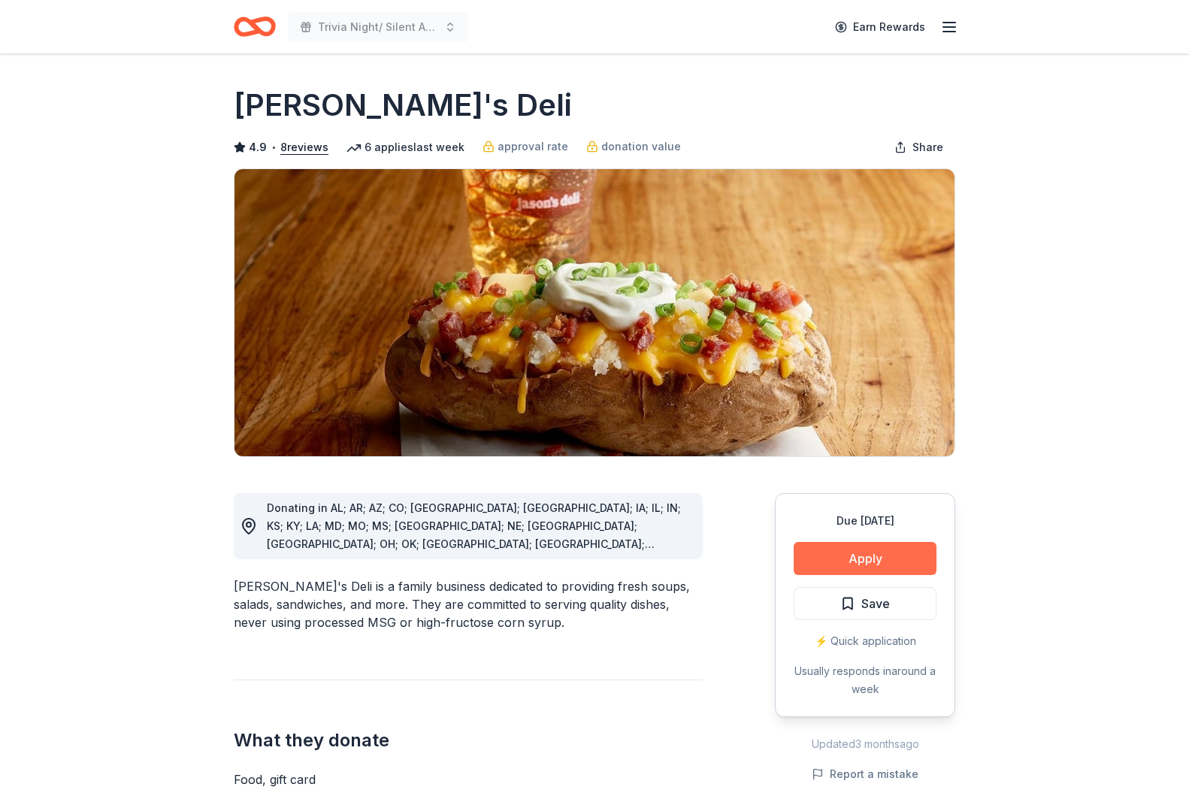
click at [863, 568] on button "Apply" at bounding box center [865, 558] width 143 height 33
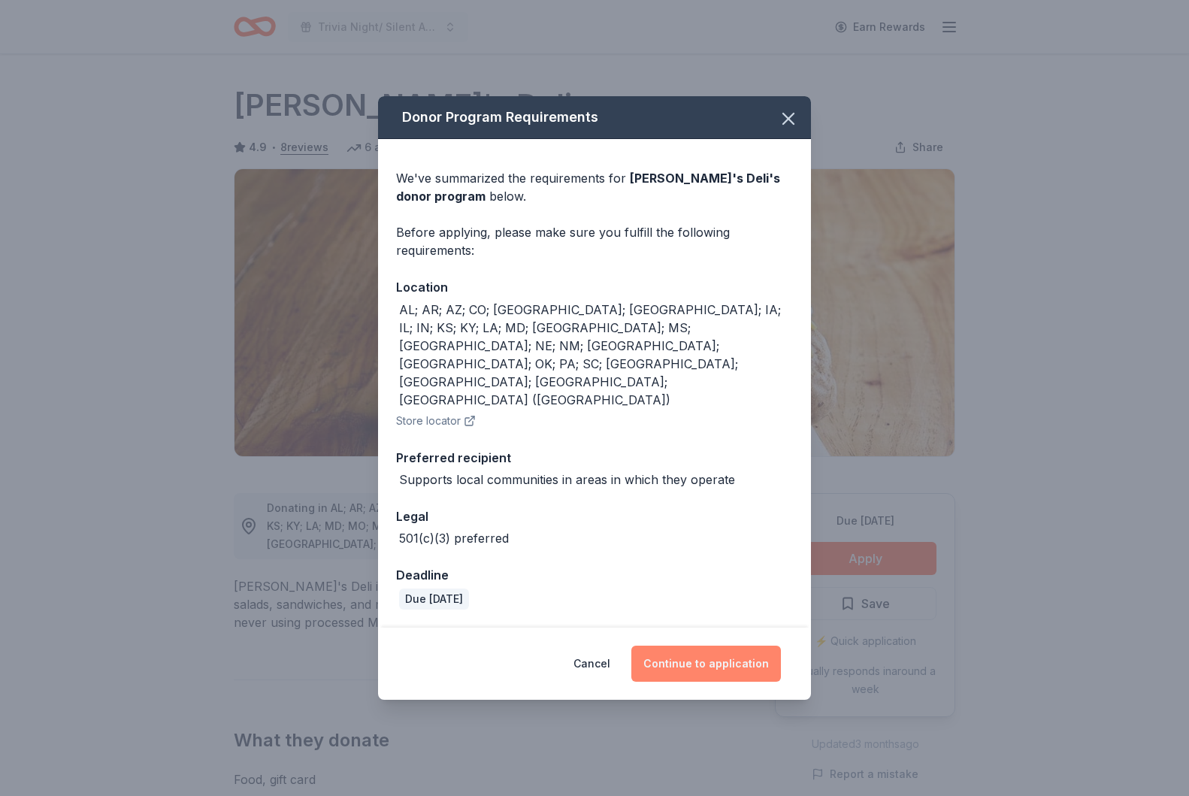
click at [713, 646] on button "Continue to application" at bounding box center [706, 664] width 150 height 36
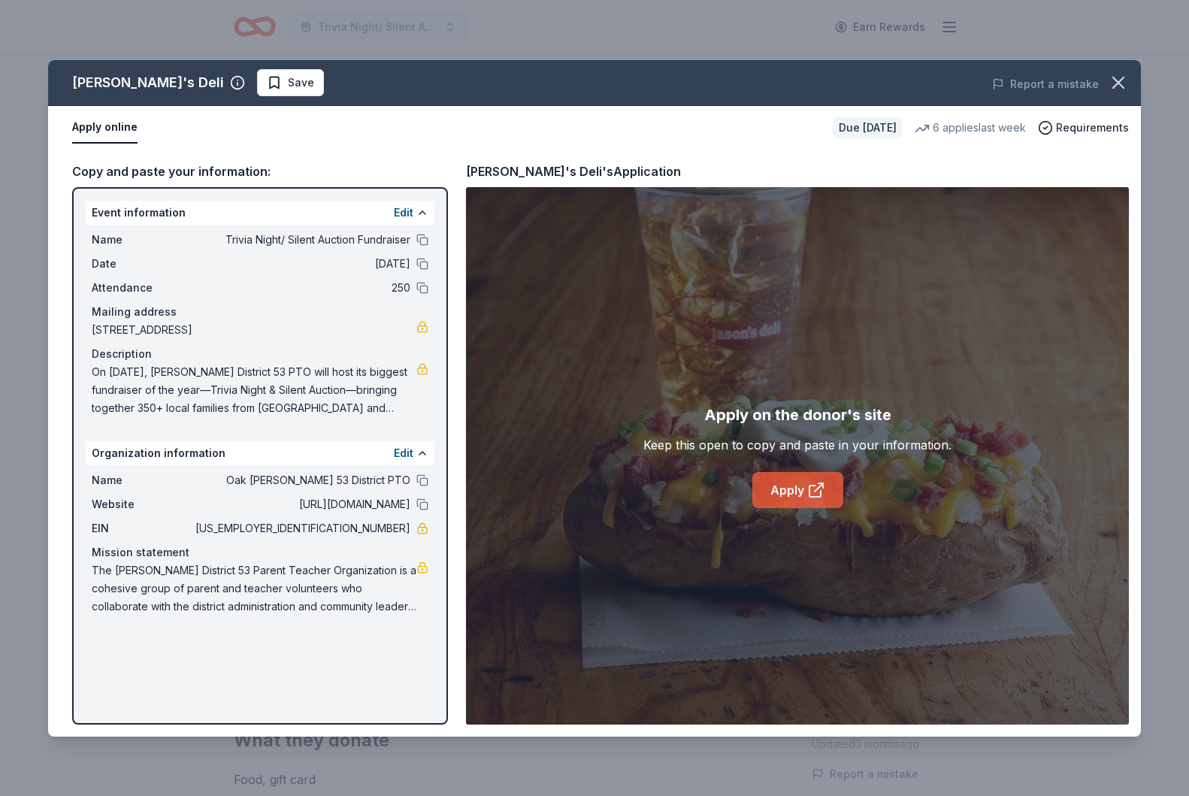
click at [794, 485] on link "Apply" at bounding box center [797, 490] width 91 height 36
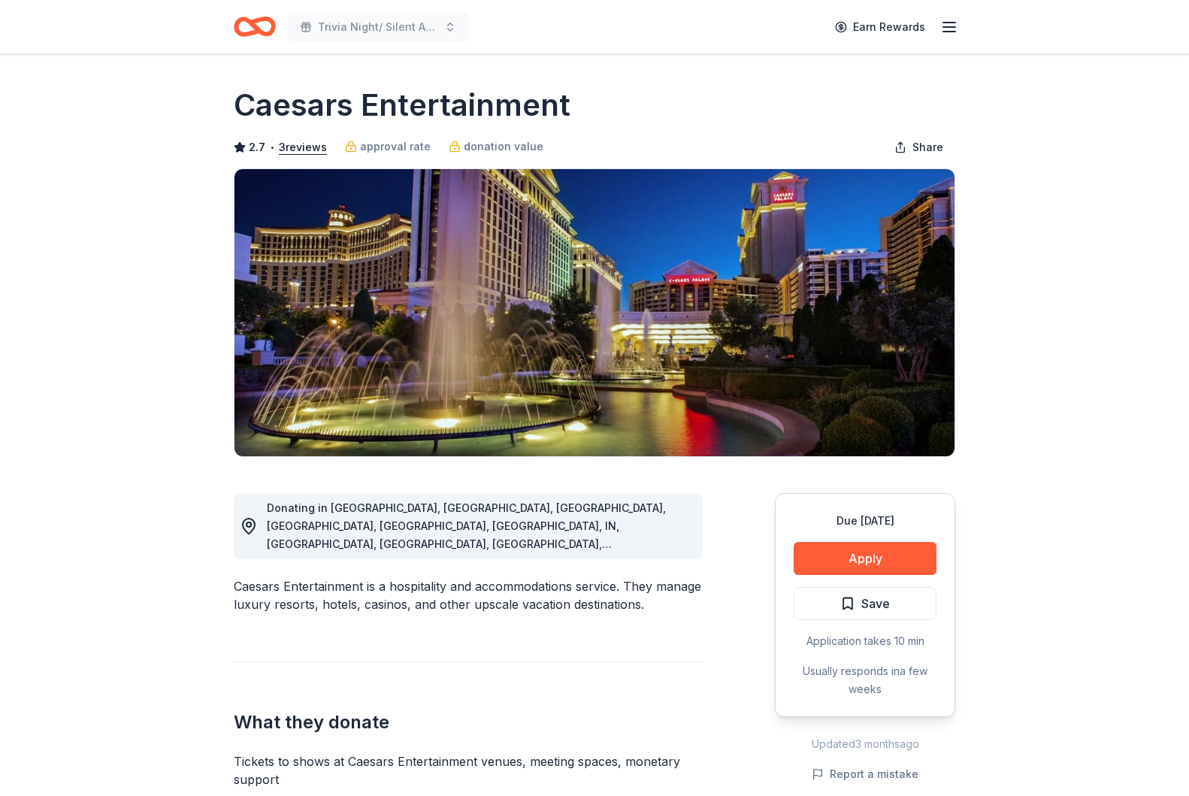
scroll to position [0, 1]
click at [838, 555] on button "Apply" at bounding box center [865, 558] width 143 height 33
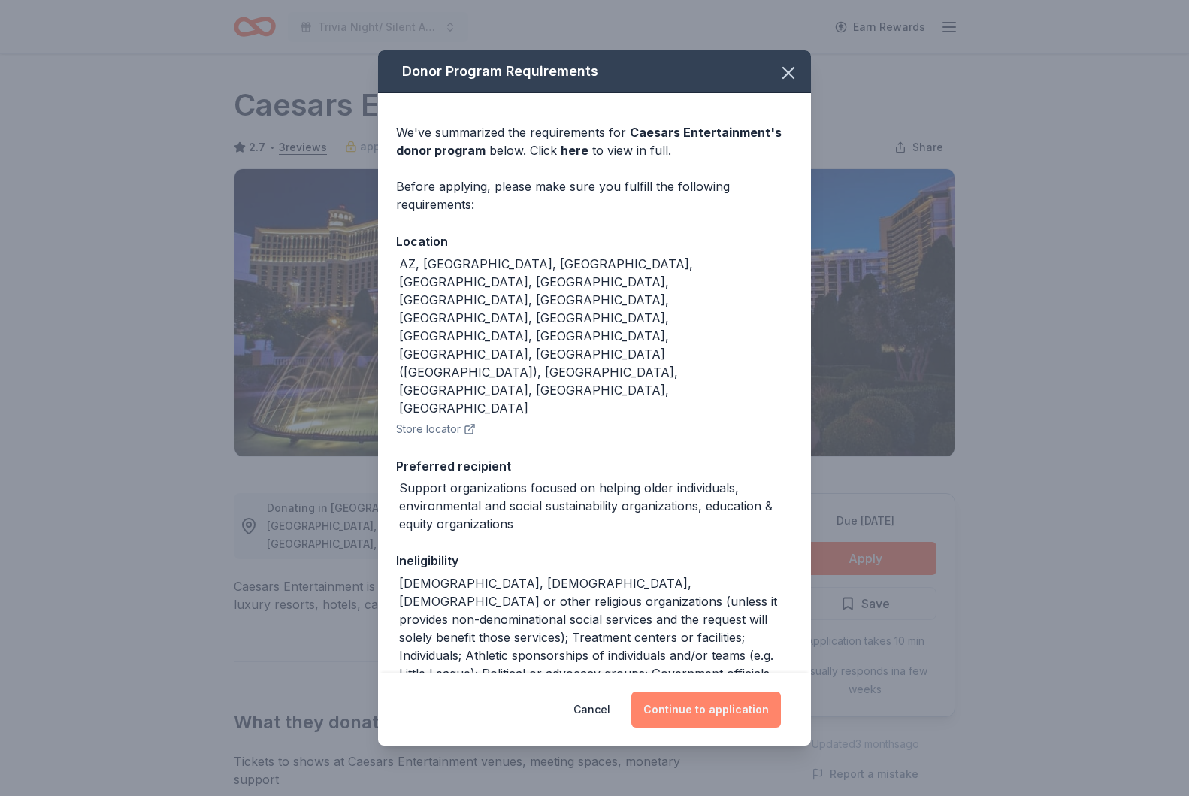
click at [675, 709] on button "Continue to application" at bounding box center [706, 710] width 150 height 36
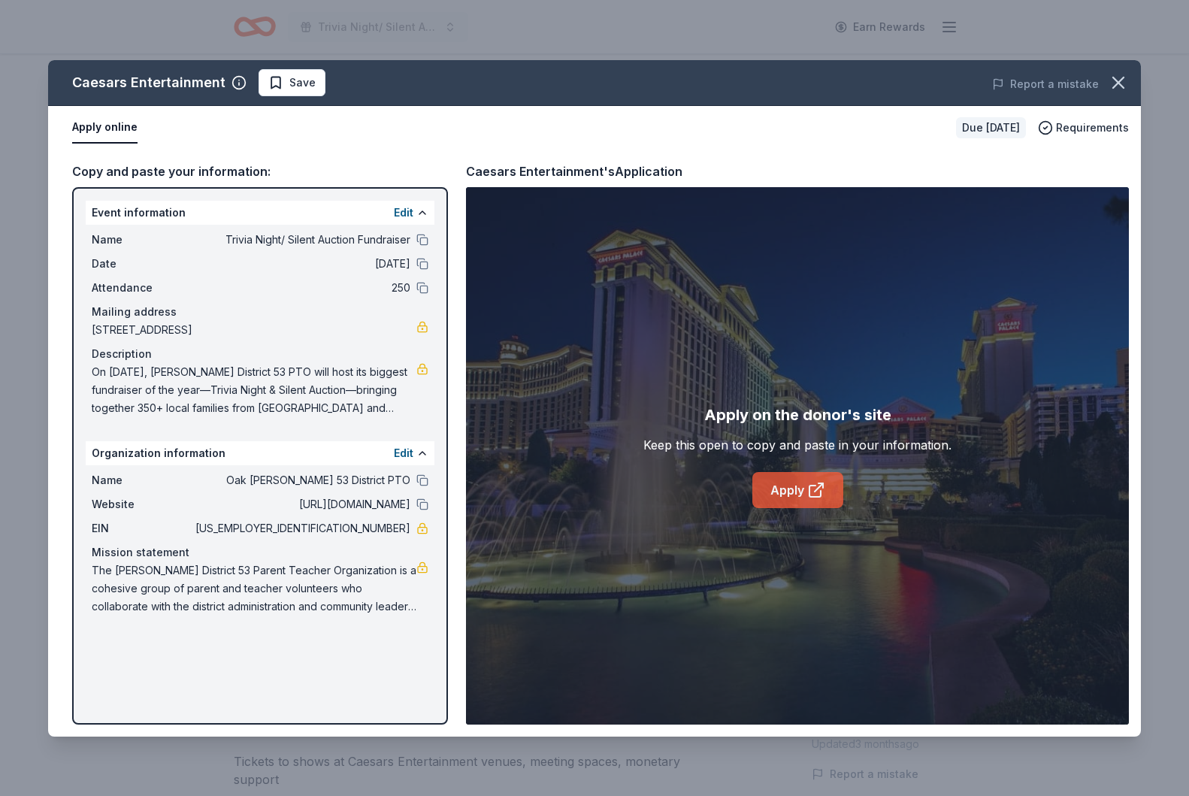
click at [815, 498] on icon at bounding box center [816, 490] width 18 height 18
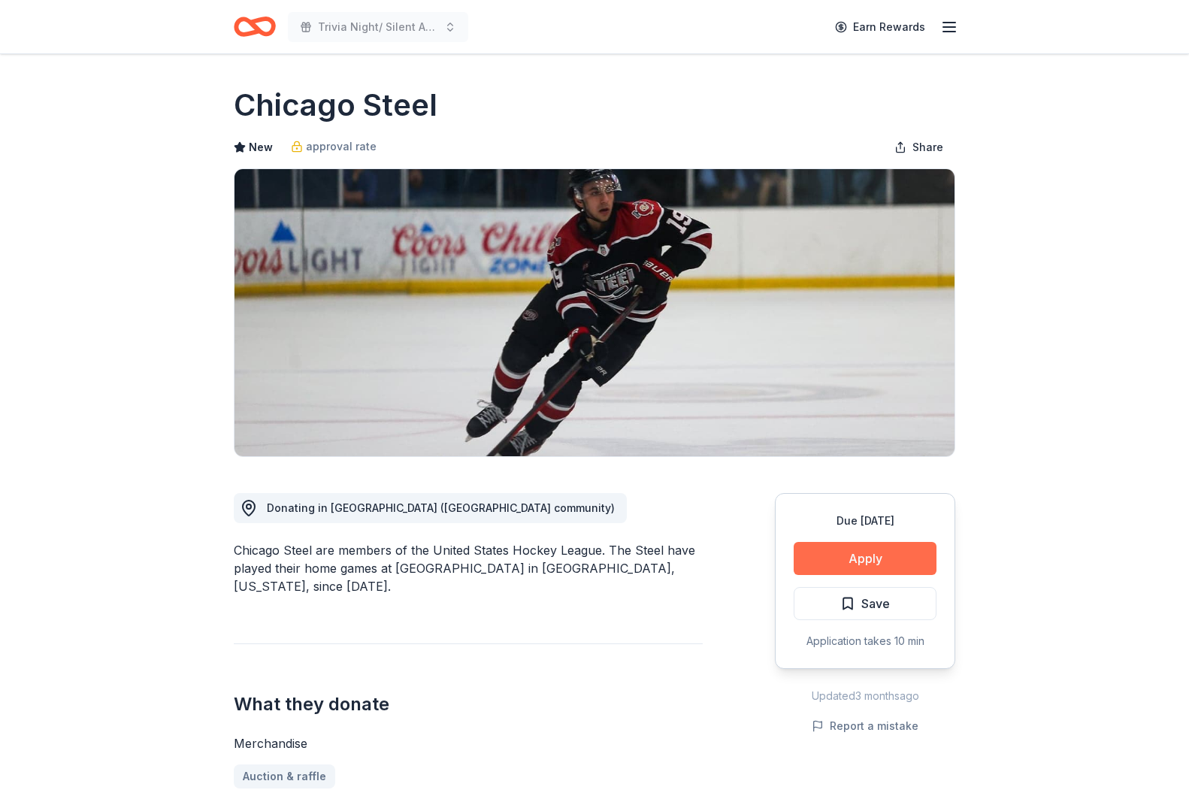
click at [843, 562] on button "Apply" at bounding box center [865, 558] width 143 height 33
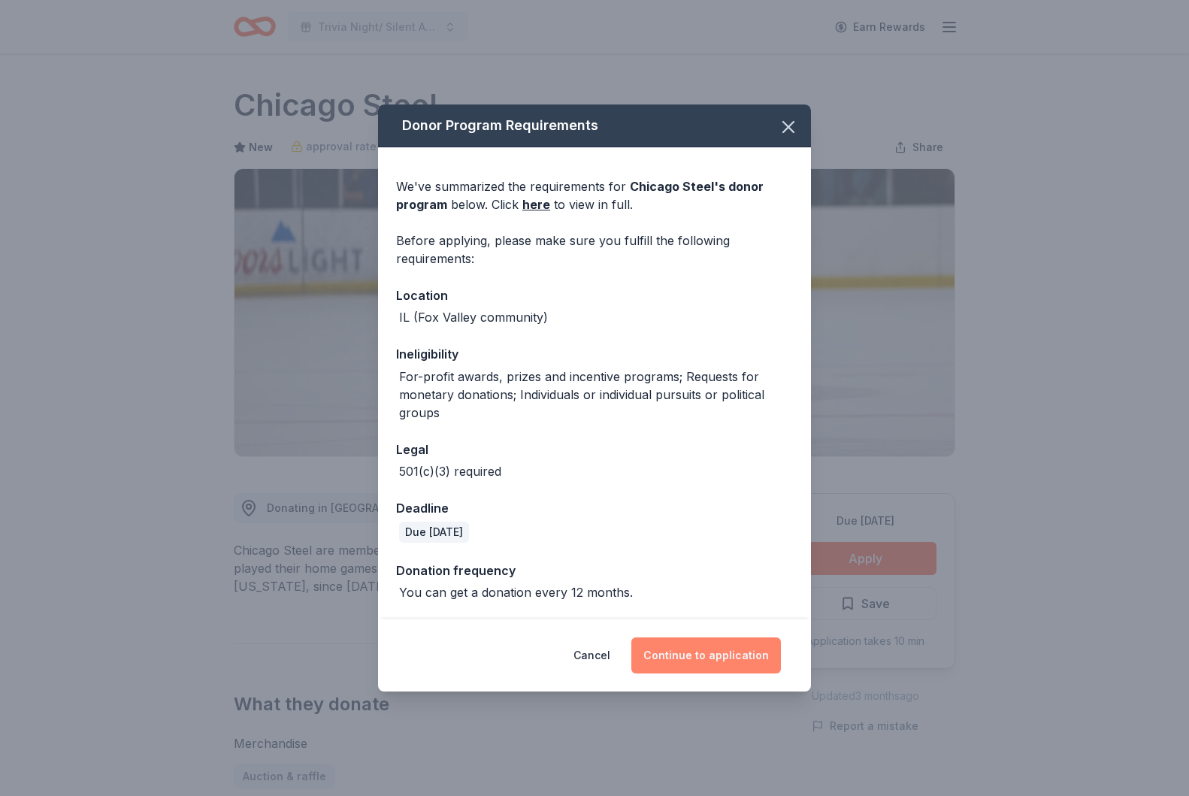
click at [667, 658] on button "Continue to application" at bounding box center [706, 655] width 150 height 36
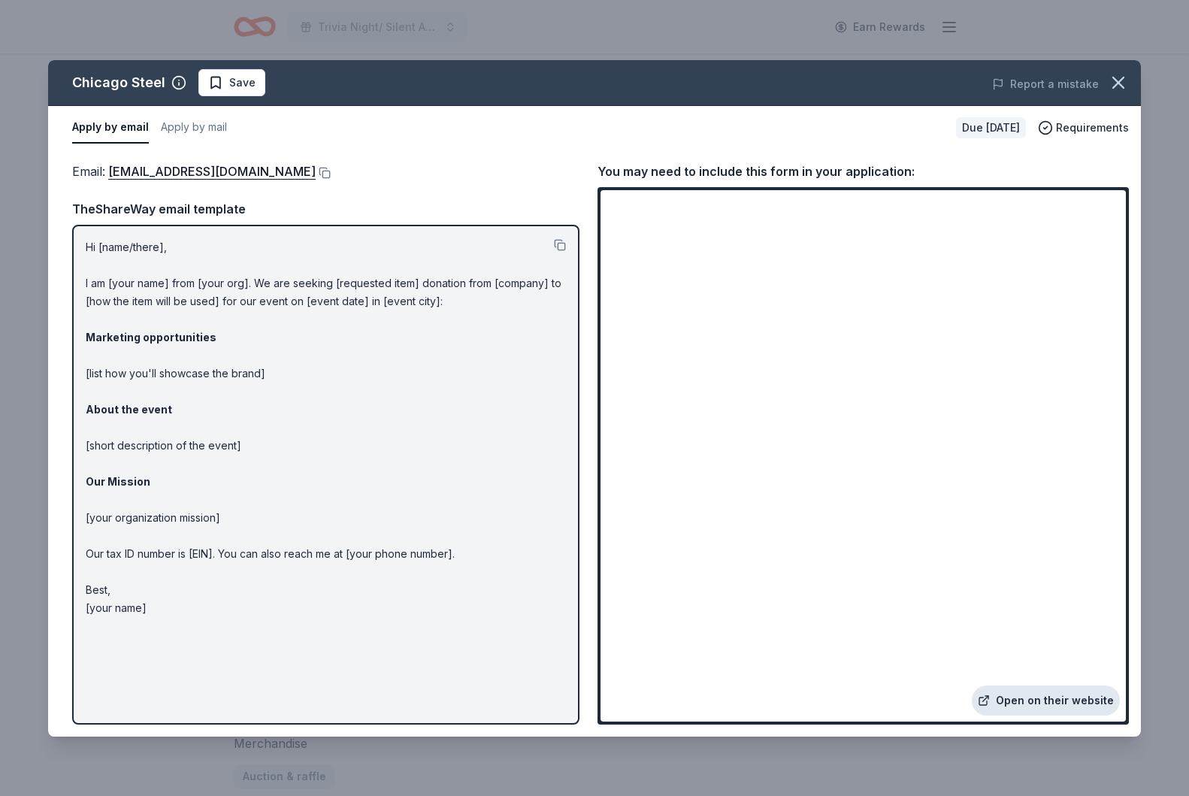
click at [1019, 704] on link "Open on their website" at bounding box center [1046, 701] width 148 height 30
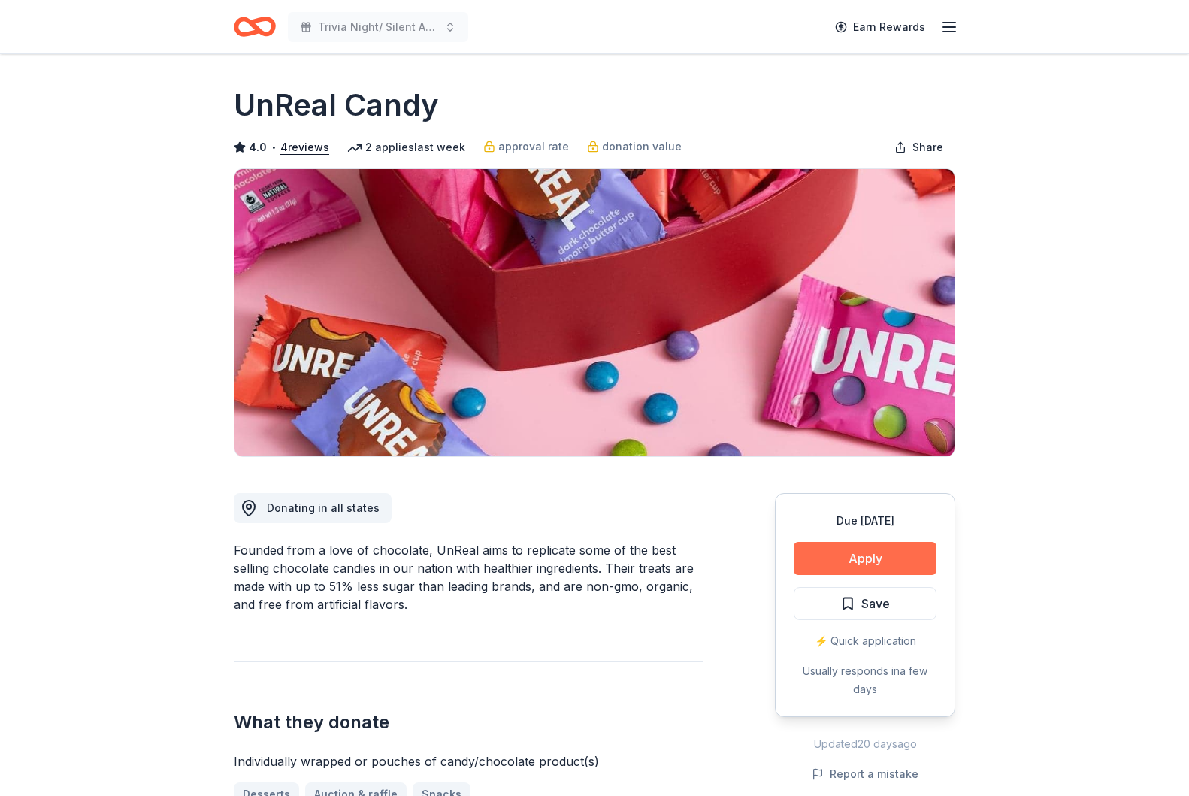
click at [840, 563] on button "Apply" at bounding box center [865, 558] width 143 height 33
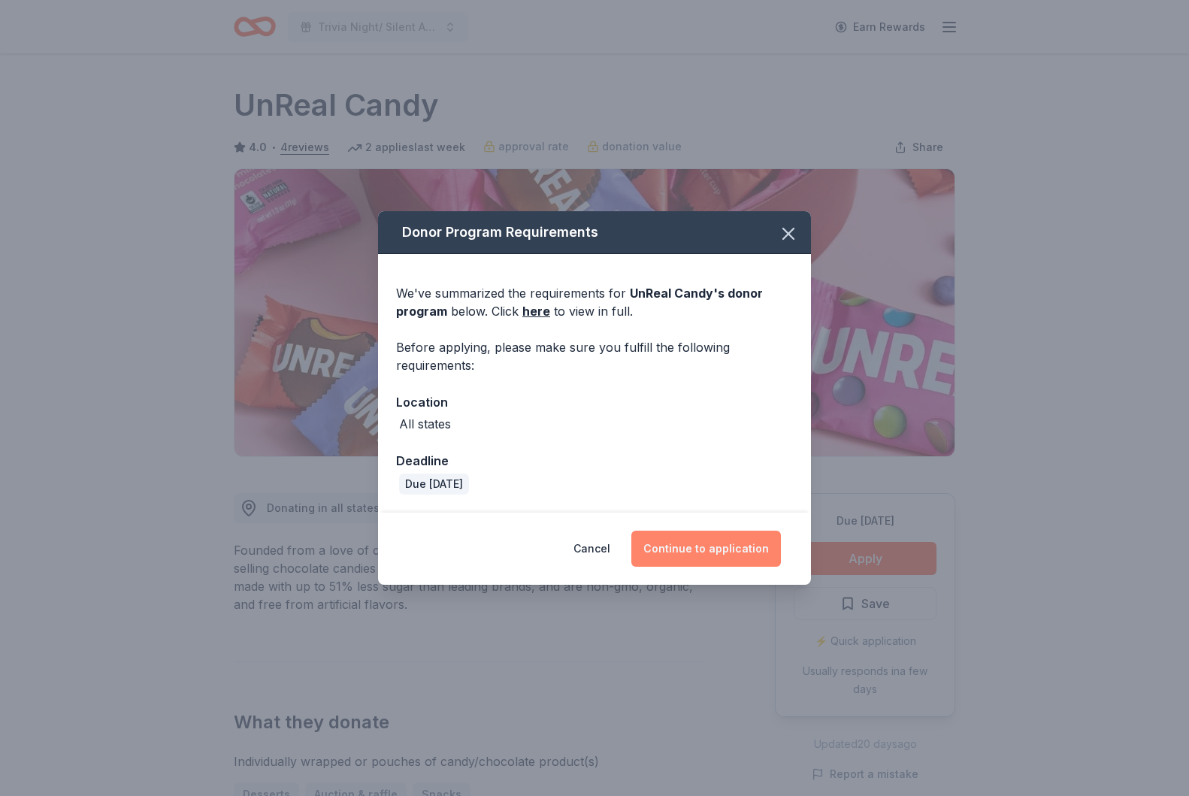
click at [711, 554] on button "Continue to application" at bounding box center [706, 549] width 150 height 36
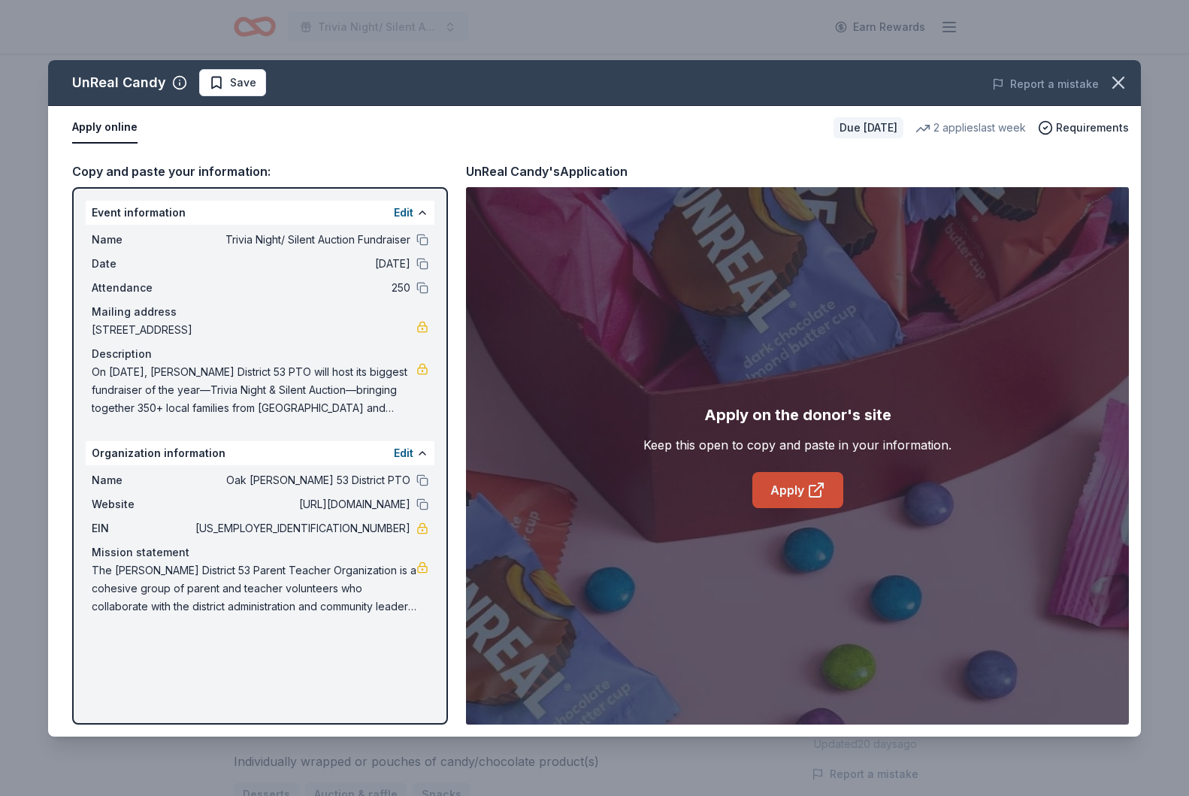
click at [772, 503] on link "Apply" at bounding box center [797, 490] width 91 height 36
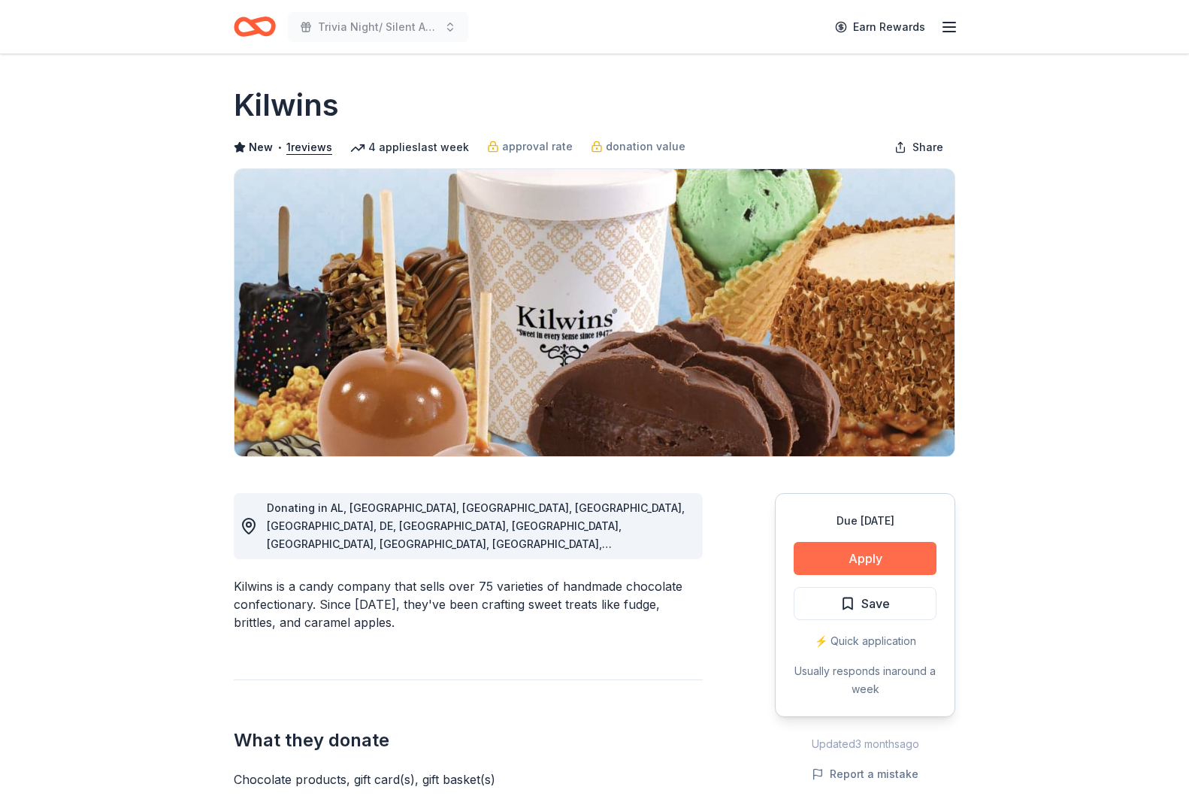
click at [870, 550] on button "Apply" at bounding box center [865, 558] width 143 height 33
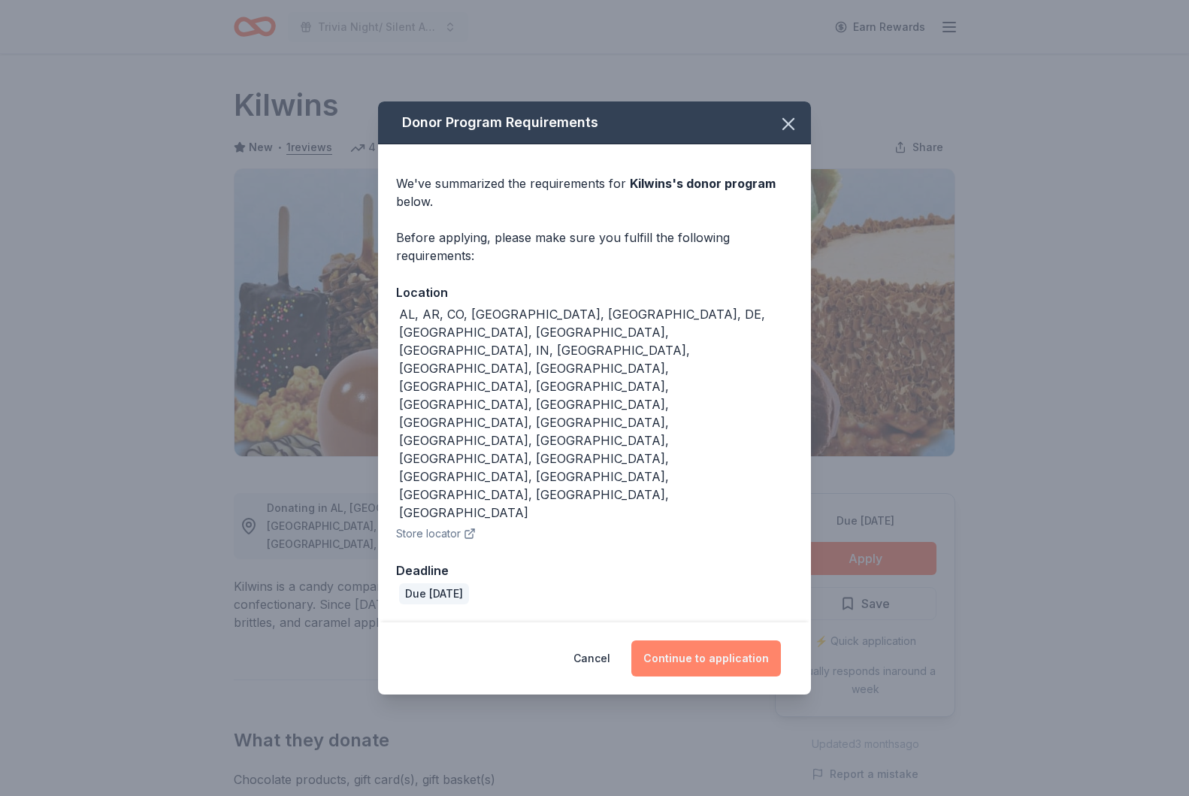
click at [717, 640] on button "Continue to application" at bounding box center [706, 658] width 150 height 36
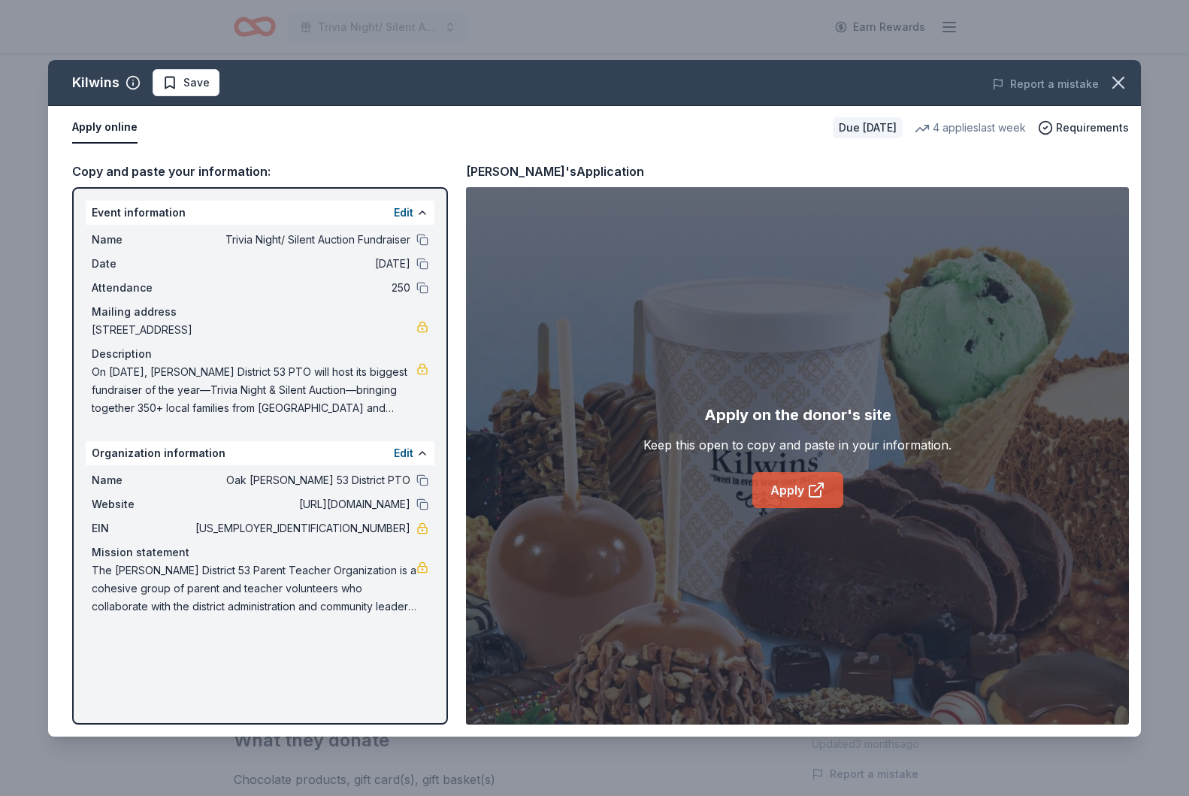
click at [819, 494] on icon at bounding box center [816, 490] width 18 height 18
click at [1113, 83] on icon "button" at bounding box center [1118, 82] width 21 height 21
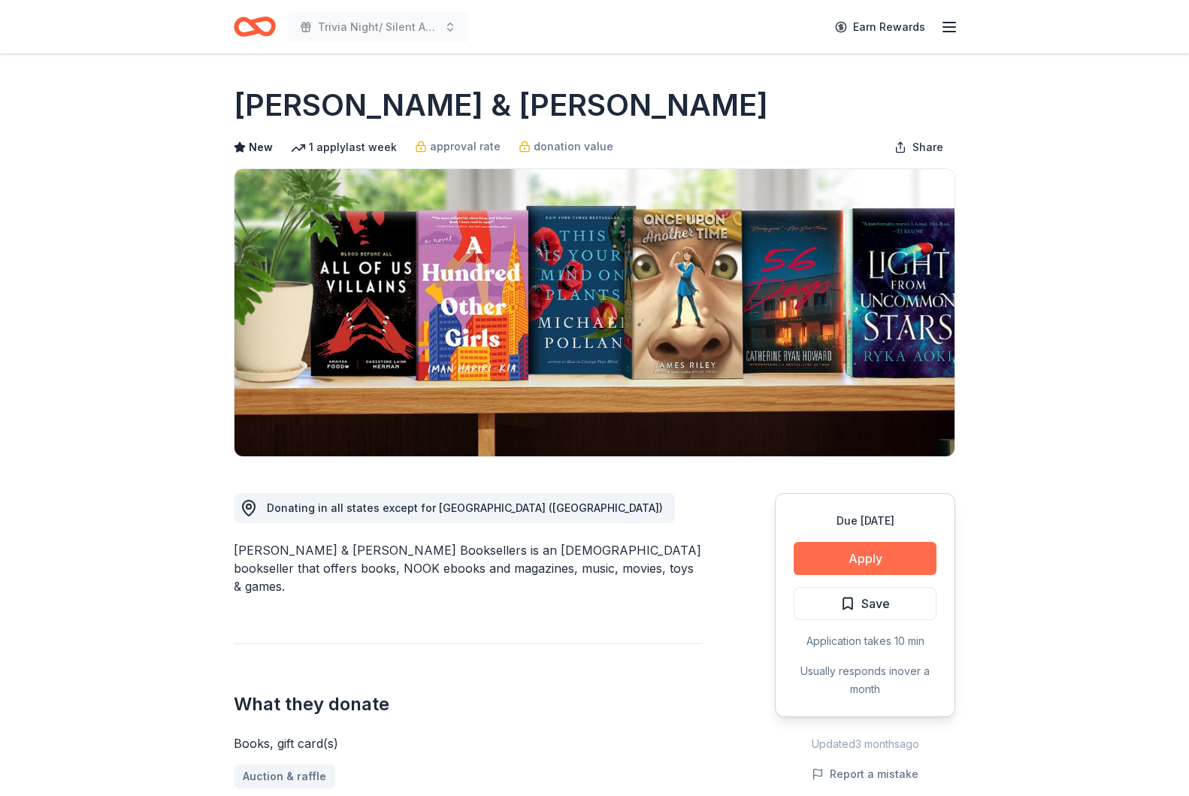
click at [934, 552] on button "Apply" at bounding box center [865, 558] width 143 height 33
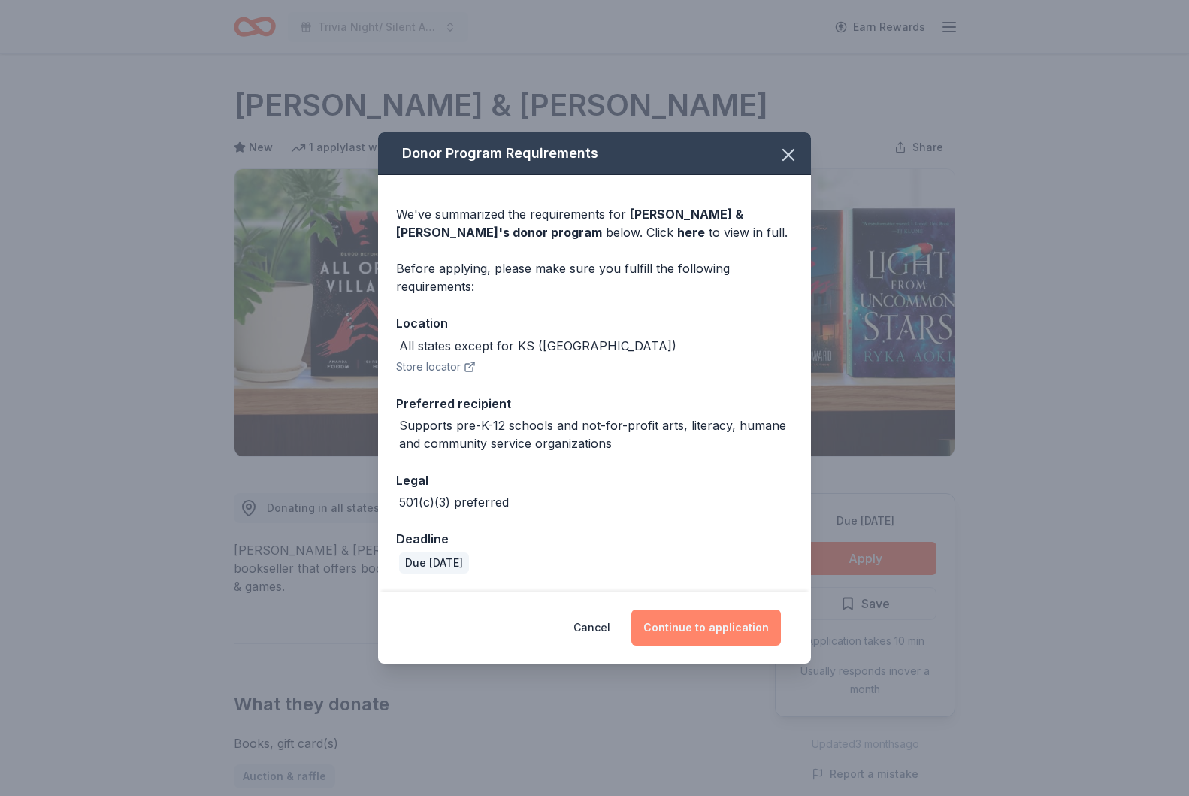
click at [660, 617] on button "Continue to application" at bounding box center [706, 628] width 150 height 36
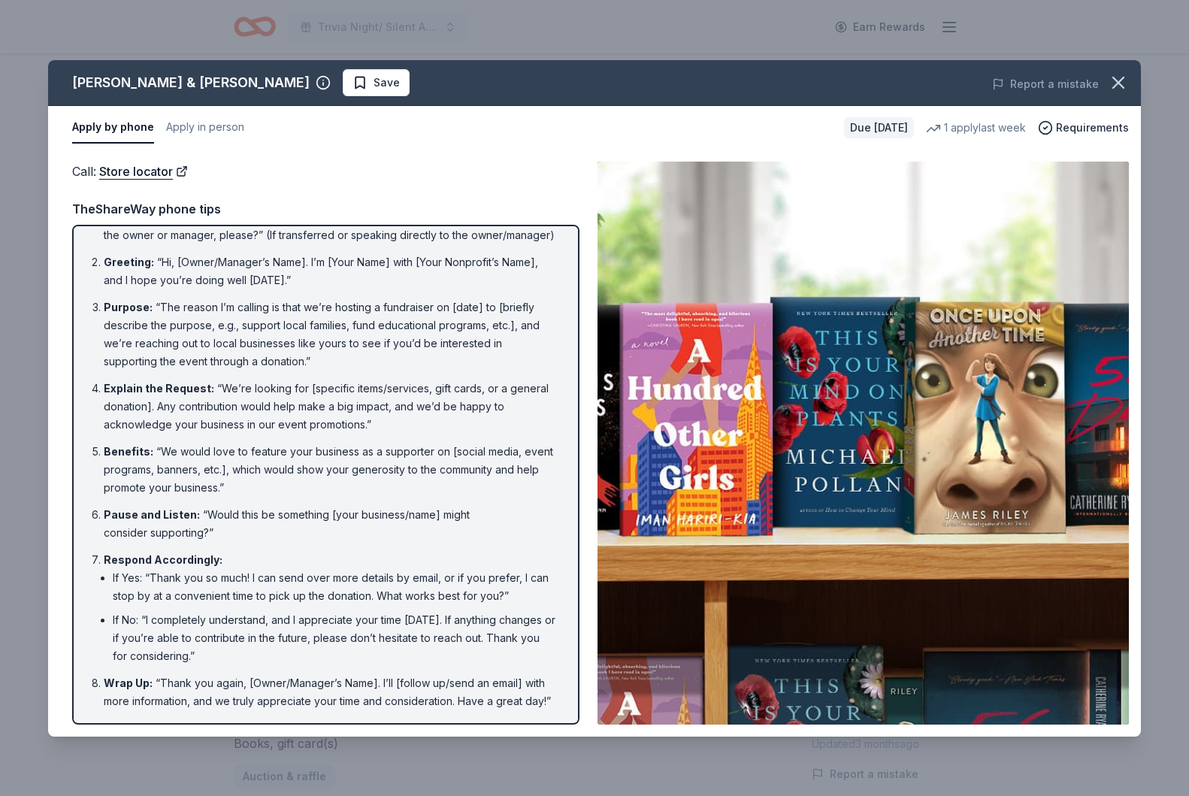
scroll to position [29, 0]
click at [1123, 89] on icon "button" at bounding box center [1118, 82] width 21 height 21
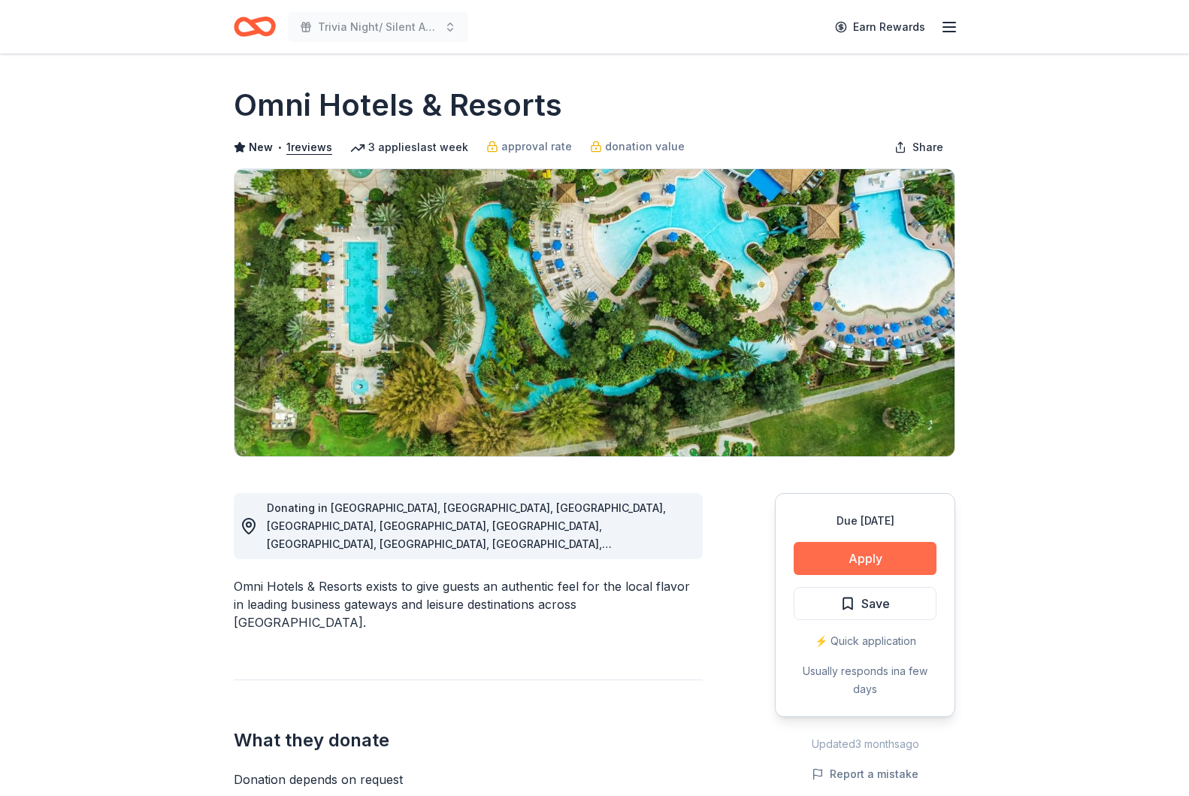
click at [919, 565] on button "Apply" at bounding box center [865, 558] width 143 height 33
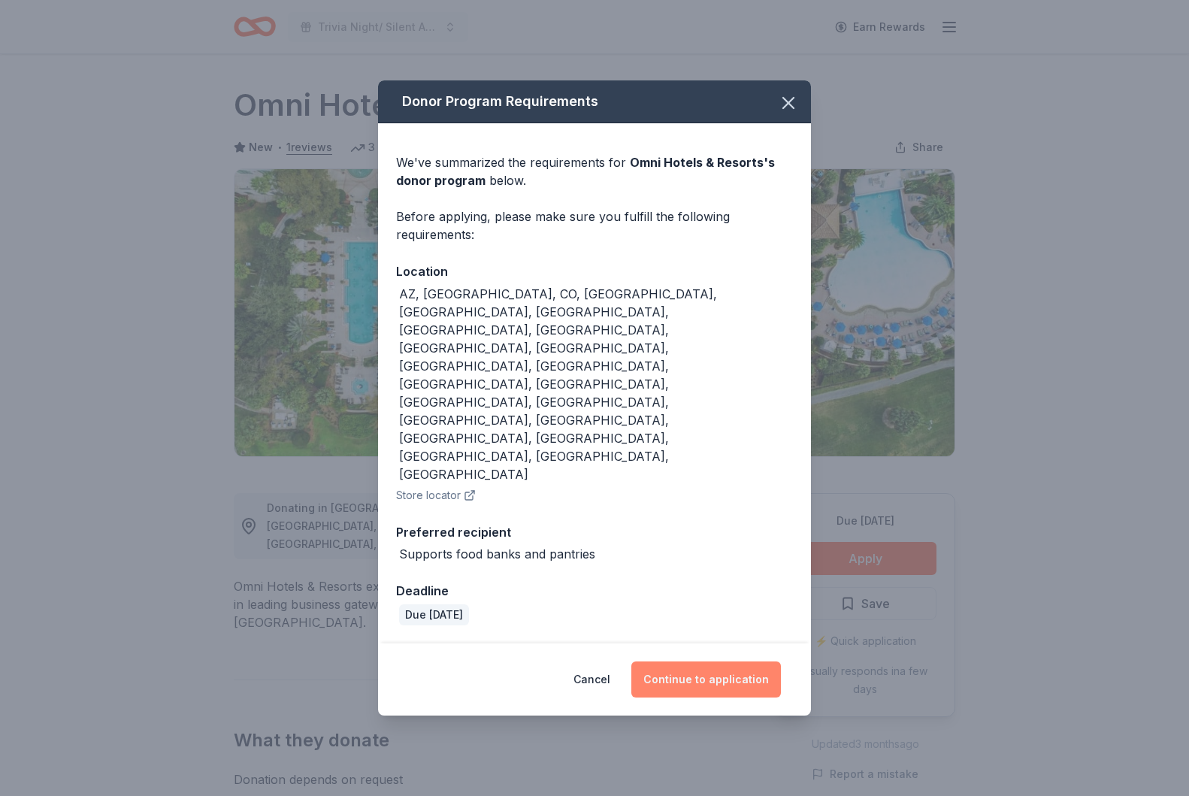
click at [712, 661] on button "Continue to application" at bounding box center [706, 679] width 150 height 36
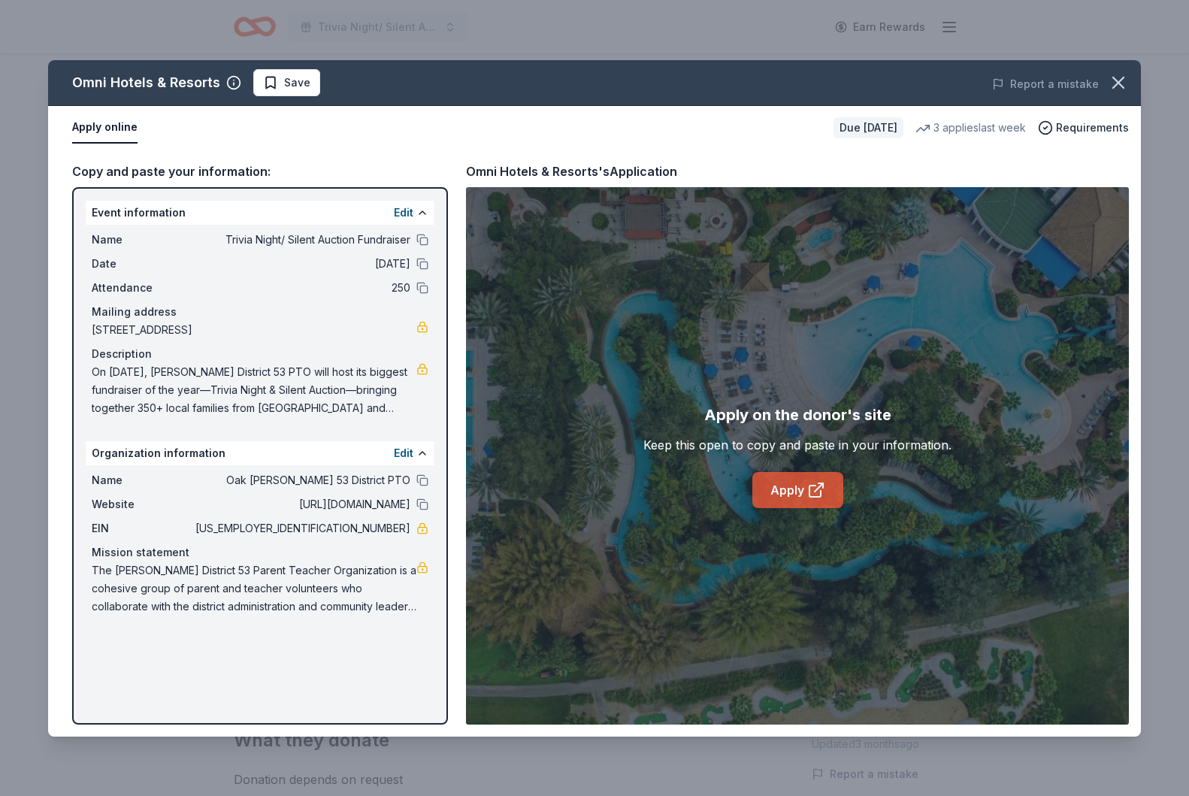
click at [783, 488] on link "Apply" at bounding box center [797, 490] width 91 height 36
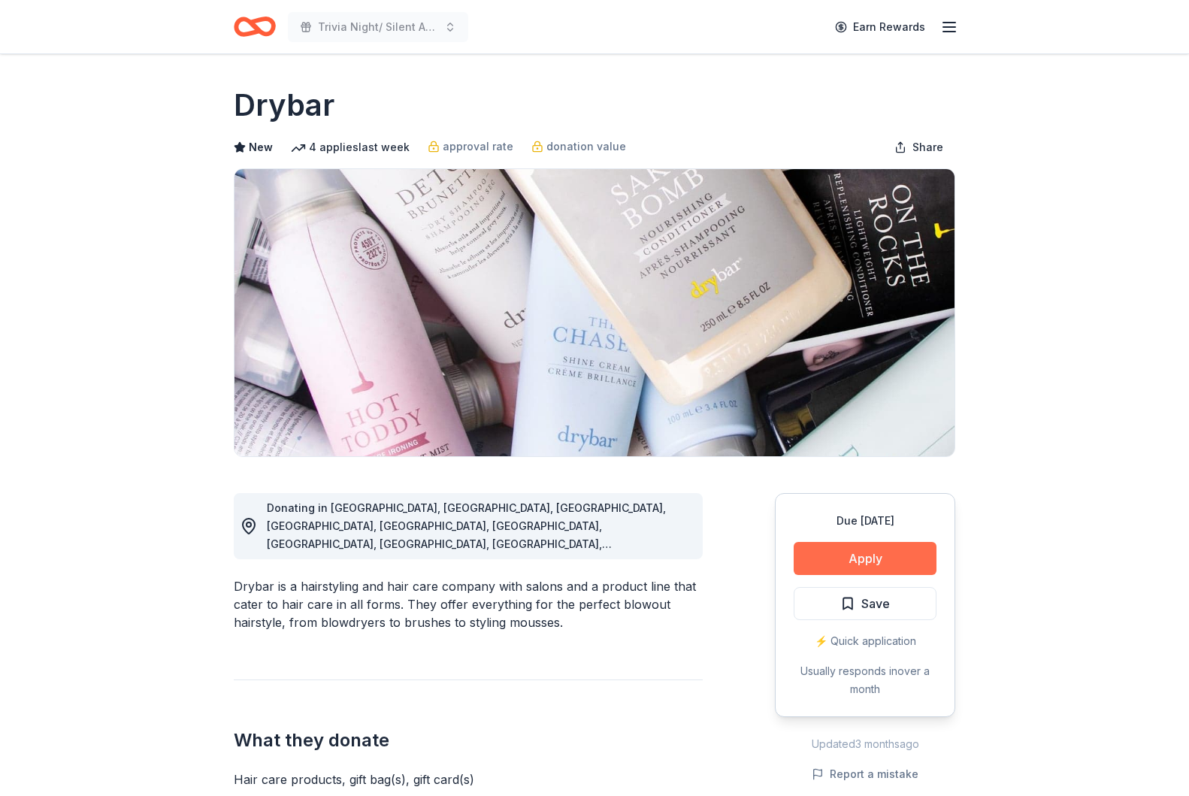
click at [828, 551] on button "Apply" at bounding box center [865, 558] width 143 height 33
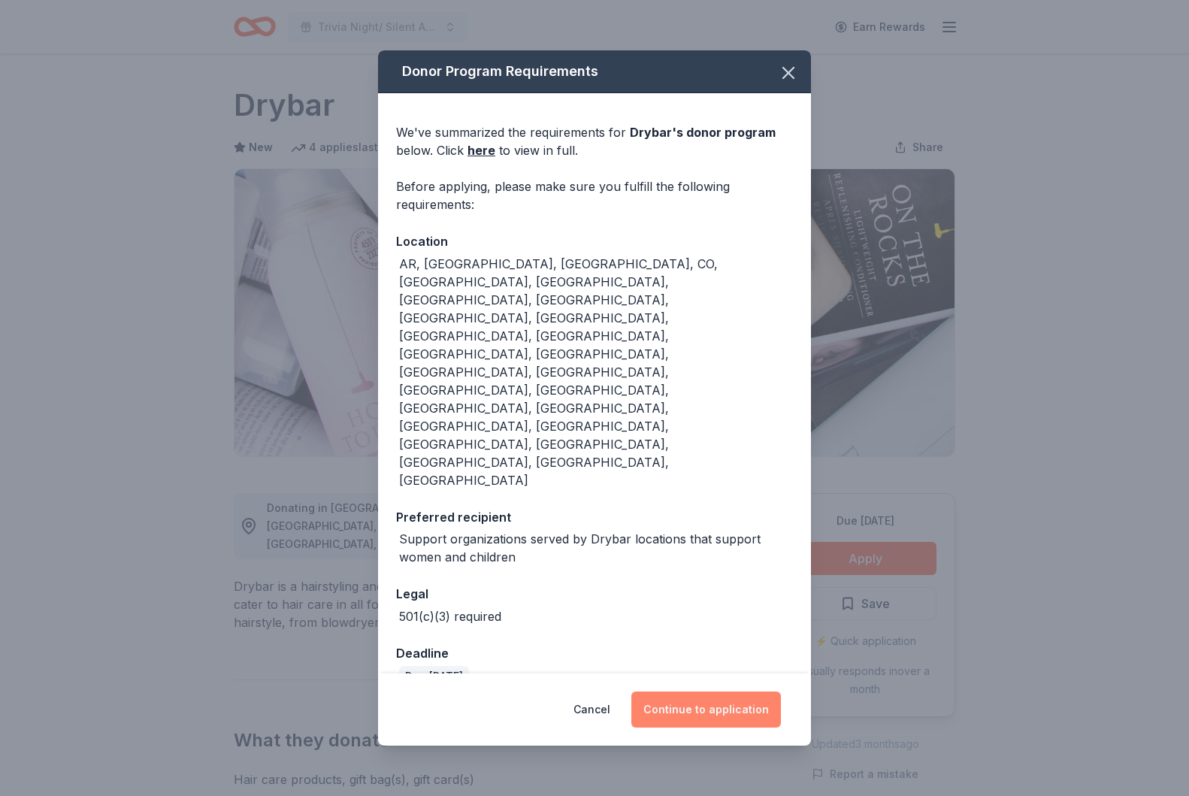
click at [701, 692] on button "Continue to application" at bounding box center [706, 710] width 150 height 36
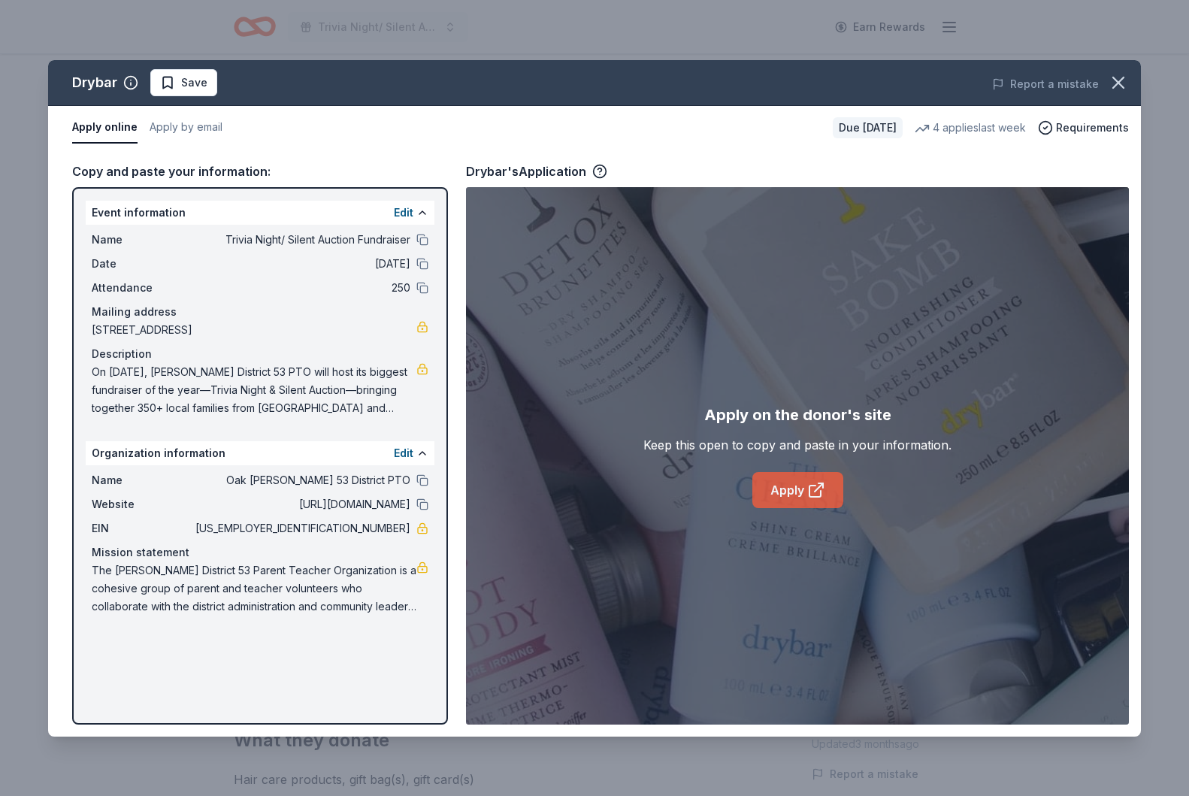
click at [818, 493] on icon at bounding box center [816, 490] width 18 height 18
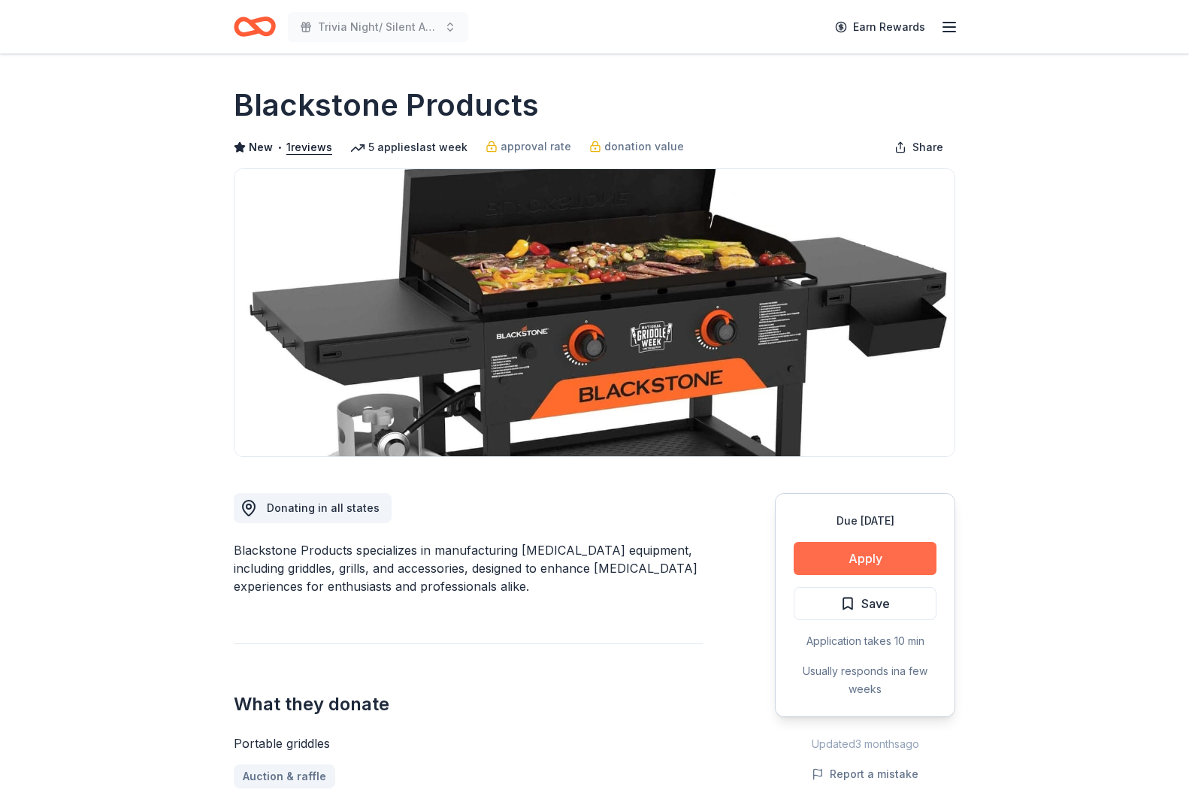
click at [842, 554] on button "Apply" at bounding box center [865, 558] width 143 height 33
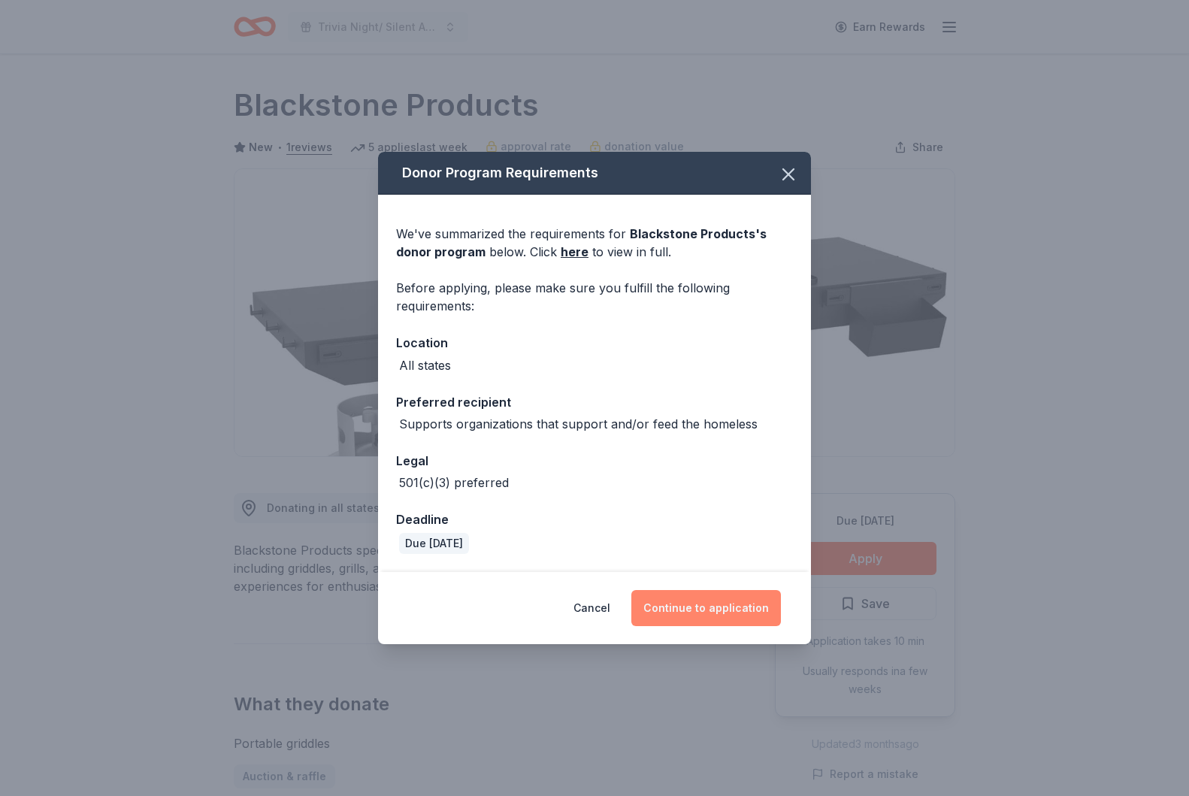
click at [682, 603] on button "Continue to application" at bounding box center [706, 608] width 150 height 36
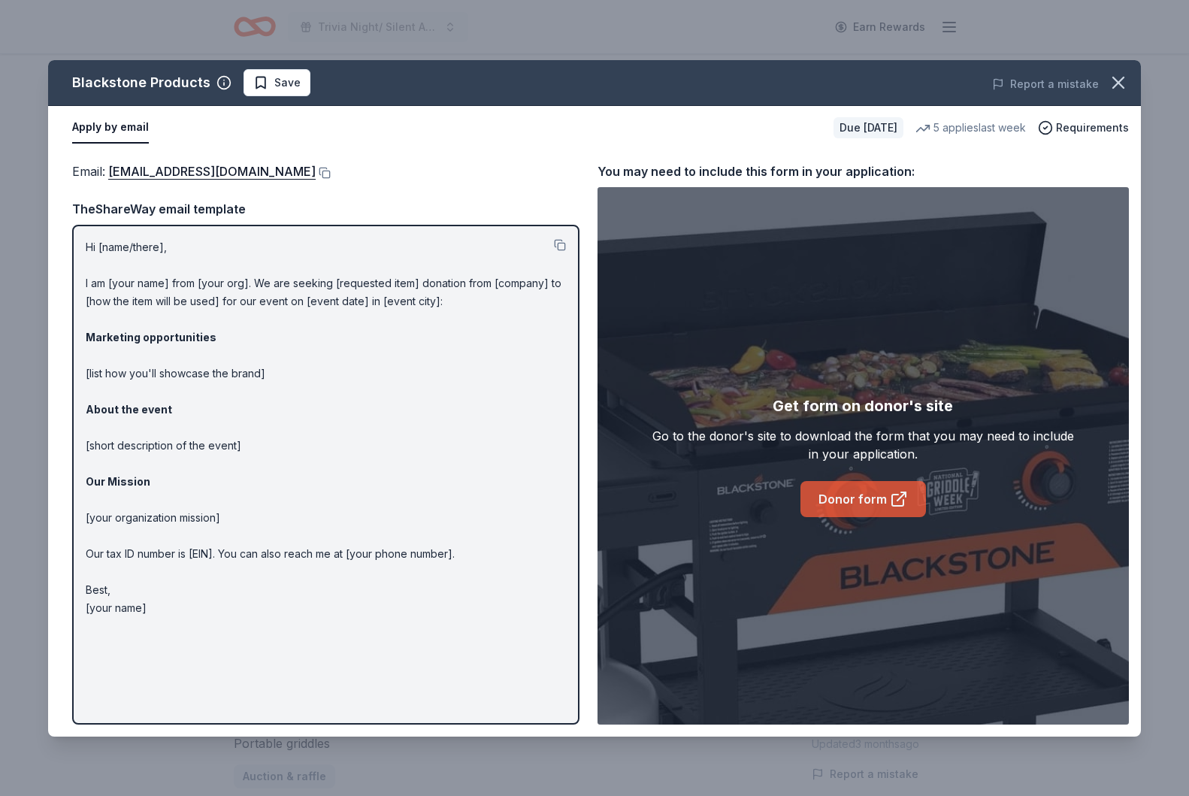
click at [887, 505] on link "Donor form" at bounding box center [864, 499] width 126 height 36
drag, startPoint x: 319, startPoint y: 171, endPoint x: 287, endPoint y: 171, distance: 32.3
drag, startPoint x: 106, startPoint y: 171, endPoint x: 171, endPoint y: 174, distance: 64.7
click at [182, 174] on span "Email : donations@blackstoneproducts.com" at bounding box center [194, 171] width 244 height 15
click at [141, 174] on link "donations@blackstoneproducts.com" at bounding box center [211, 172] width 207 height 20
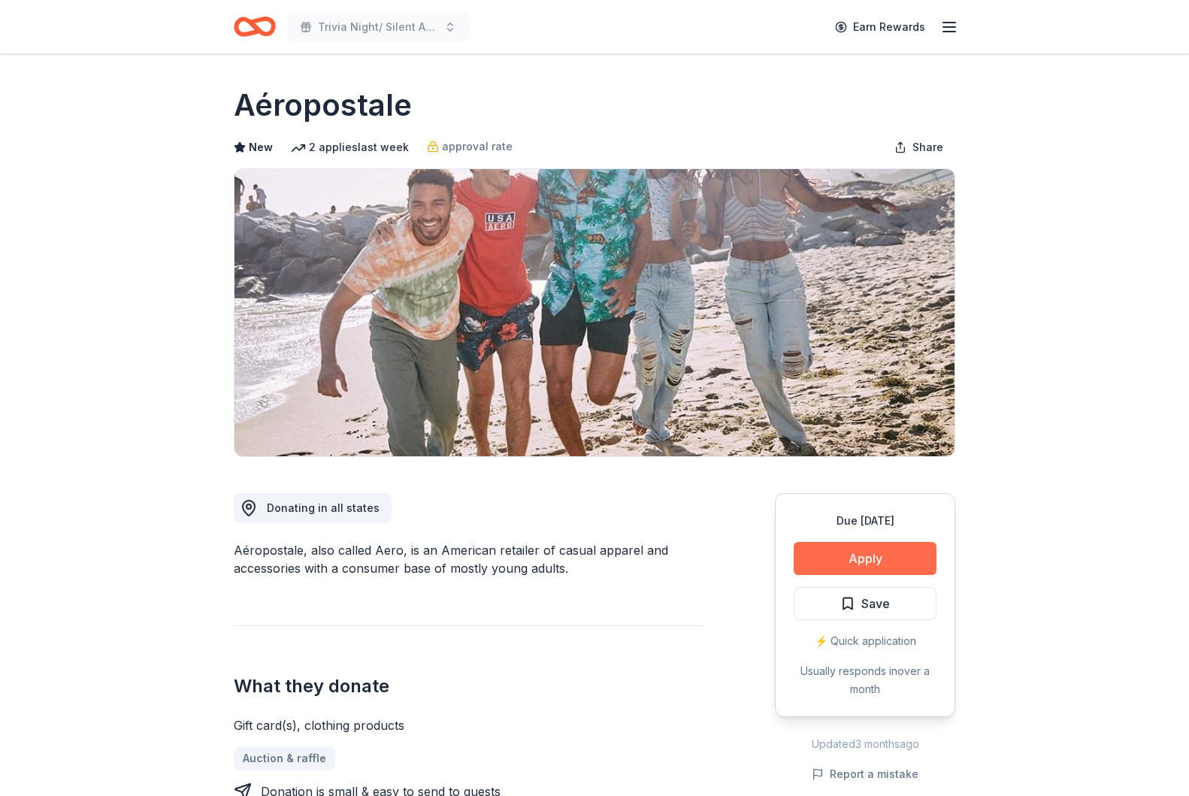
click at [873, 568] on button "Apply" at bounding box center [865, 558] width 143 height 33
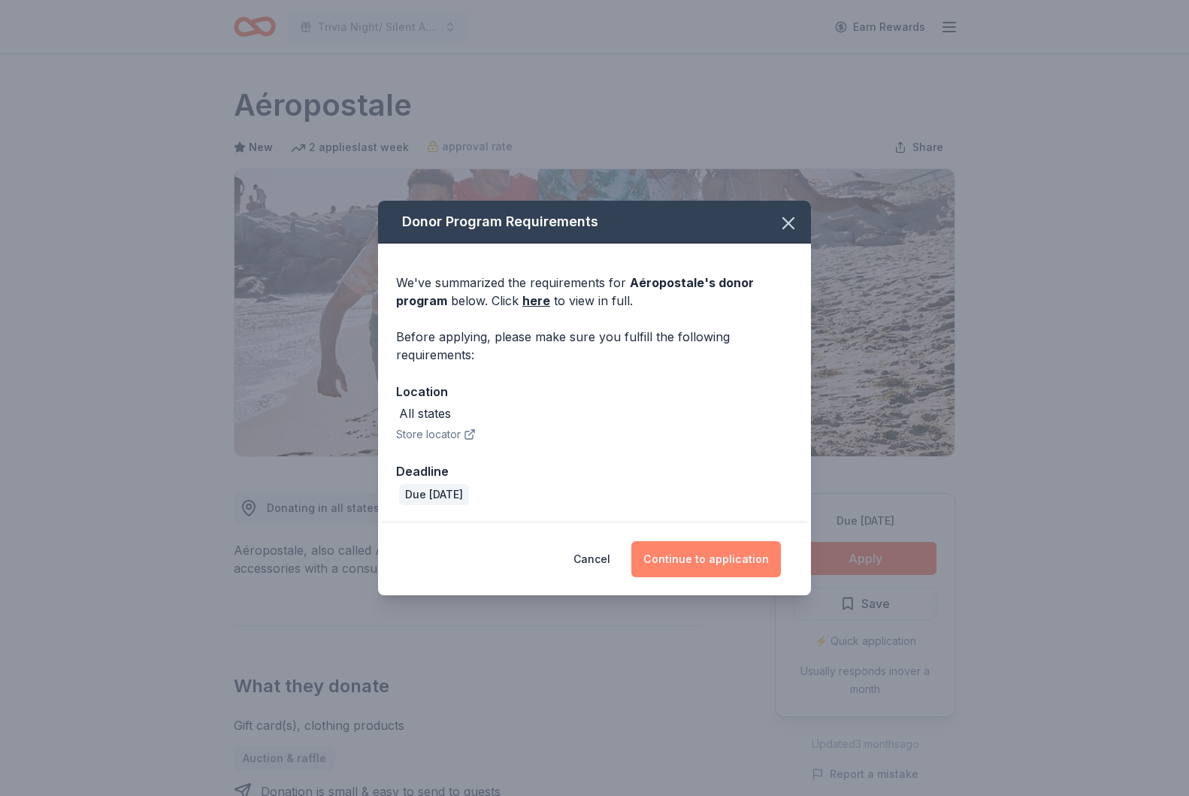
click at [731, 564] on button "Continue to application" at bounding box center [706, 559] width 150 height 36
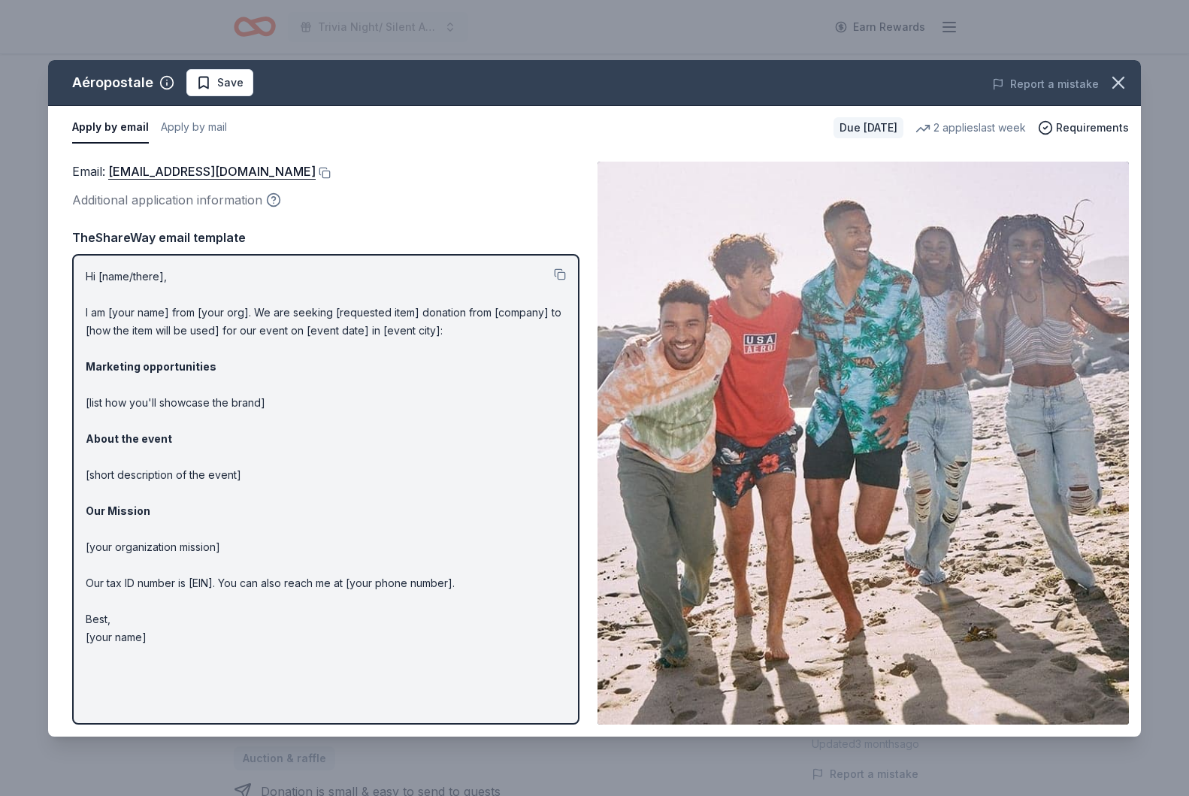
click at [275, 201] on icon "button" at bounding box center [273, 199] width 15 height 15
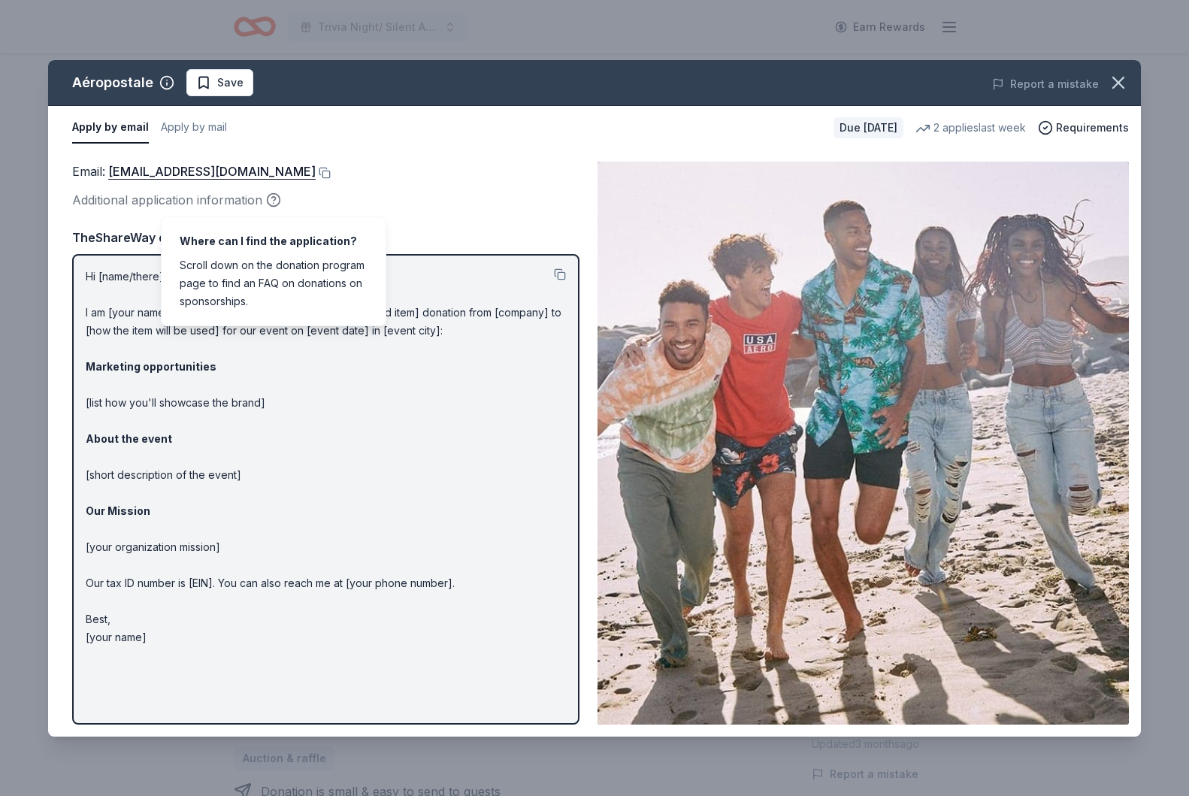
click at [386, 203] on div "Additional application information" at bounding box center [325, 200] width 507 height 20
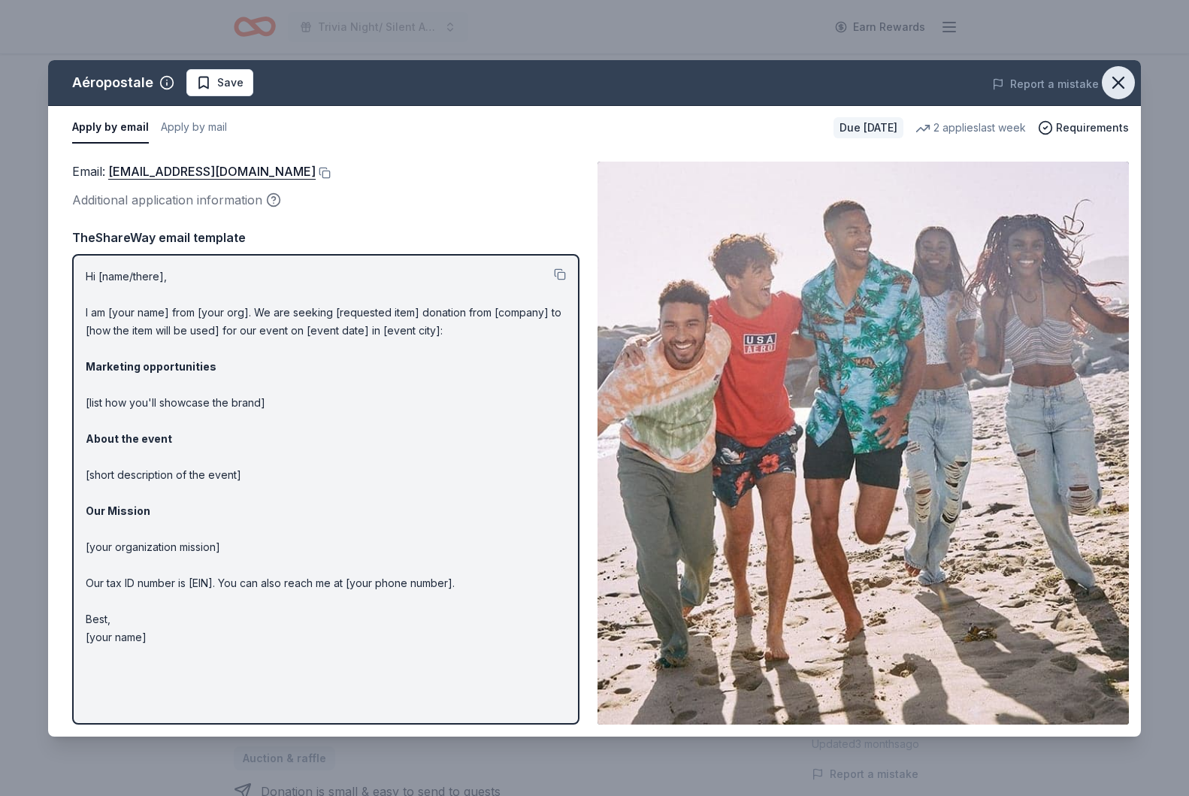
click at [1116, 87] on icon "button" at bounding box center [1118, 82] width 21 height 21
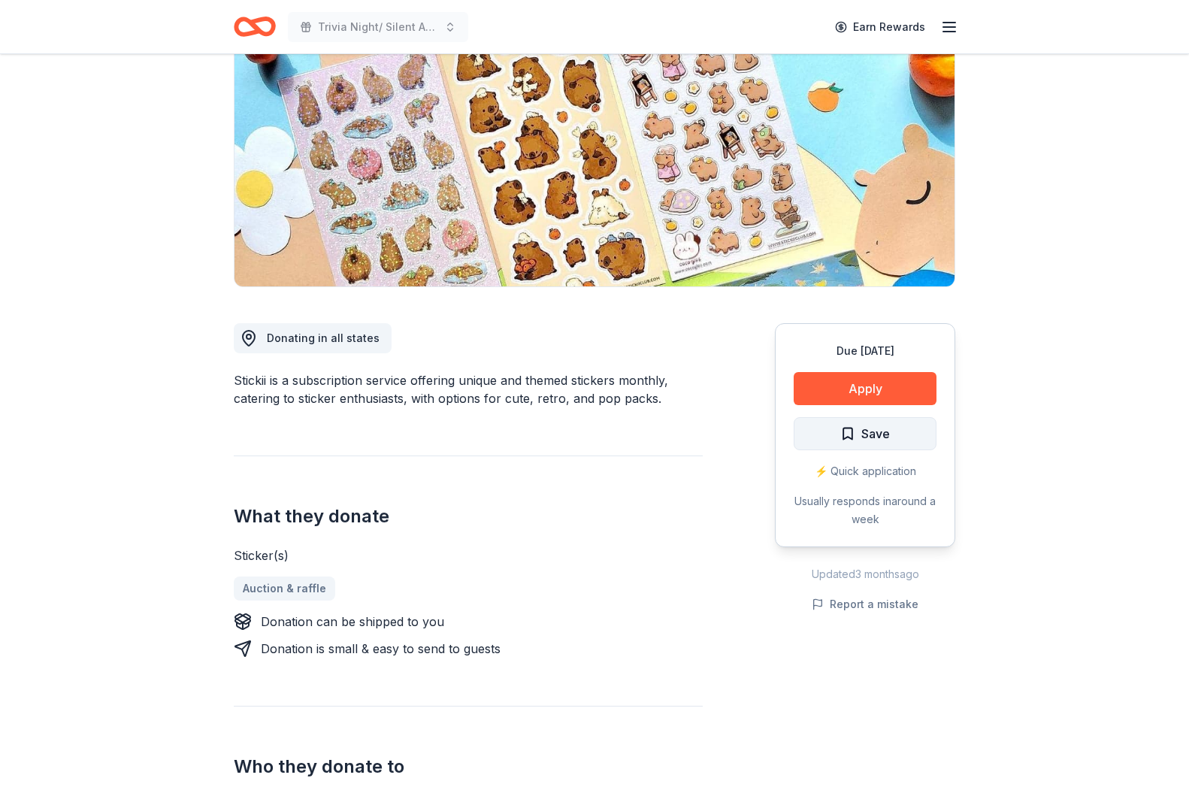
scroll to position [172, 0]
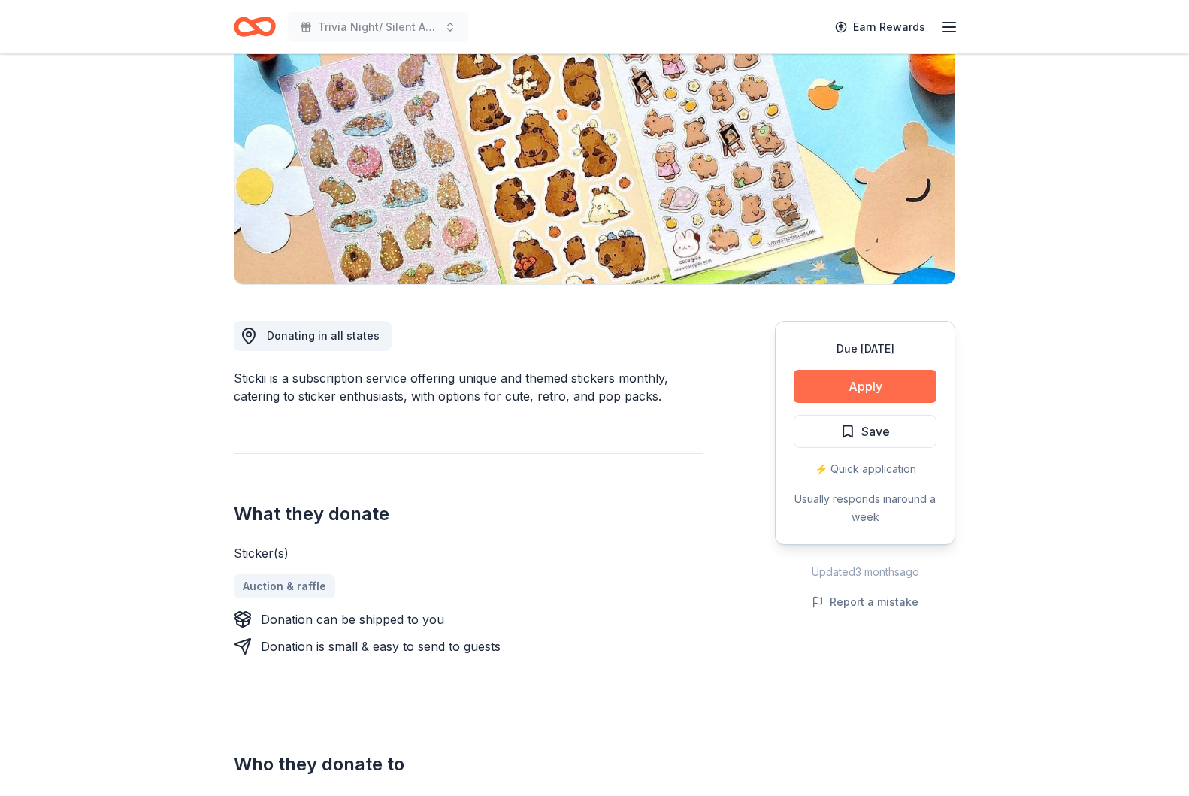
click at [876, 387] on button "Apply" at bounding box center [865, 386] width 143 height 33
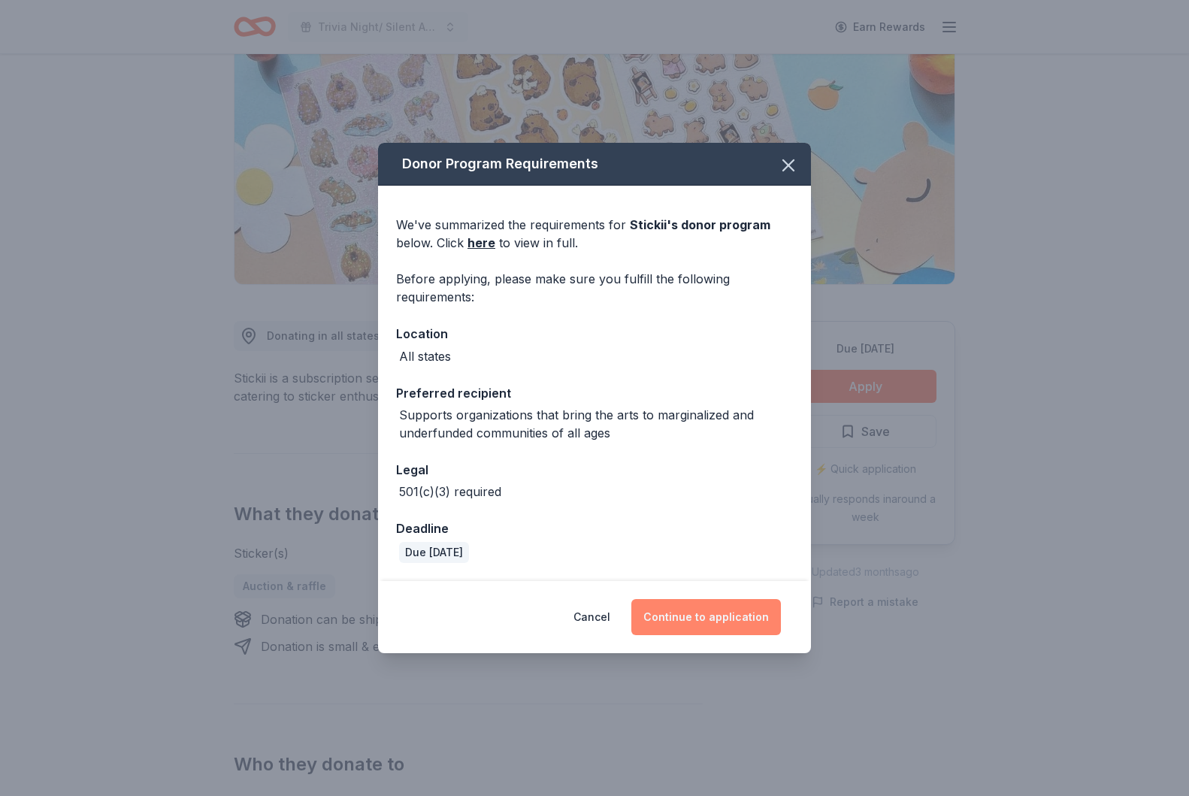
click at [697, 616] on button "Continue to application" at bounding box center [706, 617] width 150 height 36
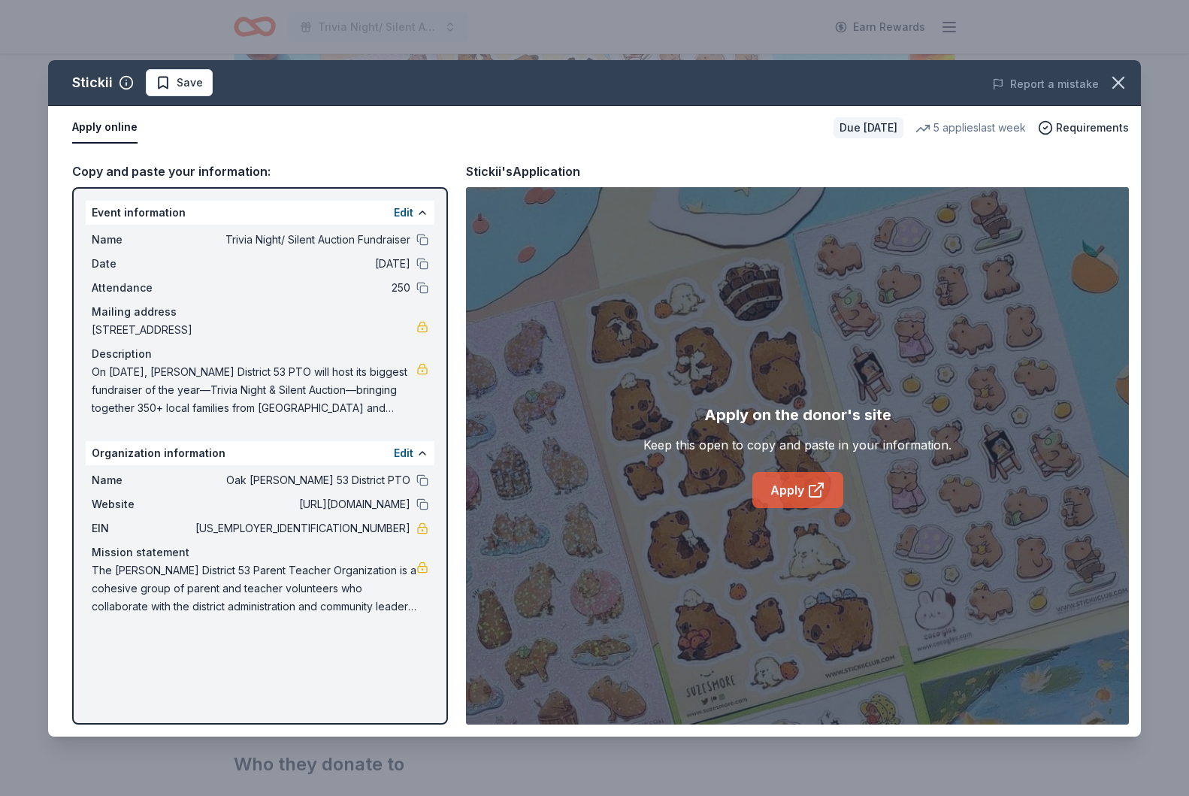
click at [817, 494] on icon at bounding box center [816, 490] width 18 height 18
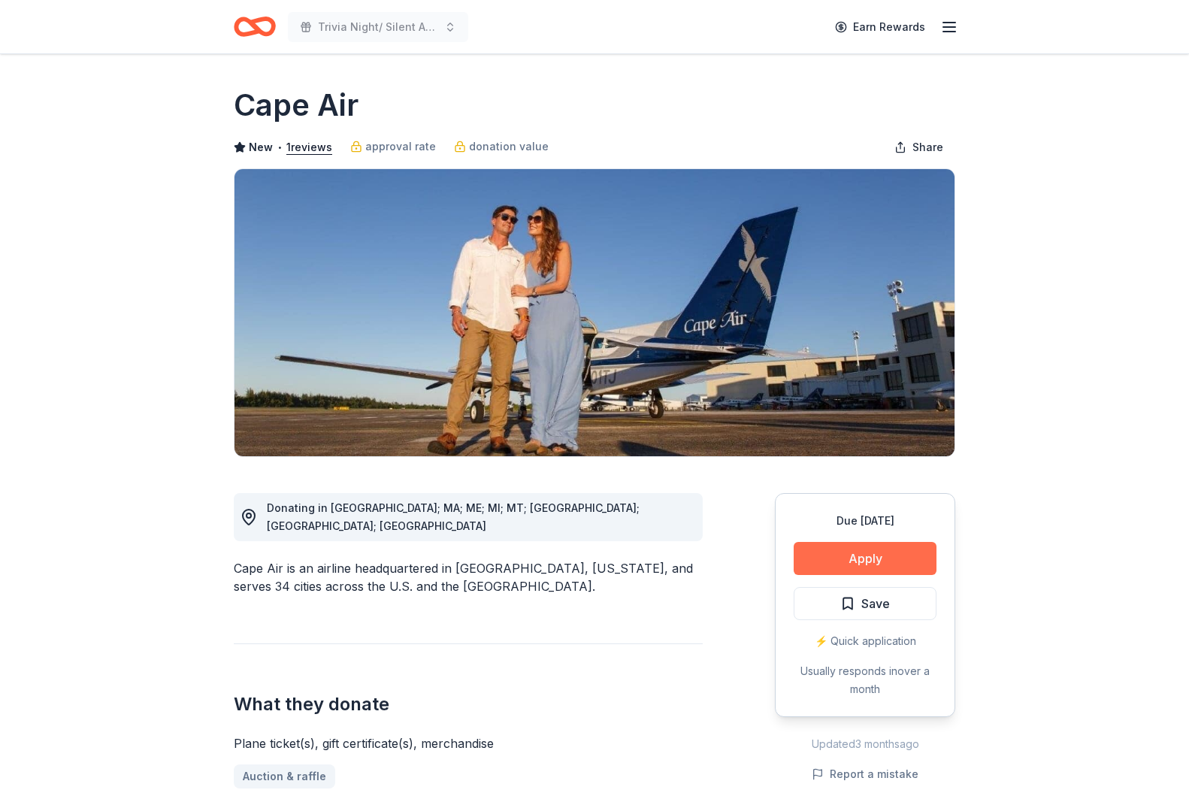
click at [849, 554] on button "Apply" at bounding box center [865, 558] width 143 height 33
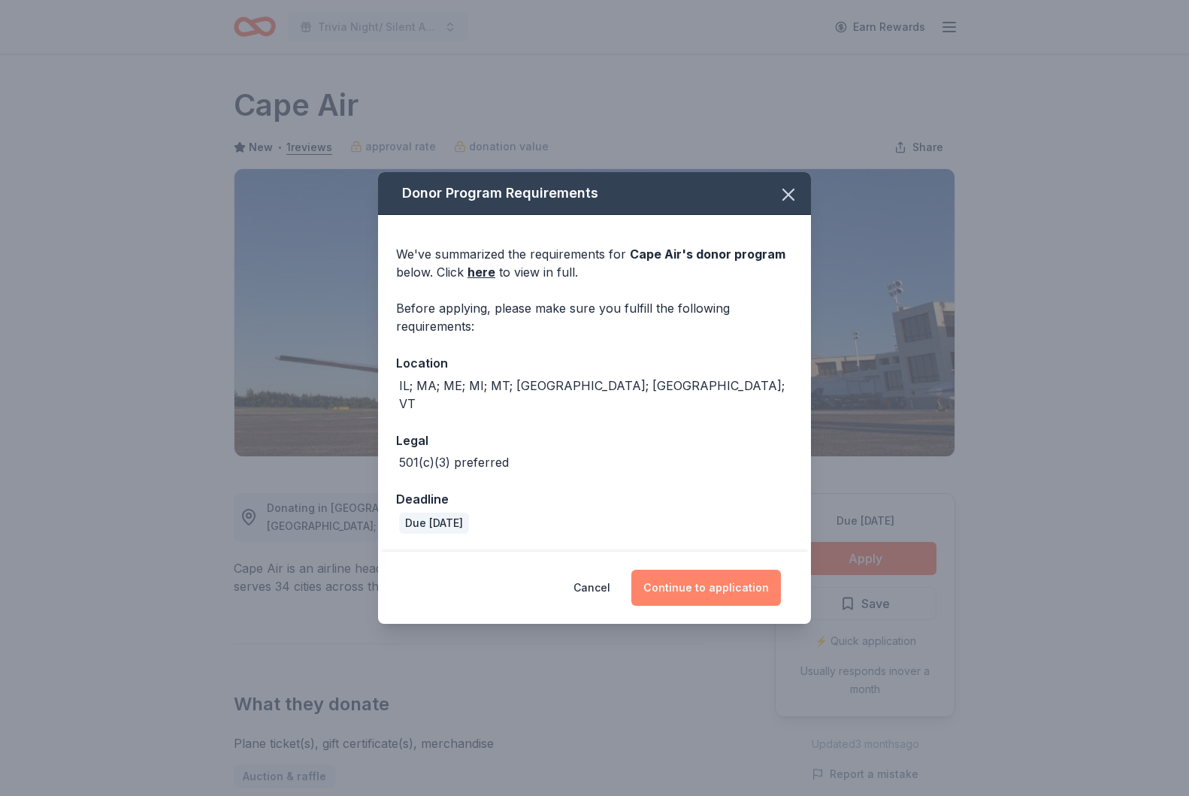
click at [695, 581] on button "Continue to application" at bounding box center [706, 588] width 150 height 36
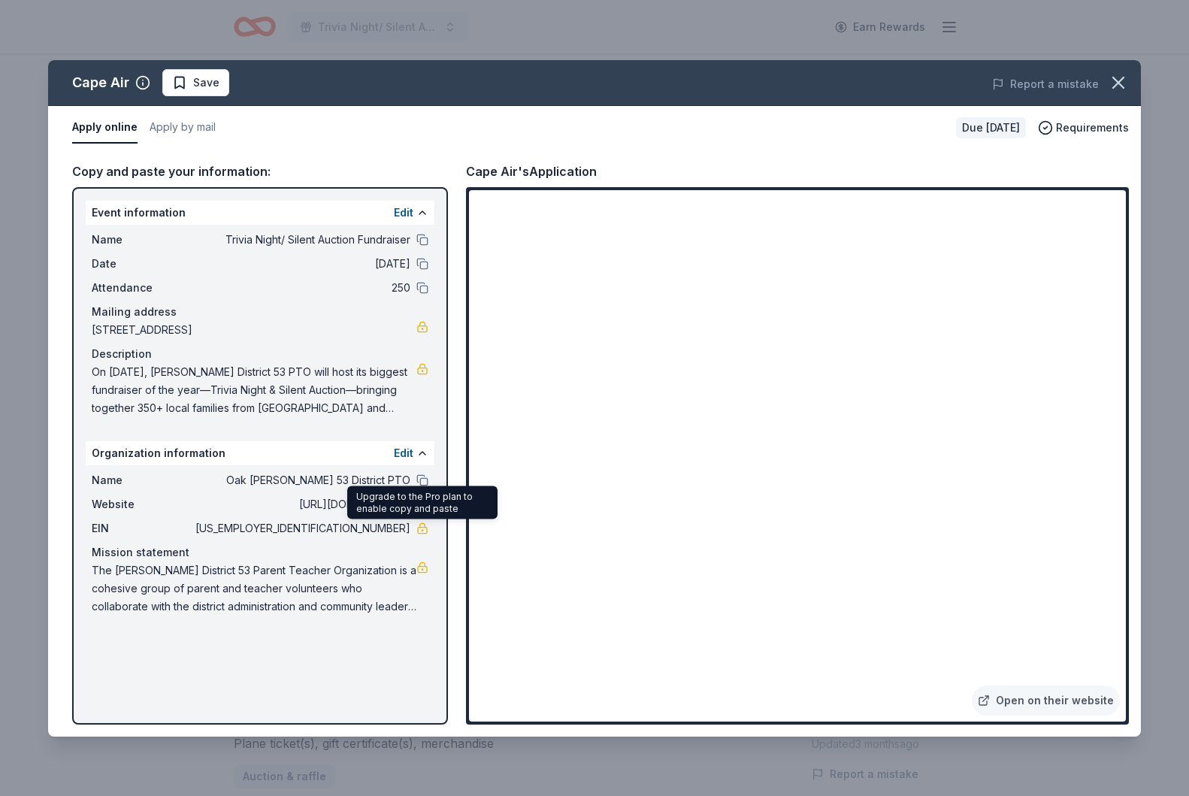
click at [422, 528] on link at bounding box center [422, 528] width 12 height 12
click at [1116, 77] on icon "button" at bounding box center [1118, 82] width 21 height 21
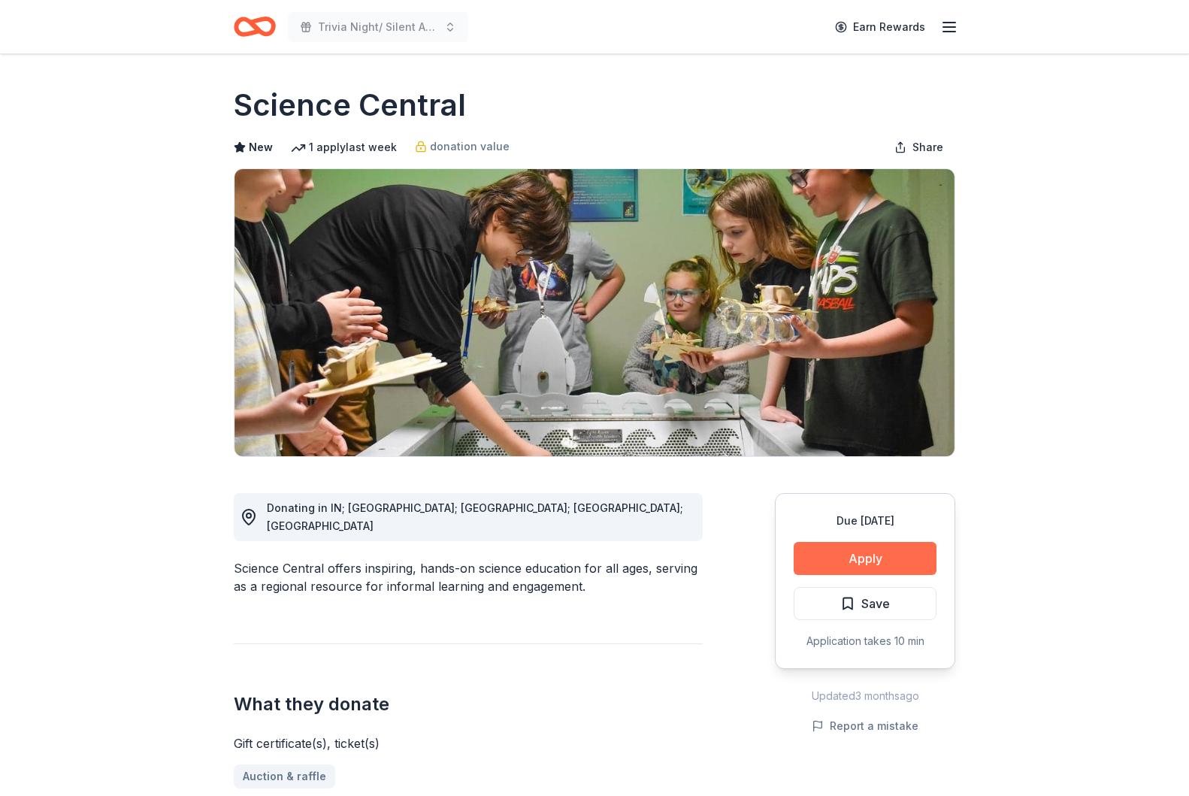
click at [858, 566] on button "Apply" at bounding box center [865, 558] width 143 height 33
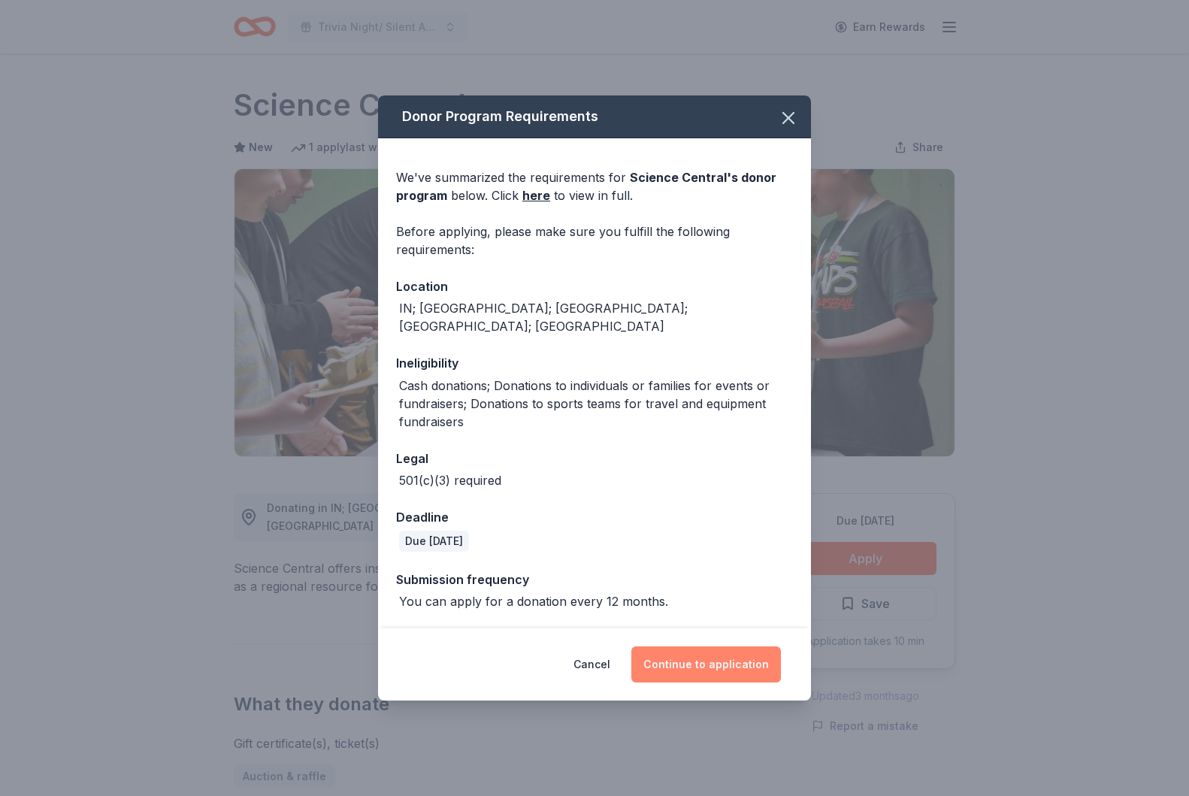
click at [688, 664] on button "Continue to application" at bounding box center [706, 664] width 150 height 36
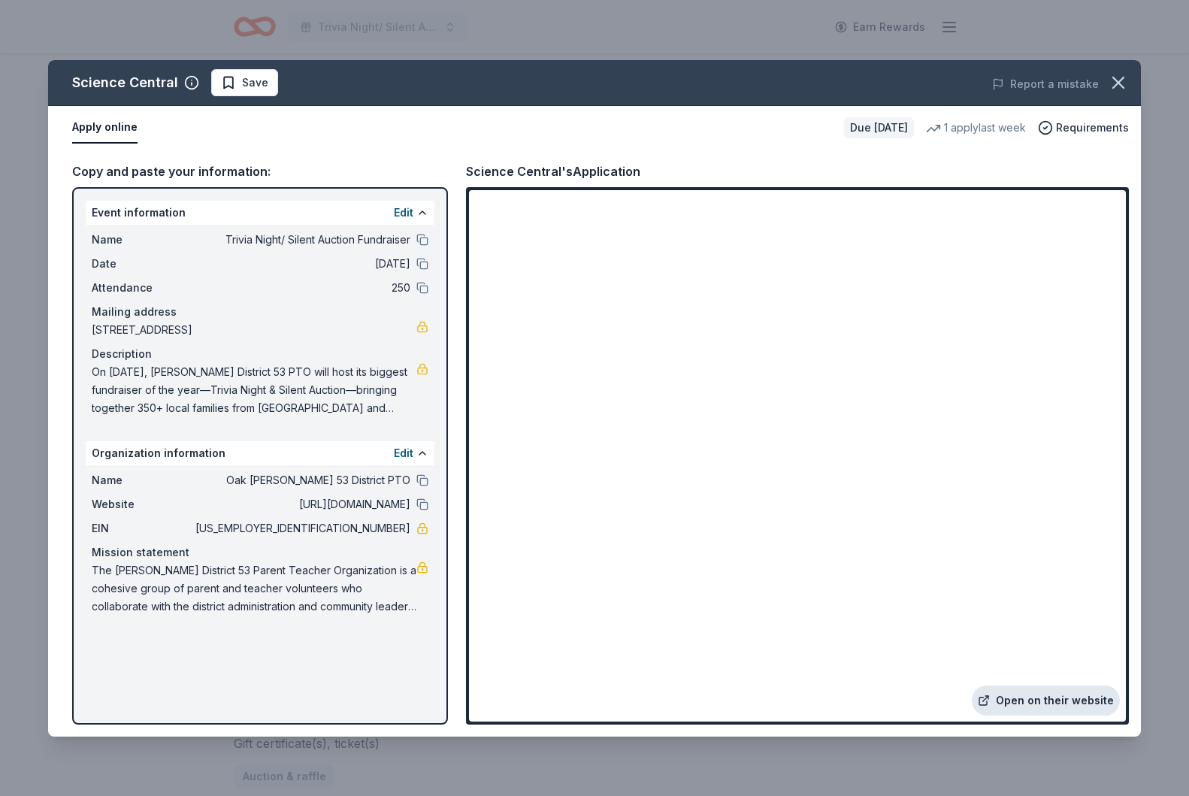
click at [1053, 705] on link "Open on their website" at bounding box center [1046, 701] width 148 height 30
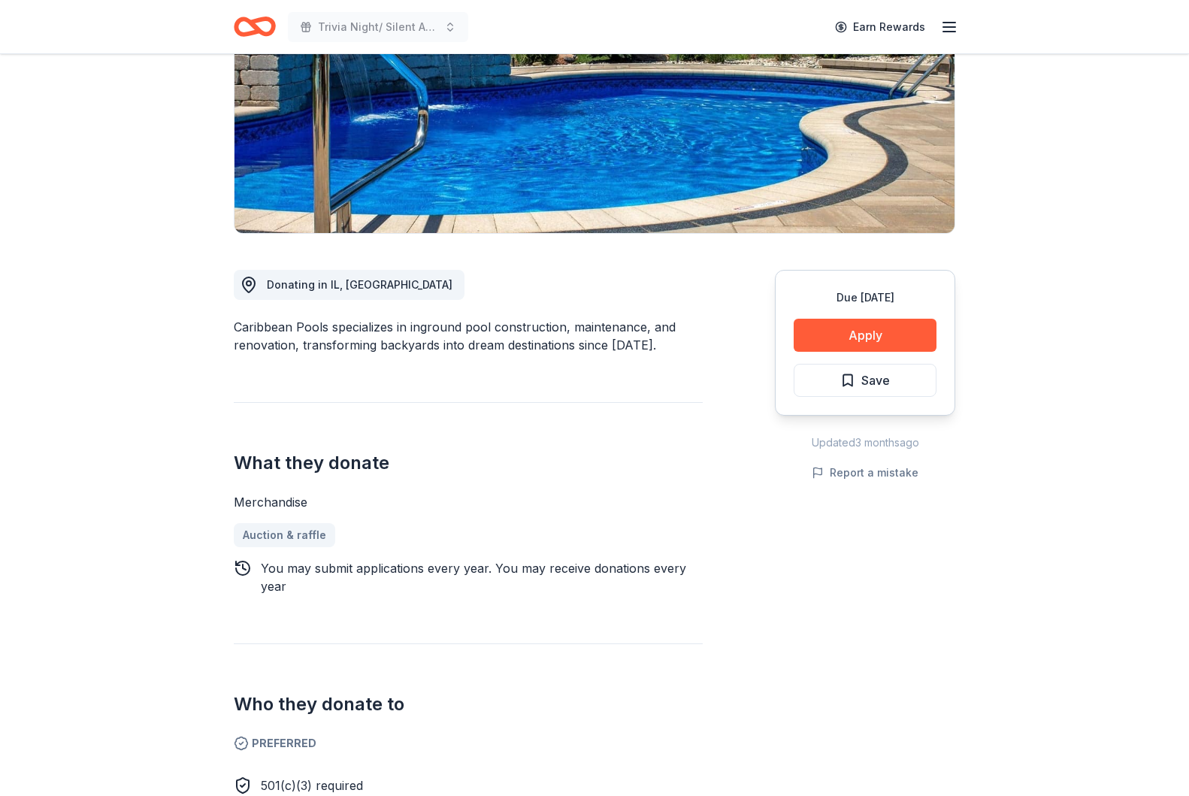
scroll to position [243, 0]
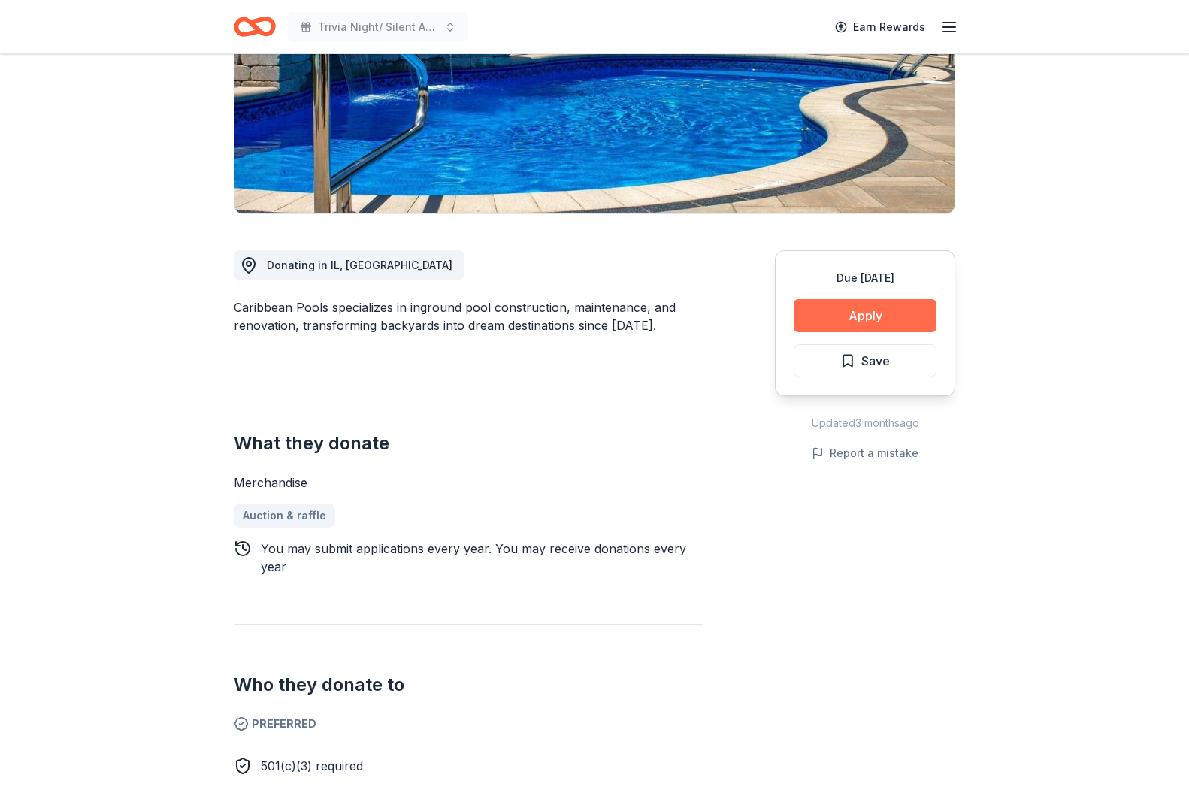
click at [886, 328] on button "Apply" at bounding box center [865, 315] width 143 height 33
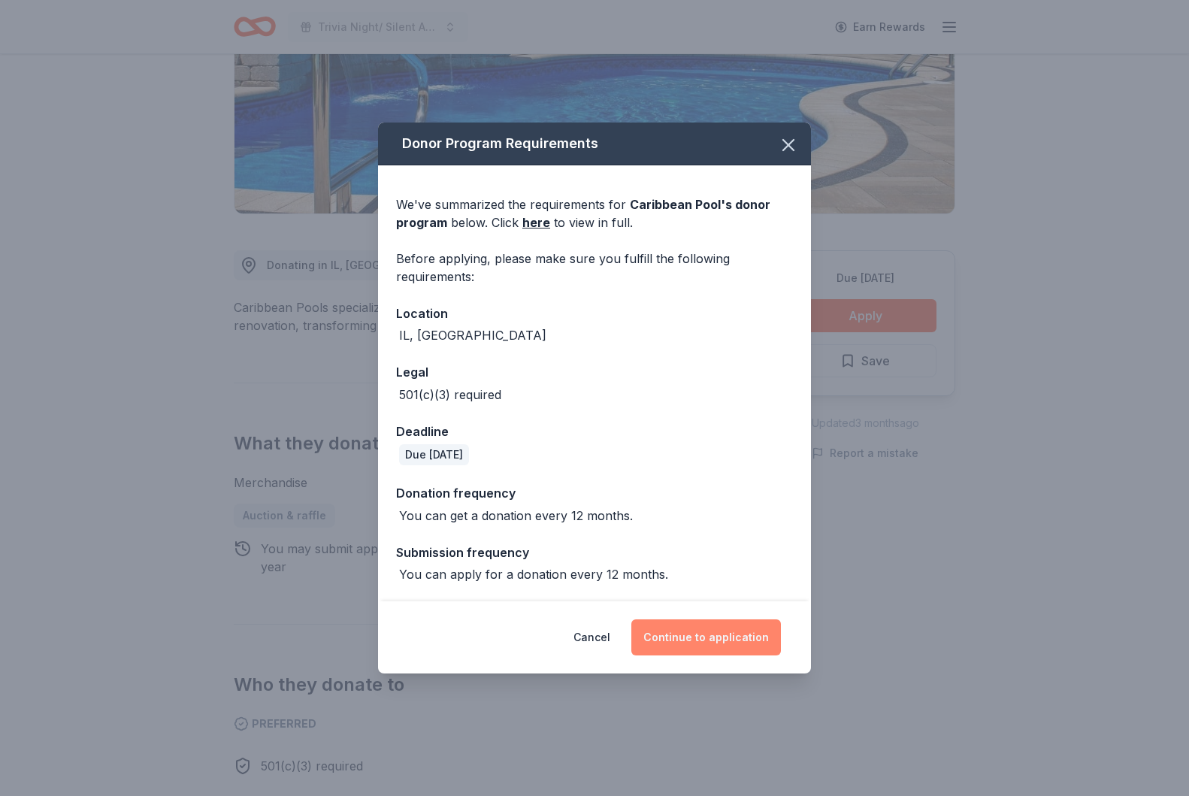
click at [674, 650] on button "Continue to application" at bounding box center [706, 637] width 150 height 36
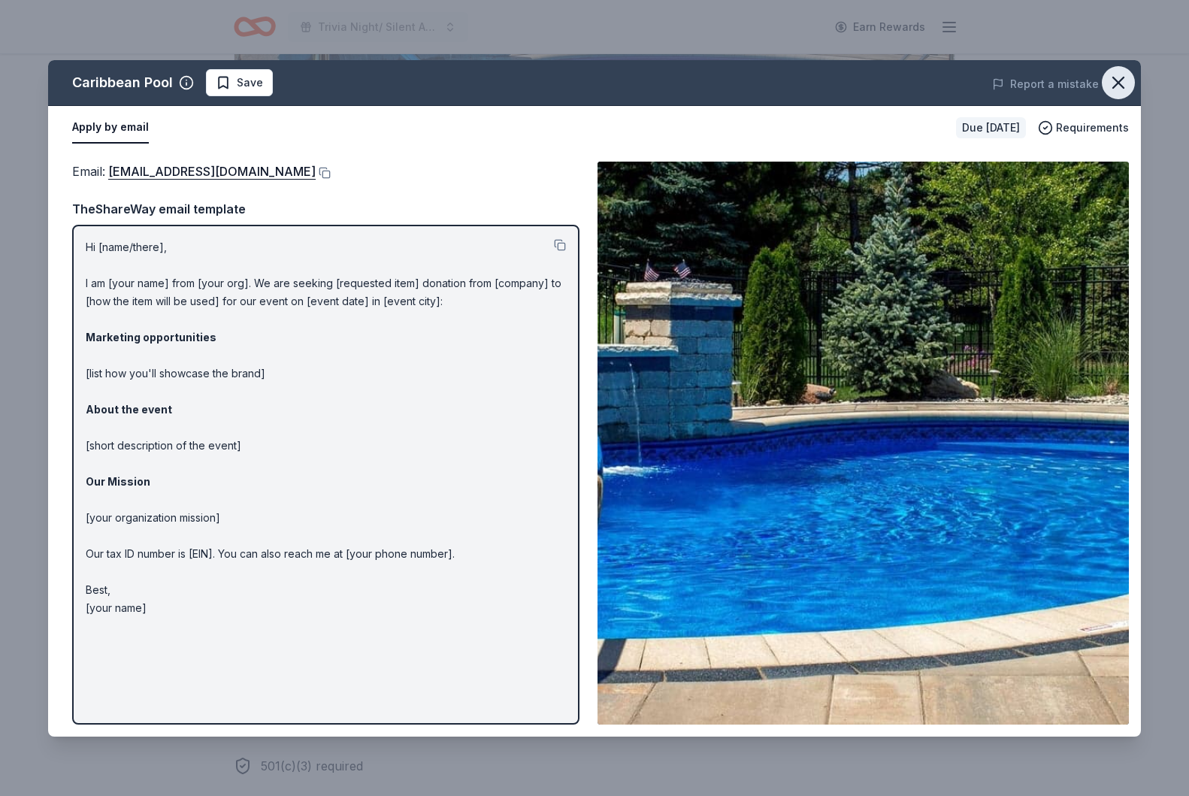
click at [1118, 85] on icon "button" at bounding box center [1118, 82] width 21 height 21
